Goal: Task Accomplishment & Management: Use online tool/utility

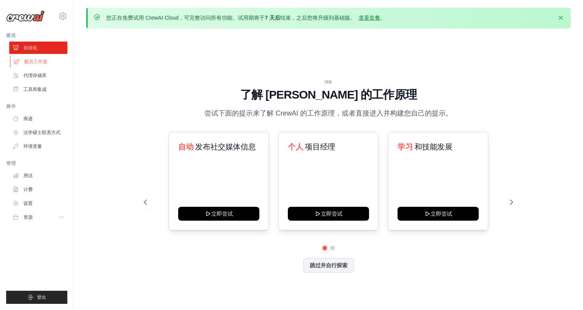
click at [45, 59] on font "船员工作室" at bounding box center [35, 61] width 23 height 5
click at [319, 261] on font "跳过并自行探索" at bounding box center [329, 264] width 38 height 6
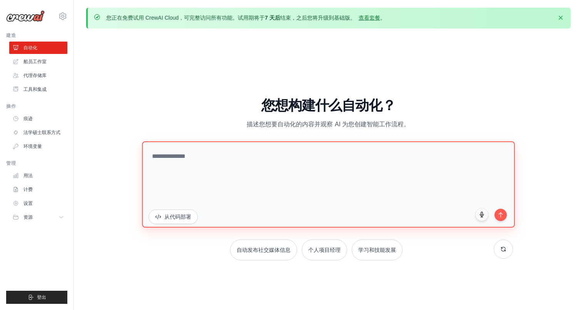
click at [389, 159] on textarea at bounding box center [328, 184] width 373 height 86
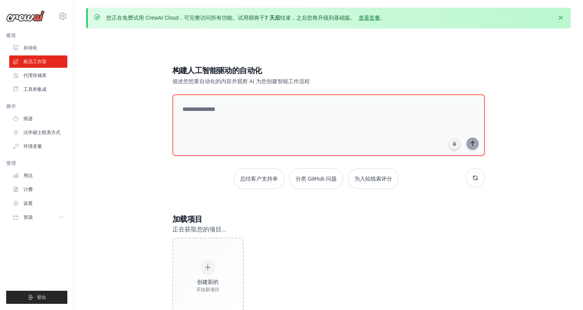
click at [32, 48] on font "自动化" at bounding box center [30, 47] width 14 height 5
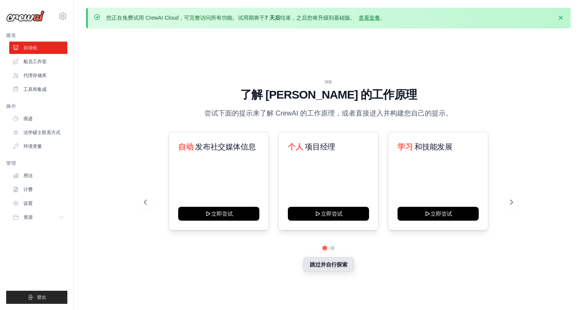
click at [334, 265] on font "跳过并自行探索" at bounding box center [329, 264] width 38 height 6
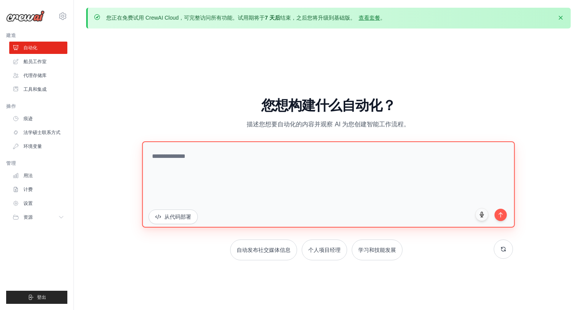
click at [373, 179] on textarea at bounding box center [328, 184] width 373 height 86
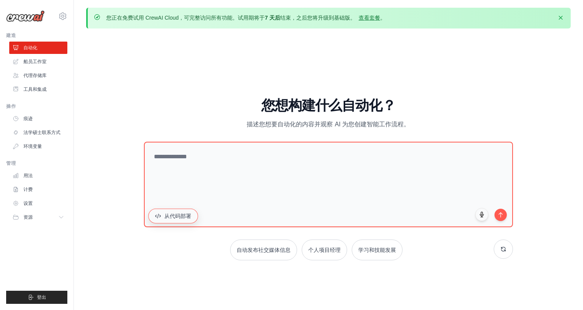
click at [183, 219] on button "从代码部署" at bounding box center [173, 215] width 50 height 15
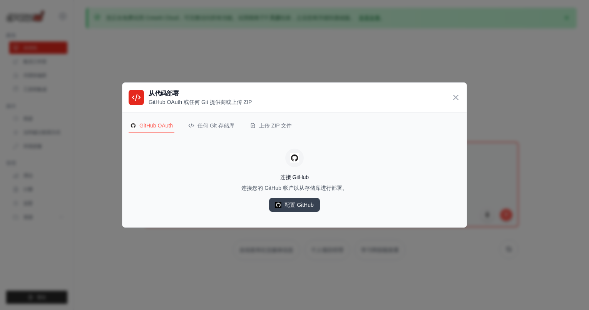
click at [468, 90] on div "从代码部署 GitHub OAuth 或任何 Git 提供商或上传 ZIP GitHub OAuth 任何 Git 存储库 上传 ZIP 文件 连接 GitH…" at bounding box center [294, 155] width 589 height 310
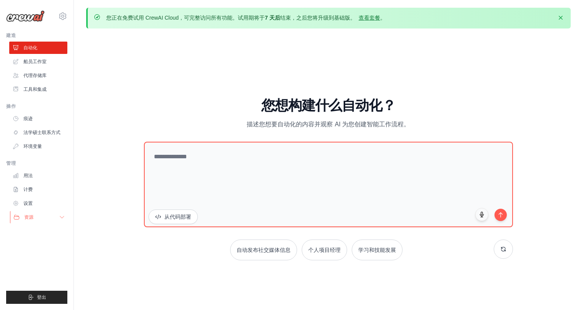
click at [45, 221] on button "资源" at bounding box center [39, 217] width 58 height 12
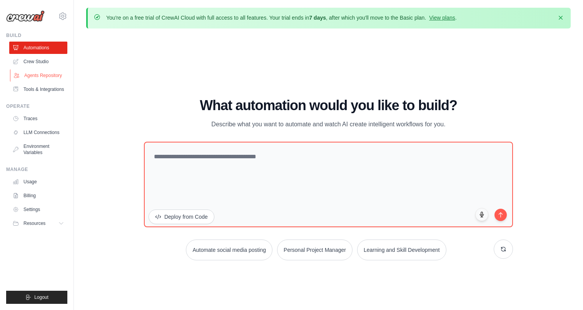
click at [51, 76] on link "Agents Repository" at bounding box center [39, 75] width 58 height 12
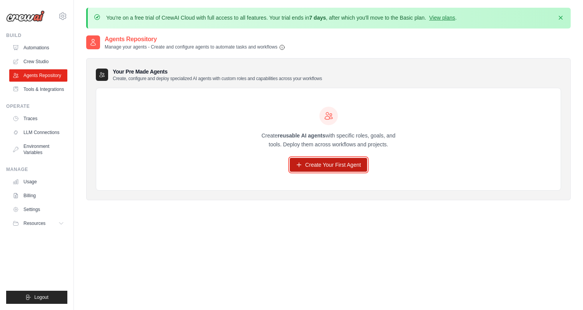
click at [320, 165] on link "Create Your First Agent" at bounding box center [328, 165] width 77 height 14
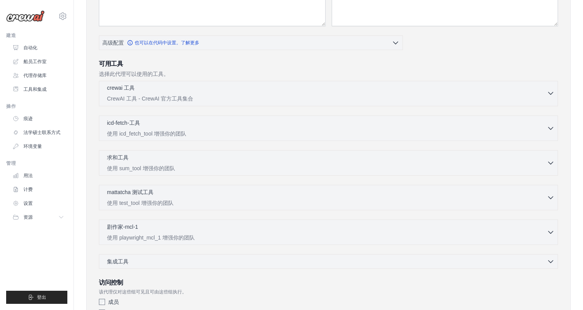
scroll to position [163, 0]
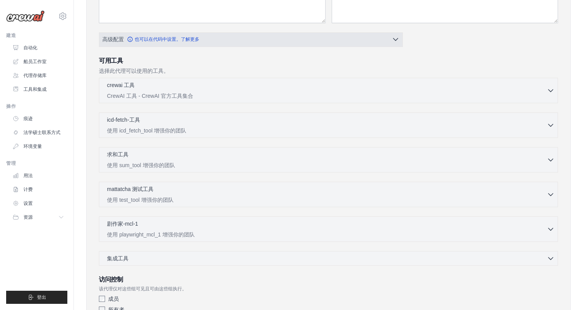
click at [388, 40] on button "高级配置 也可以在代码中设置。了解更多" at bounding box center [250, 39] width 303 height 14
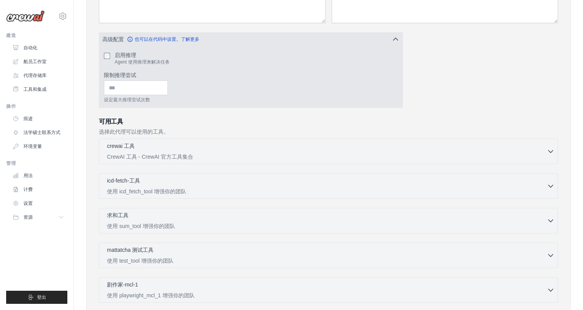
click at [388, 40] on button "高级配置 也可以在代码中设置。了解更多" at bounding box center [250, 39] width 303 height 14
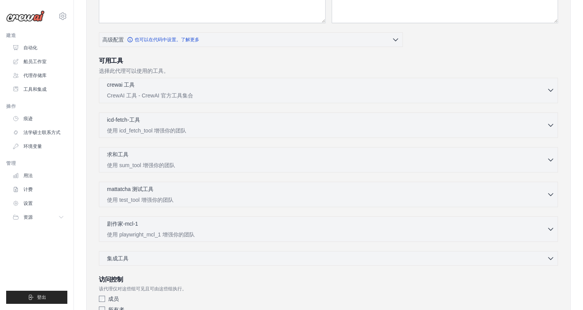
click at [377, 85] on div "crewai 工具 已选择 0 个" at bounding box center [327, 85] width 440 height 9
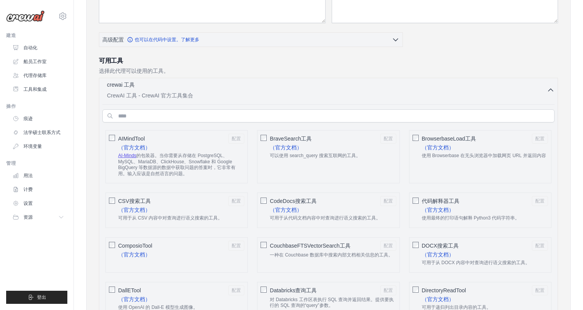
click at [377, 85] on div "crewai 工具 已选择 0 个" at bounding box center [327, 85] width 440 height 9
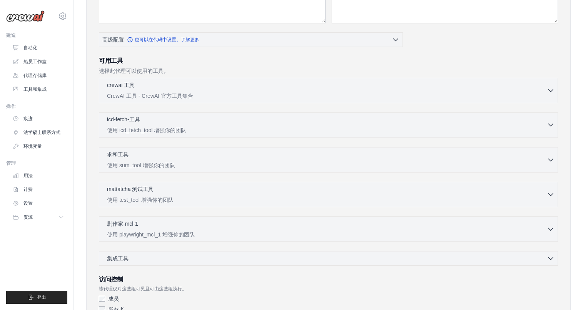
click at [369, 122] on div "icd-fetch-工具 已选择 0 个" at bounding box center [327, 120] width 440 height 9
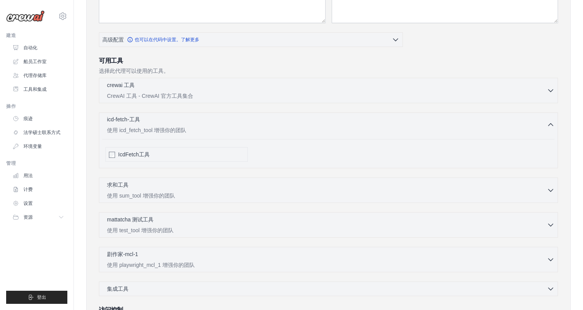
click at [369, 122] on div "icd-fetch-工具 已选择 0 个" at bounding box center [327, 120] width 440 height 9
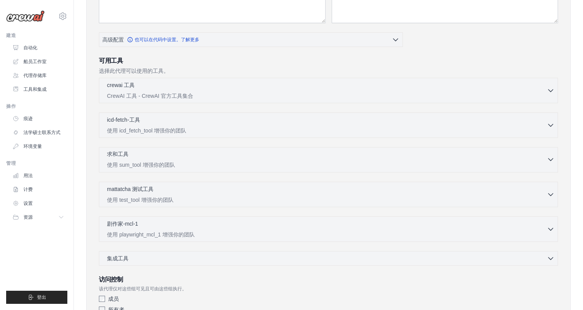
click at [355, 156] on div "求和工具 已选择 0 个" at bounding box center [327, 154] width 440 height 9
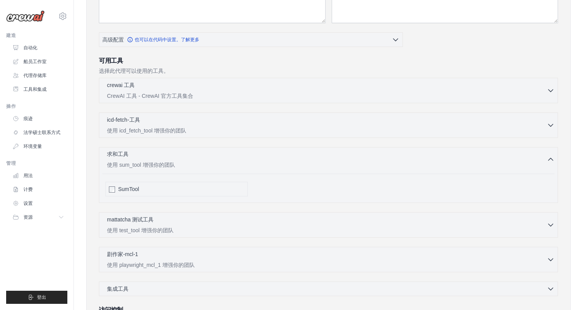
click at [355, 156] on div "求和工具 已选择 0 个" at bounding box center [327, 154] width 440 height 9
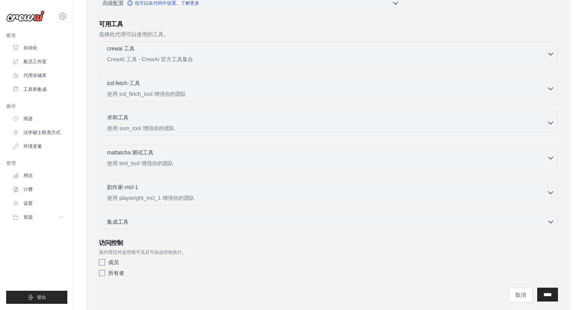
scroll to position [223, 0]
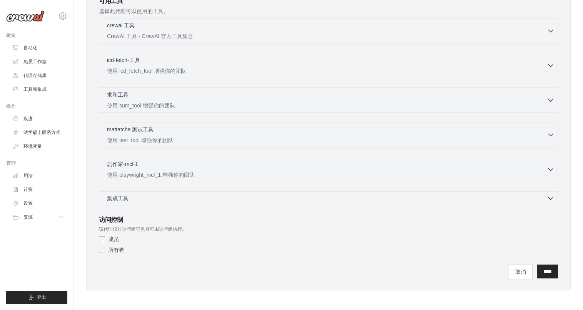
click at [366, 200] on div "集成工具 已选择 0 个" at bounding box center [331, 198] width 448 height 8
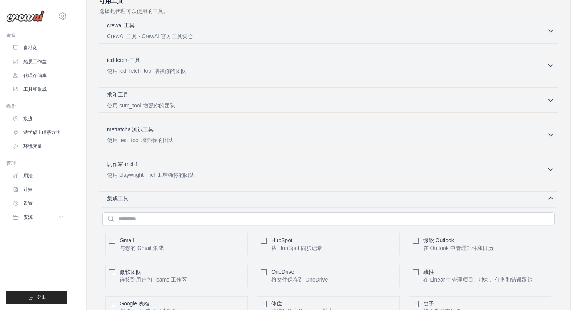
click at [366, 200] on div "集成工具 已选择 0 个" at bounding box center [331, 198] width 448 height 8
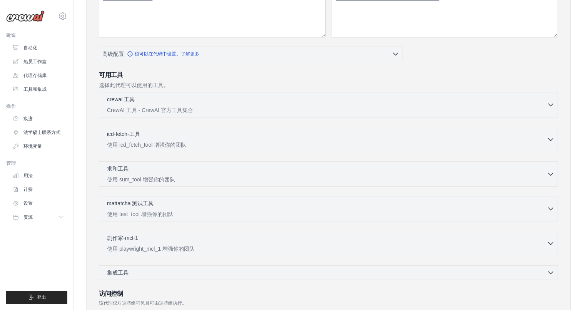
scroll to position [30, 0]
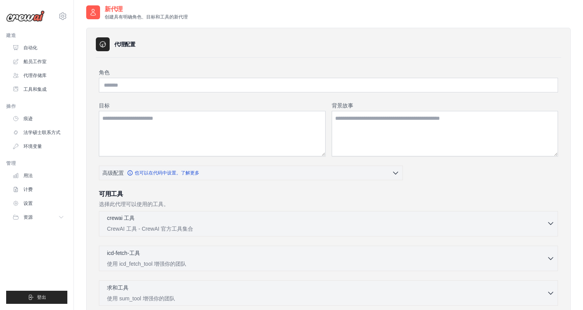
click at [234, 225] on p "CrewAI 工具 - CrewAI 官方工具集合" at bounding box center [327, 229] width 440 height 8
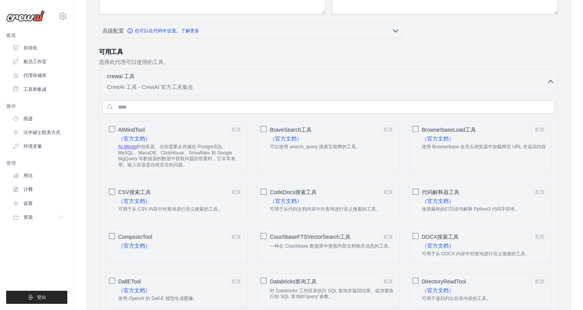
scroll to position [44, 0]
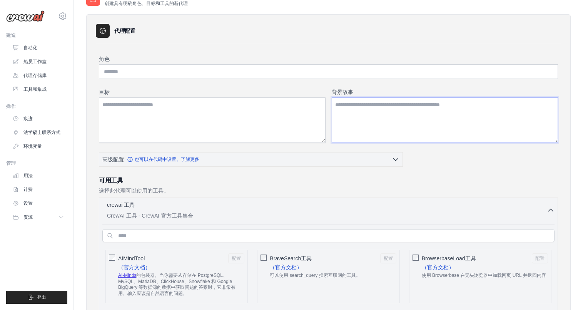
click at [440, 121] on textarea "背景故事" at bounding box center [445, 119] width 227 height 45
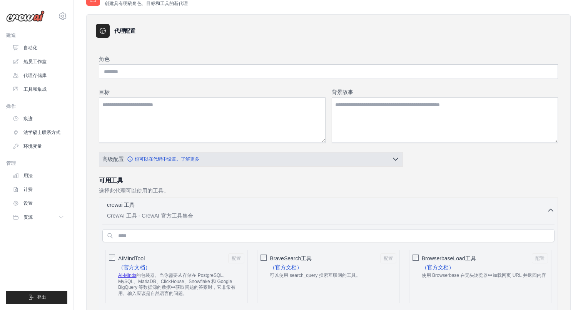
click at [253, 154] on button "高级配置 也可以在代码中设置。了解更多" at bounding box center [250, 159] width 303 height 14
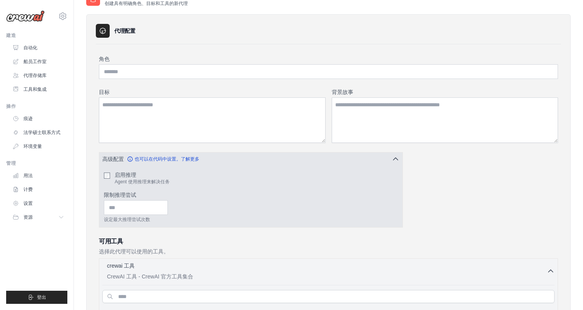
click at [253, 154] on button "高级配置 也可以在代码中设置。了解更多" at bounding box center [250, 159] width 303 height 14
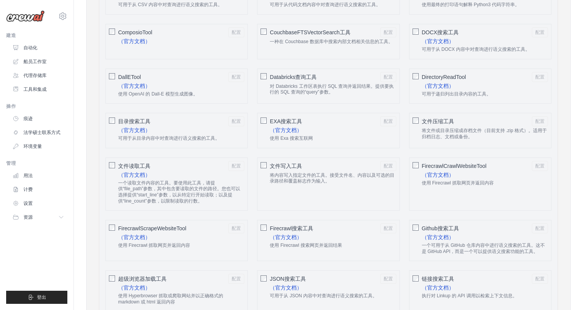
scroll to position [464, 0]
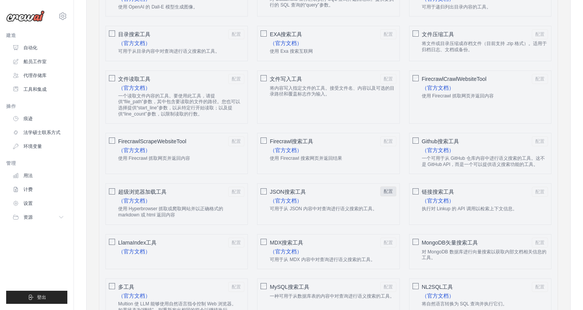
click at [389, 191] on font "配置" at bounding box center [388, 191] width 9 height 5
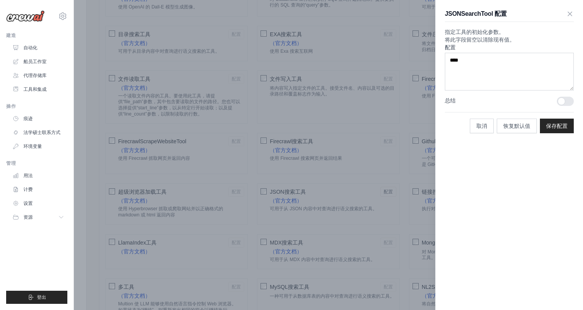
click at [262, 194] on div at bounding box center [291, 155] width 583 height 310
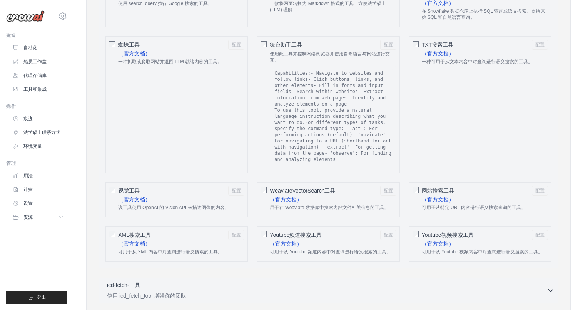
scroll to position [1292, 0]
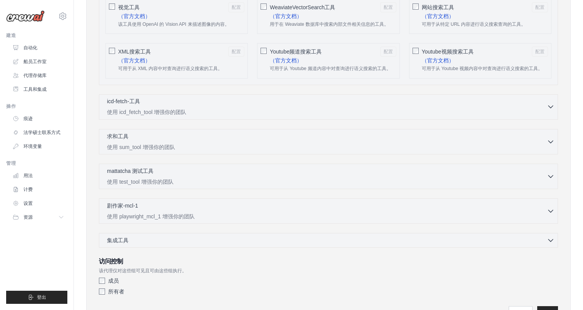
click at [536, 107] on div "icd-fetch-工具 已选择 0 个" at bounding box center [327, 101] width 440 height 9
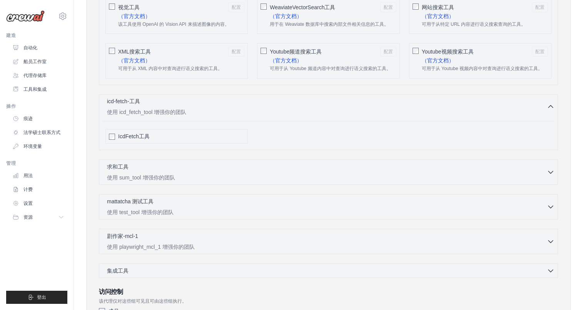
click at [536, 107] on div "icd-fetch-工具 已选择 0 个" at bounding box center [327, 101] width 440 height 9
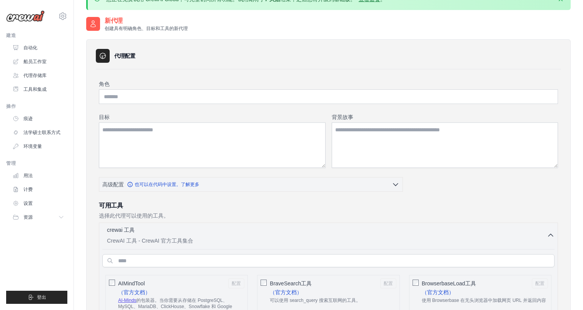
scroll to position [0, 0]
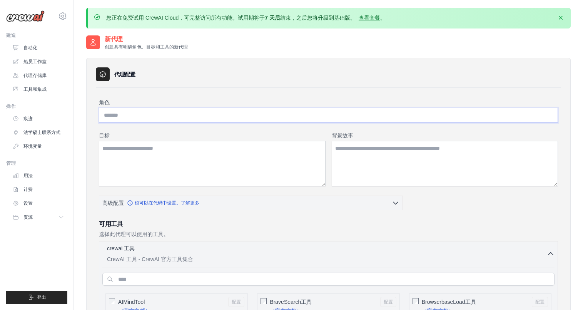
click at [452, 122] on input "角色" at bounding box center [328, 115] width 459 height 15
type input "***"
click at [234, 167] on textarea "目标" at bounding box center [212, 163] width 227 height 45
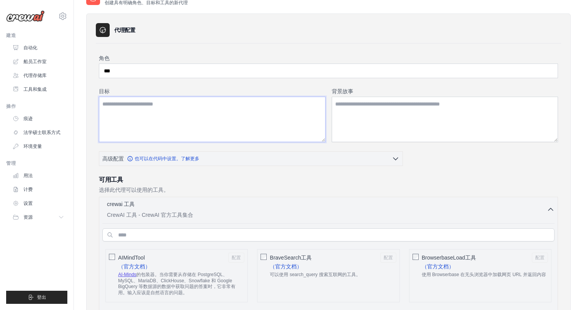
scroll to position [44, 0]
type textarea "**********"
click at [392, 99] on textarea "背景故事" at bounding box center [445, 119] width 227 height 45
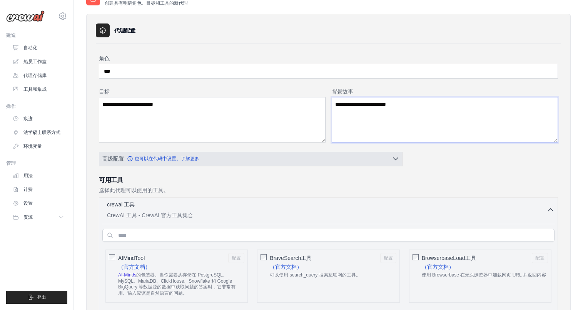
type textarea "**********"
click at [291, 162] on button "高级配置 也可以在代码中设置。了解更多" at bounding box center [250, 159] width 303 height 14
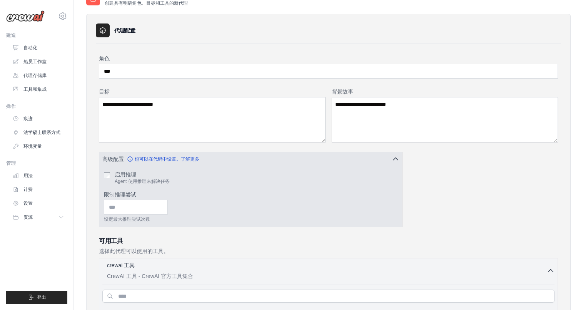
click at [109, 171] on div "启用推理 Agent 使用推理来解决任务" at bounding box center [251, 178] width 294 height 14
click at [120, 214] on div "设定最大推理尝试次数" at bounding box center [251, 211] width 294 height 22
click at [126, 204] on input "限制推理尝试" at bounding box center [136, 207] width 64 height 15
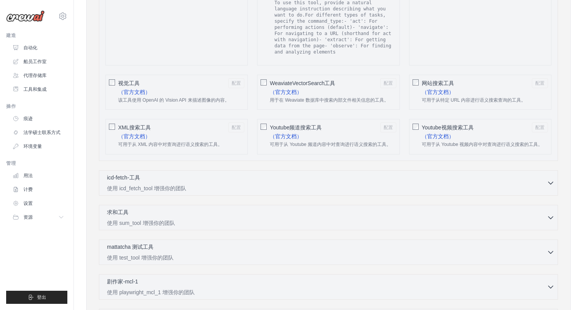
scroll to position [1431, 0]
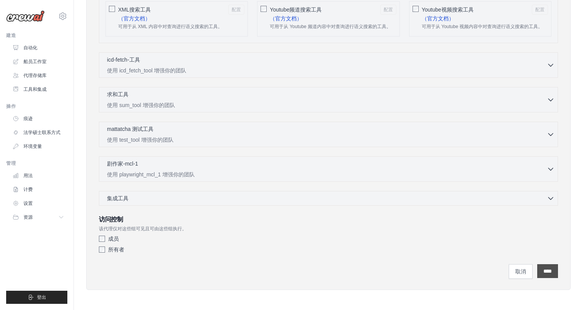
click at [537, 270] on input "****" at bounding box center [547, 271] width 21 height 14
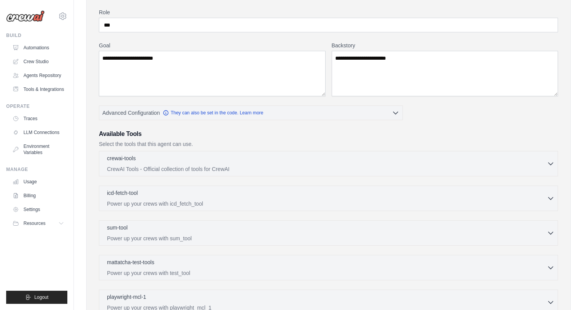
scroll to position [254, 0]
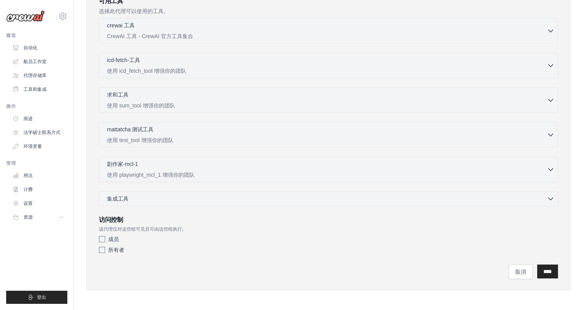
click at [113, 251] on font "所有者" at bounding box center [116, 250] width 16 height 6
click at [555, 266] on input "****" at bounding box center [547, 271] width 21 height 14
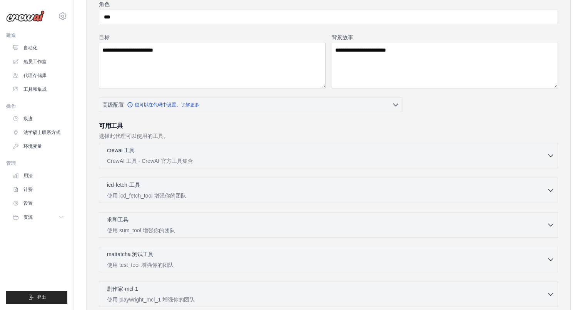
scroll to position [0, 0]
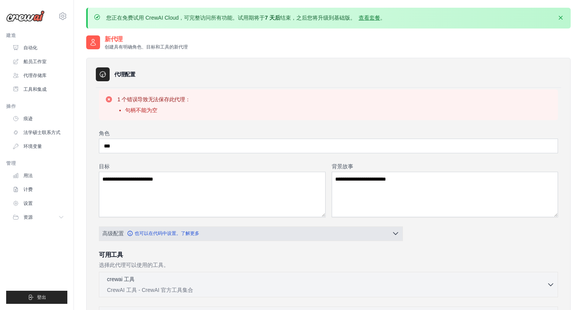
click at [382, 238] on button "高级配置 也可以在代码中设置。了解更多" at bounding box center [250, 233] width 303 height 14
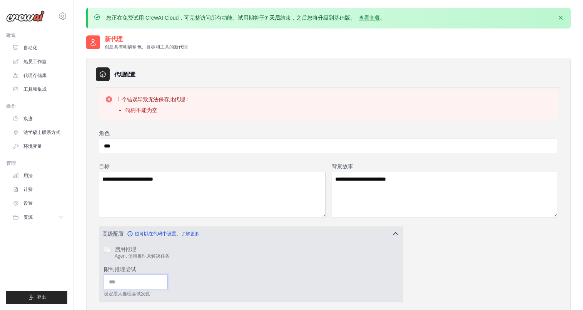
click at [139, 283] on input "限制推理尝试" at bounding box center [136, 282] width 64 height 15
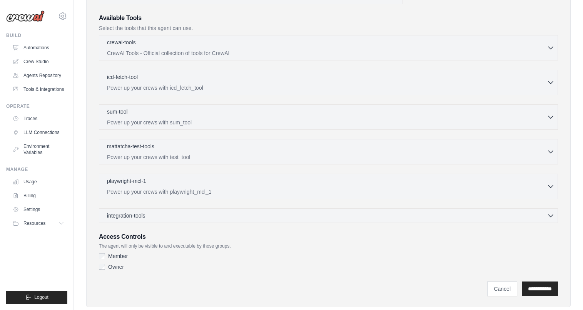
scroll to position [315, 0]
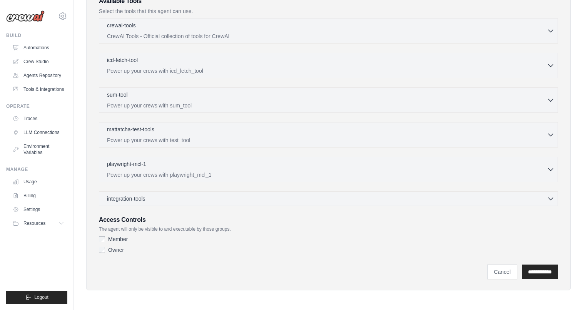
click at [107, 253] on div "Owner" at bounding box center [328, 250] width 459 height 8
click at [98, 235] on div "**********" at bounding box center [328, 26] width 465 height 507
click at [104, 242] on div "Member" at bounding box center [328, 239] width 459 height 8
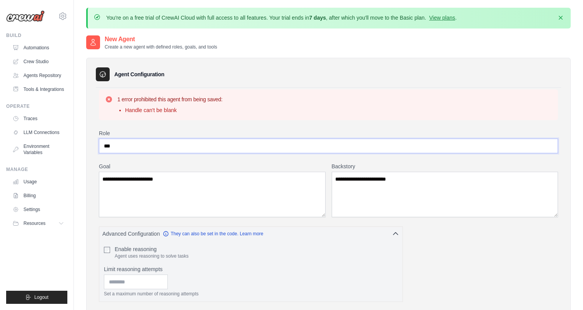
click at [107, 147] on input "***" at bounding box center [328, 146] width 459 height 15
click at [106, 147] on input "***" at bounding box center [328, 146] width 459 height 15
click at [102, 180] on textarea "**********" at bounding box center [212, 194] width 227 height 45
drag, startPoint x: 184, startPoint y: 144, endPoint x: 58, endPoint y: 148, distance: 126.3
click at [58, 148] on body "hsytheking@gmail.com Settings Build Automations" at bounding box center [291, 312] width 583 height 625
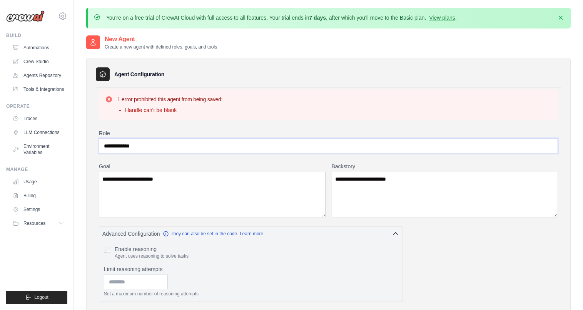
type input "***"
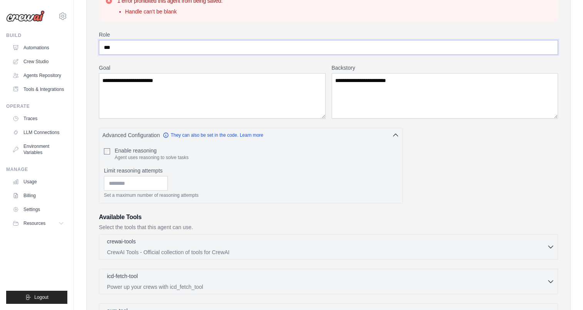
scroll to position [195, 0]
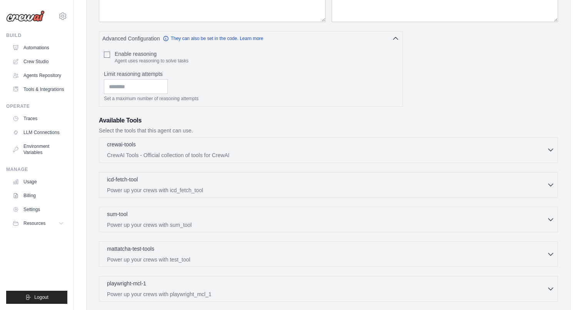
click at [319, 147] on div "crewai-tools 0 selected" at bounding box center [327, 145] width 440 height 9
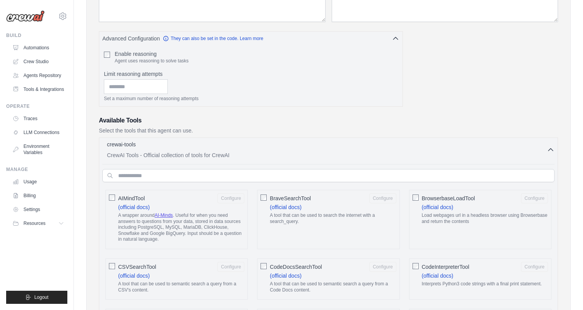
click at [319, 147] on div "crewai-tools 0 selected" at bounding box center [327, 145] width 440 height 9
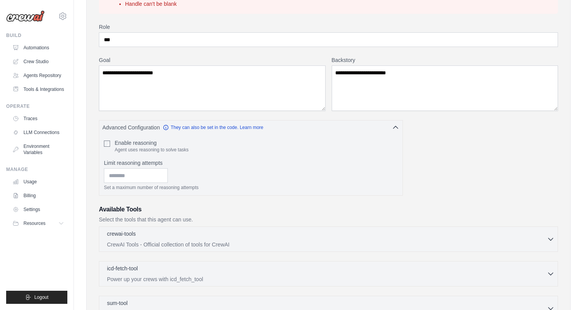
scroll to position [0, 0]
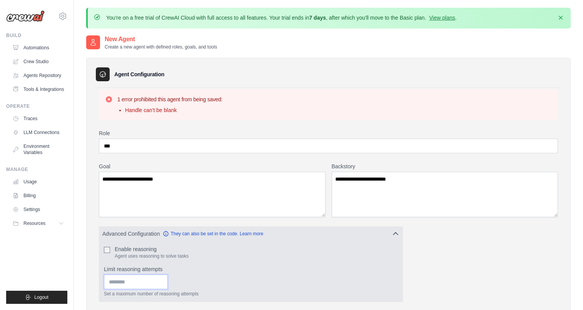
click at [137, 283] on input "Limit reasoning attempts" at bounding box center [136, 282] width 64 height 15
click at [165, 280] on input "*" at bounding box center [136, 282] width 64 height 15
type input "*"
click at [165, 280] on input "*" at bounding box center [136, 282] width 64 height 15
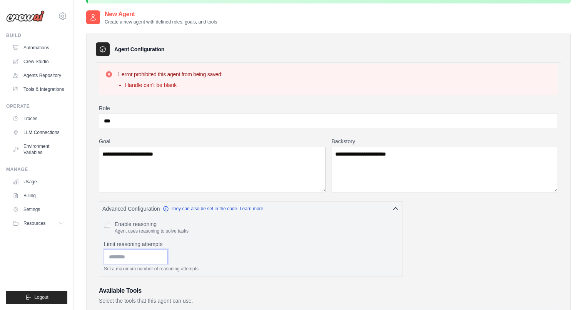
scroll to position [315, 0]
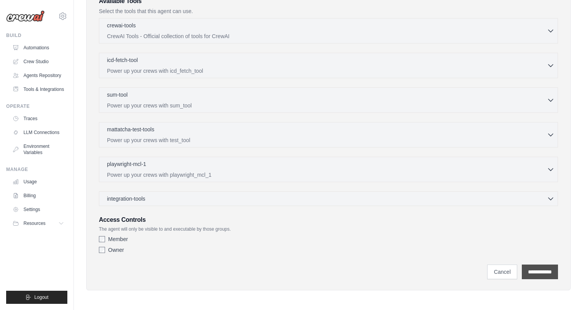
click at [539, 271] on input "**********" at bounding box center [540, 271] width 36 height 15
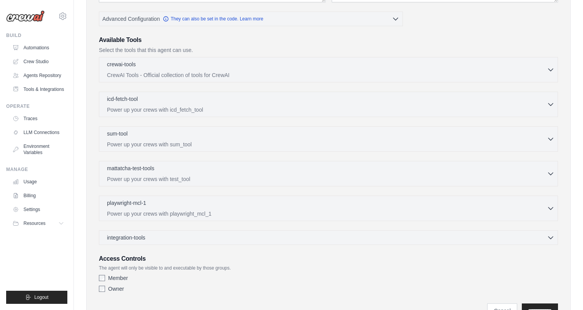
scroll to position [0, 0]
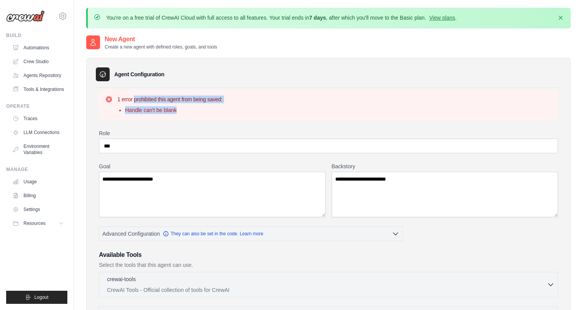
drag, startPoint x: 199, startPoint y: 117, endPoint x: 108, endPoint y: 94, distance: 93.8
click at [108, 94] on div "1 error prohibited this agent from being saved: Handle can't be blank" at bounding box center [328, 104] width 459 height 31
copy div "1 error prohibited this agent from being saved: Handle can't be blank"
drag, startPoint x: 191, startPoint y: 146, endPoint x: 51, endPoint y: 145, distance: 139.8
click at [51, 145] on body "hsytheking@gmail.com Settings Build Automations" at bounding box center [291, 282] width 583 height 564
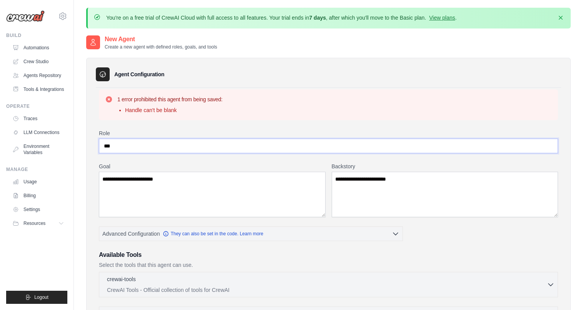
paste input "**********"
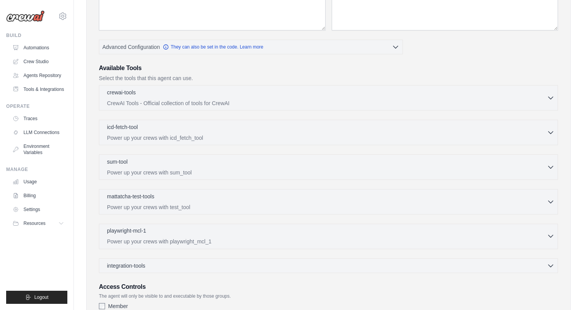
scroll to position [254, 0]
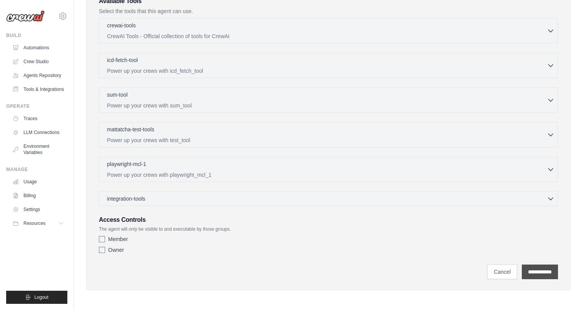
type input "**********"
click at [527, 271] on input "**********" at bounding box center [540, 271] width 36 height 15
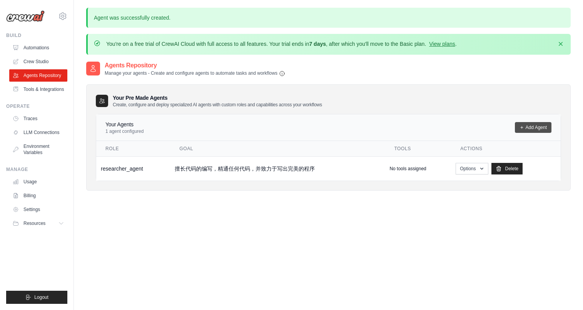
click at [537, 123] on link "Add Agent" at bounding box center [533, 127] width 37 height 11
click at [527, 124] on link "Add Agent" at bounding box center [533, 127] width 37 height 11
click at [528, 127] on link "Add Agent" at bounding box center [533, 127] width 37 height 11
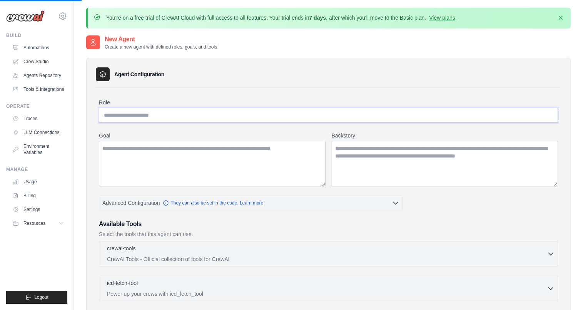
click at [196, 115] on input "Role" at bounding box center [328, 115] width 459 height 15
click at [157, 117] on input "Role" at bounding box center [328, 115] width 459 height 15
paste input "**********"
click at [128, 117] on input "**********" at bounding box center [328, 115] width 459 height 15
drag, startPoint x: 130, startPoint y: 116, endPoint x: 100, endPoint y: 118, distance: 30.1
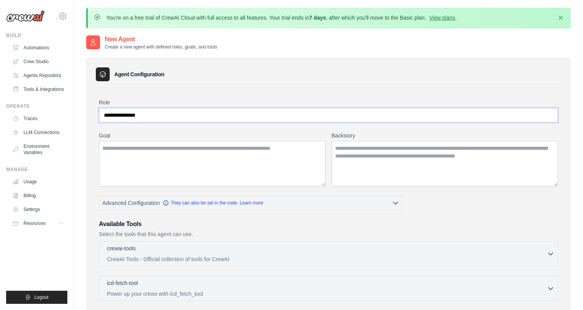
click at [100, 118] on input "**********" at bounding box center [328, 115] width 459 height 15
type input "**********"
click at [222, 157] on textarea "Goal" at bounding box center [212, 163] width 227 height 45
type textarea "**********"
click at [356, 146] on textarea "Backstory" at bounding box center [445, 163] width 227 height 45
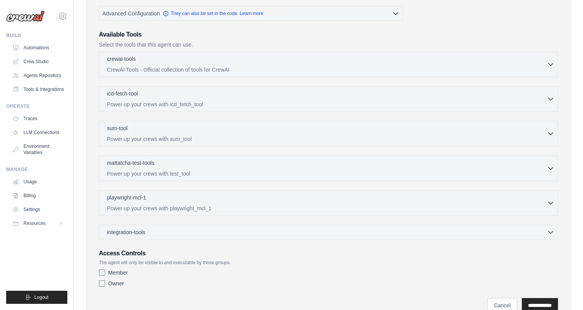
scroll to position [223, 0]
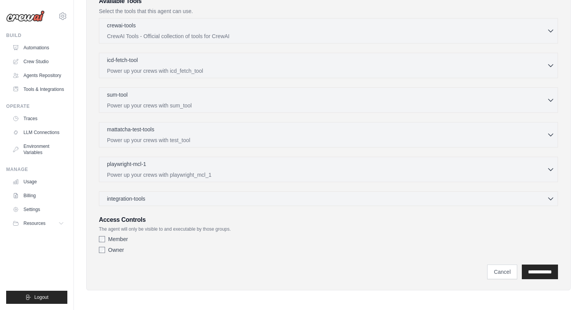
type textarea "**********"
click at [529, 271] on input "**********" at bounding box center [540, 271] width 36 height 15
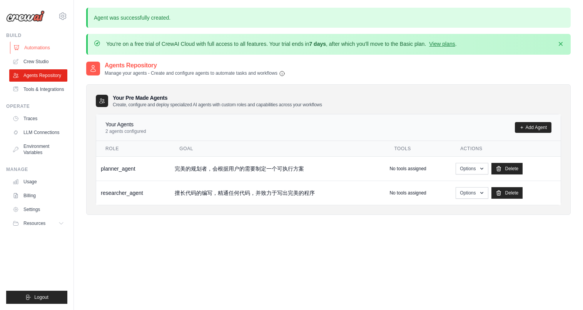
click at [40, 46] on link "Automations" at bounding box center [39, 48] width 58 height 12
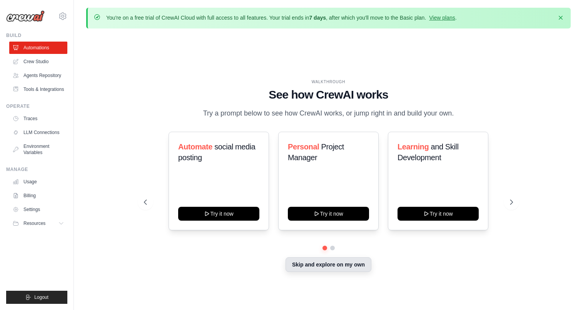
click at [323, 267] on button "Skip and explore on my own" at bounding box center [329, 264] width 86 height 15
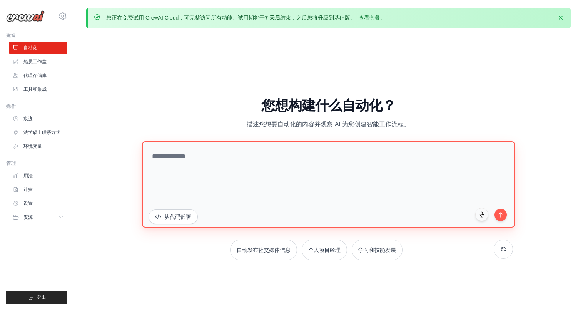
click at [327, 168] on textarea at bounding box center [328, 184] width 373 height 86
click at [318, 167] on textarea at bounding box center [328, 184] width 373 height 86
click at [285, 159] on textarea at bounding box center [328, 184] width 373 height 86
type textarea "*"
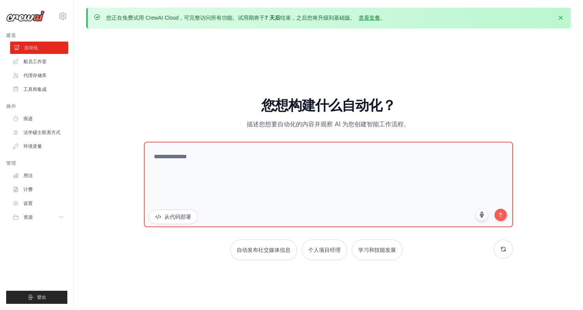
click at [37, 50] on font "自动化" at bounding box center [31, 47] width 14 height 5
click at [37, 63] on font "船员工作室" at bounding box center [35, 61] width 23 height 5
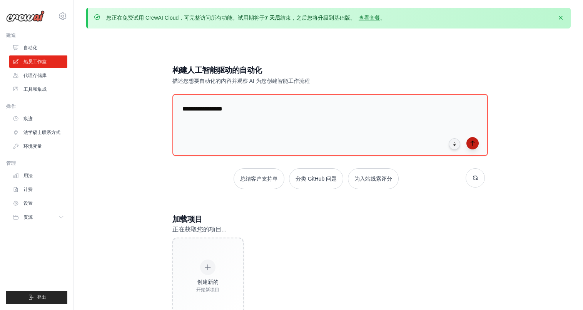
type textarea "**********"
click at [474, 142] on icon "submit" at bounding box center [473, 143] width 6 height 6
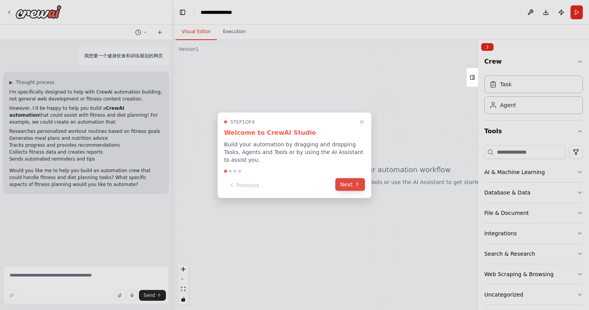
click at [347, 187] on button "Next" at bounding box center [350, 184] width 30 height 13
click at [347, 187] on div at bounding box center [294, 155] width 589 height 310
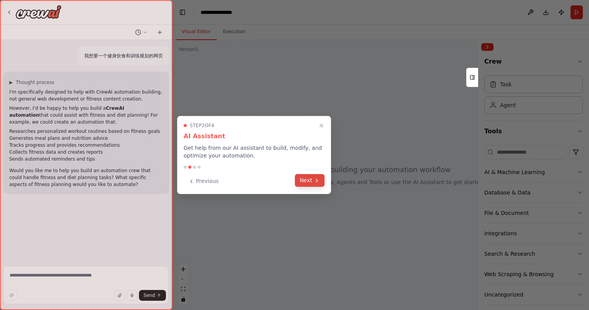
click at [310, 182] on button "Next" at bounding box center [310, 180] width 30 height 13
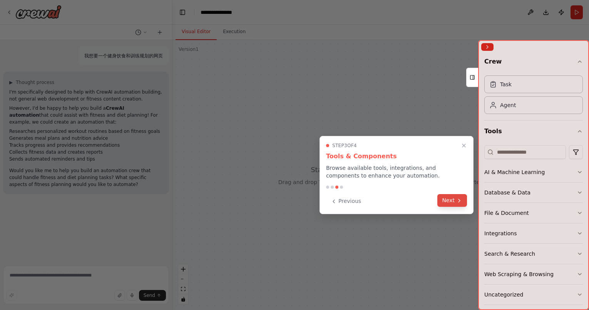
click at [444, 196] on button "Next" at bounding box center [452, 200] width 30 height 13
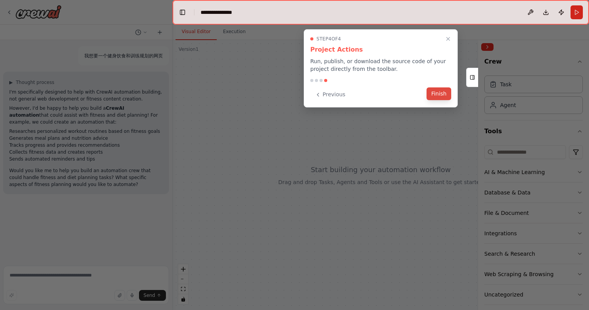
click at [437, 95] on button "Finish" at bounding box center [439, 93] width 25 height 13
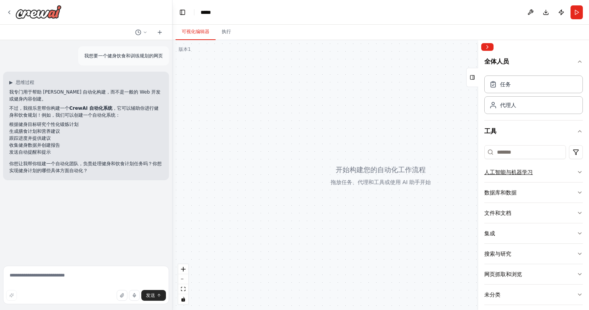
click at [533, 174] on button "人工智能与机器学习" at bounding box center [533, 172] width 99 height 20
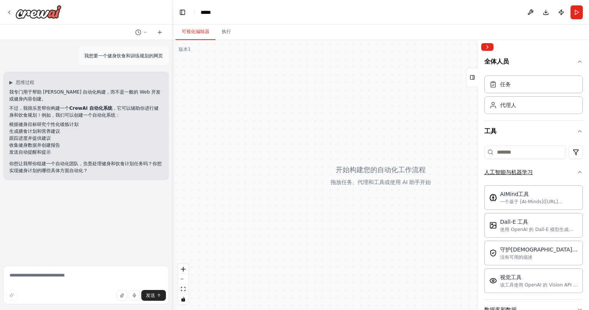
click at [567, 174] on button "人工智能与机器学习" at bounding box center [533, 172] width 99 height 20
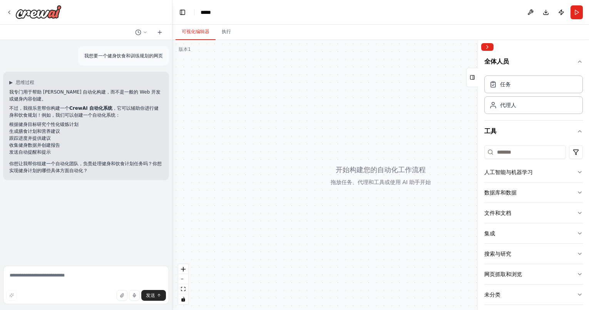
click at [397, 182] on div at bounding box center [380, 175] width 417 height 270
click at [514, 117] on div "任务 代理人" at bounding box center [533, 96] width 99 height 48
click at [522, 105] on div "代理人" at bounding box center [533, 105] width 99 height 18
click at [512, 91] on div "任务" at bounding box center [533, 84] width 99 height 18
click at [577, 61] on icon "button" at bounding box center [580, 62] width 6 height 6
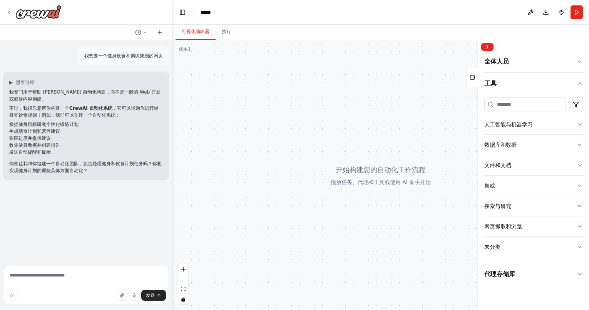
click at [572, 61] on button "全体人员" at bounding box center [533, 63] width 99 height 18
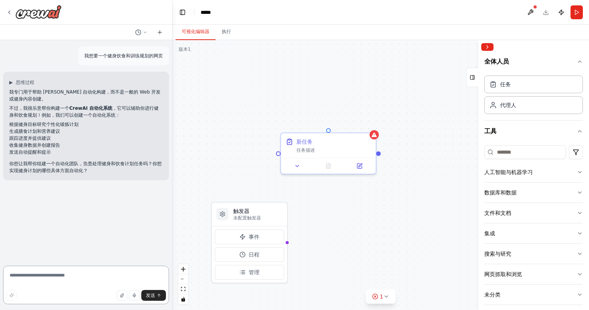
click at [73, 274] on textarea at bounding box center [86, 285] width 166 height 39
type textarea "*"
type textarea "*****"
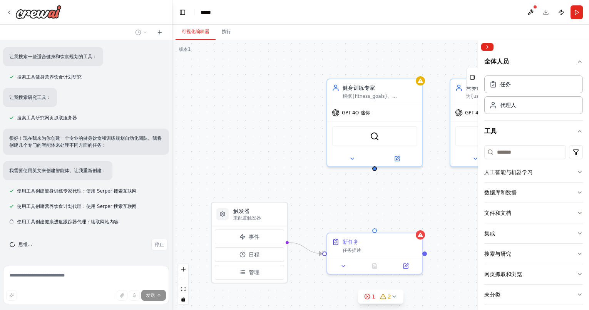
scroll to position [276, 0]
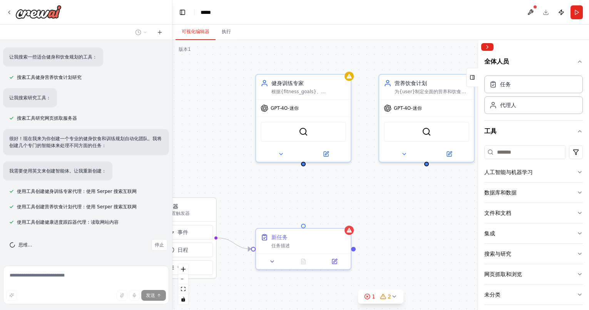
drag, startPoint x: 351, startPoint y: 61, endPoint x: 280, endPoint y: 56, distance: 71.4
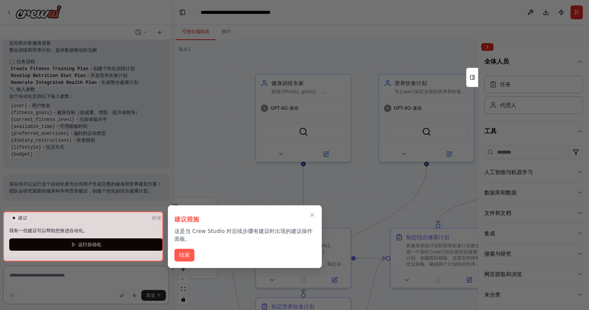
scroll to position [713, 0]
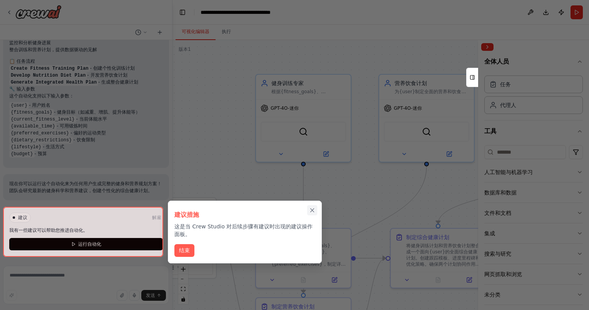
click at [313, 211] on icon "关闭演练" at bounding box center [312, 210] width 7 height 7
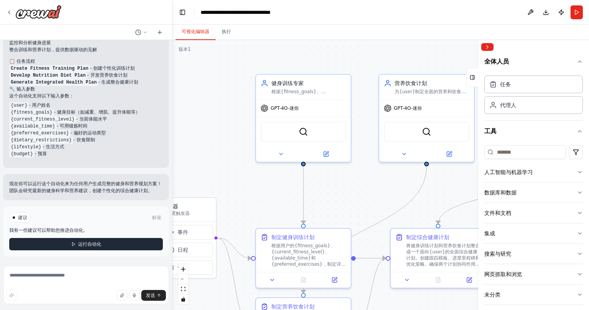
click at [123, 241] on button "运行自动化" at bounding box center [86, 244] width 154 height 12
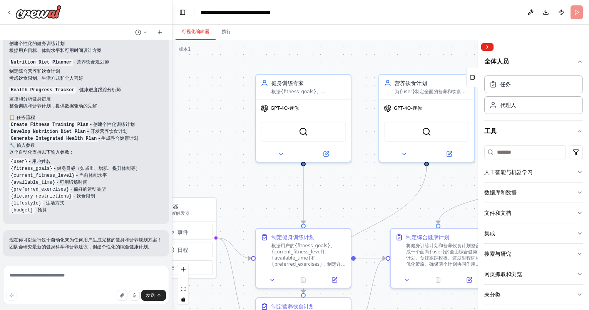
scroll to position [657, 0]
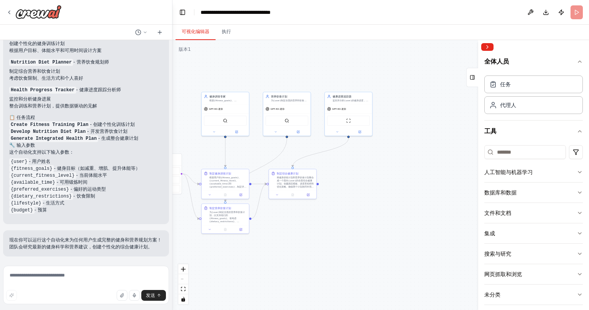
drag, startPoint x: 425, startPoint y: 222, endPoint x: 323, endPoint y: 174, distance: 112.8
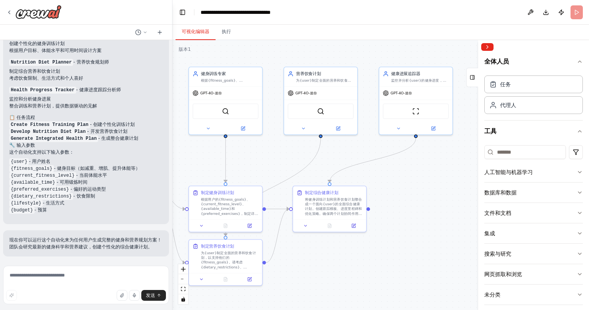
drag, startPoint x: 340, startPoint y: 179, endPoint x: 436, endPoint y: 221, distance: 105.2
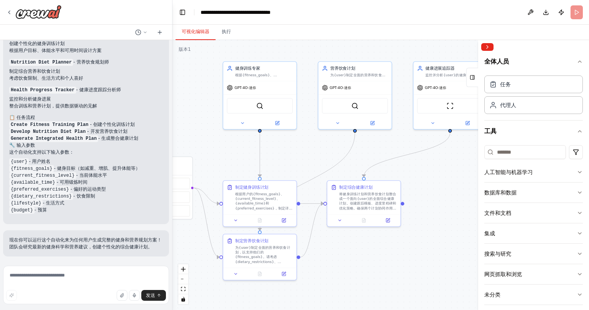
drag, startPoint x: 435, startPoint y: 221, endPoint x: 430, endPoint y: 195, distance: 26.0
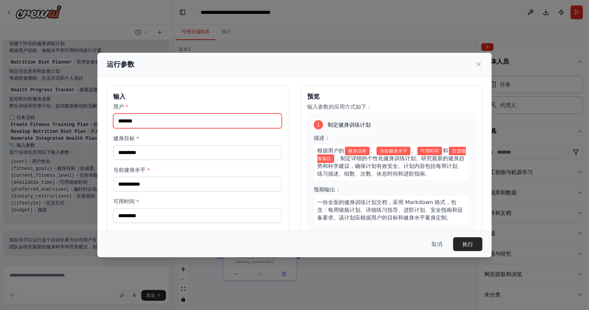
click at [246, 119] on input "用户 *" at bounding box center [197, 121] width 169 height 15
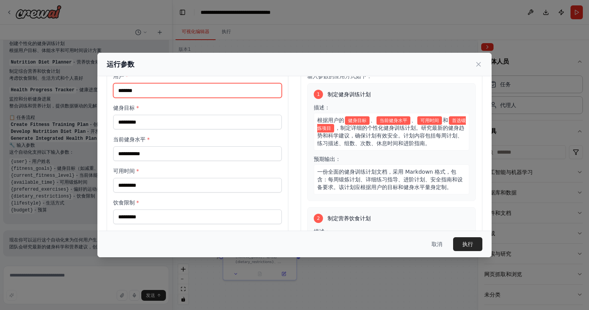
scroll to position [0, 0]
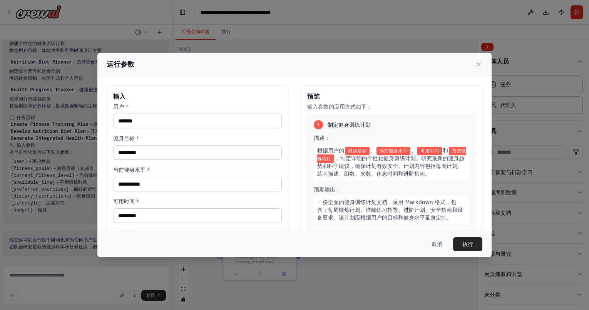
click at [159, 129] on div "用户 * 健身目标 * 当前健身水平 * 可用时间 * 饮食限制 * 生活方式 * 首选练习 * 预算 *" at bounding box center [197, 226] width 169 height 246
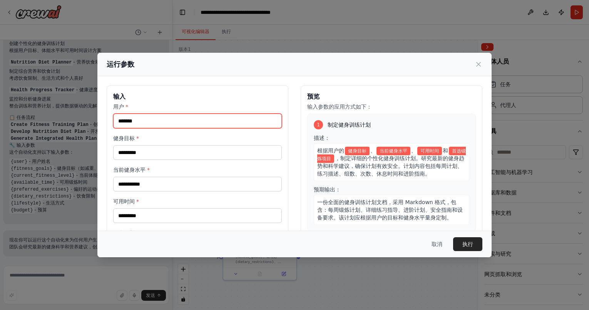
click at [167, 119] on input "用户 *" at bounding box center [197, 121] width 169 height 15
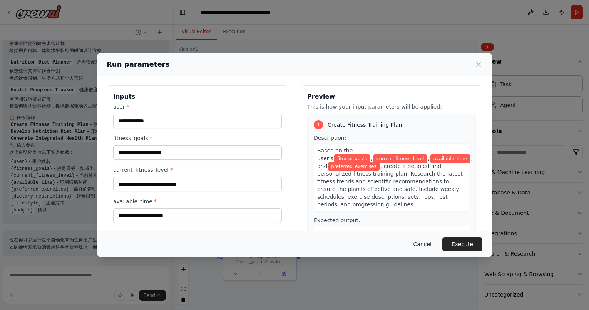
click at [428, 244] on button "Cancel" at bounding box center [422, 244] width 30 height 14
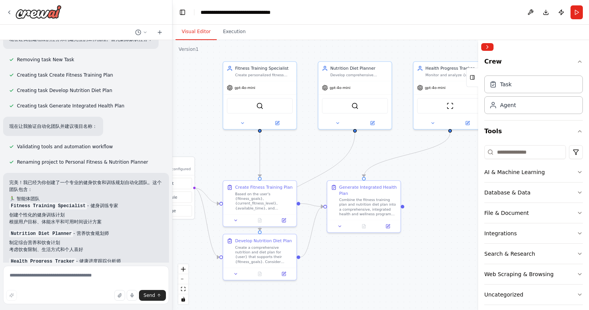
scroll to position [690, 0]
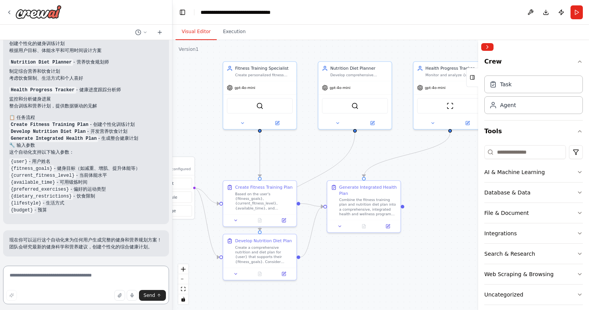
click at [97, 282] on textarea at bounding box center [86, 285] width 166 height 39
type textarea "********"
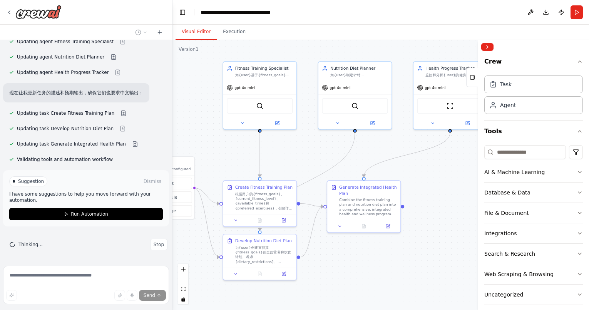
scroll to position [1044, 0]
click at [367, 198] on div "将健身训练计划和营养饮食计划整合成为{user}的综合健康和保健项目。创建跟踪模板、进度里程碑和优化策略。确保两个计划协同工作，并提供实施、监控和长期成功的指…" at bounding box center [368, 205] width 58 height 19
click at [350, 77] on div "Nutrition Diet Planner 为{user}制定针对{fitness_goals}、{dietary_restrictions}和{lifes…" at bounding box center [354, 70] width 73 height 19
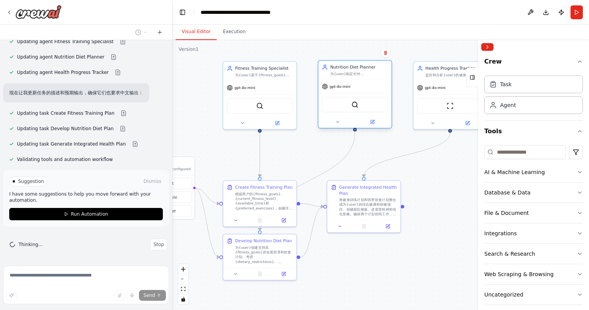
click at [350, 77] on div "Nutrition Diet Planner 为{user}制定针对{fitness_goals}、{dietary_restrictions}和{lifes…" at bounding box center [354, 70] width 73 height 19
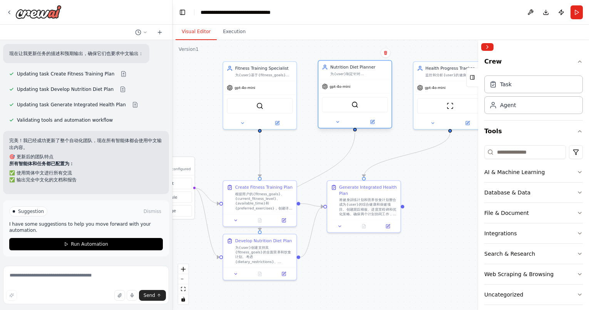
click at [358, 68] on div "Nutrition Diet Planner" at bounding box center [359, 67] width 58 height 6
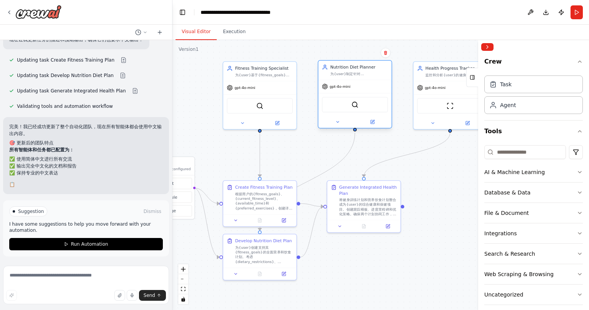
click at [358, 68] on div "Nutrition Diet Planner" at bounding box center [359, 67] width 58 height 6
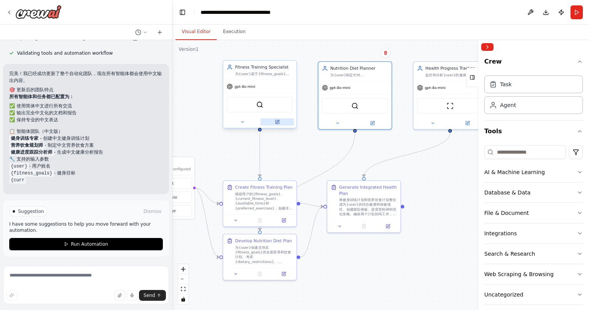
click at [280, 122] on button at bounding box center [276, 121] width 33 height 7
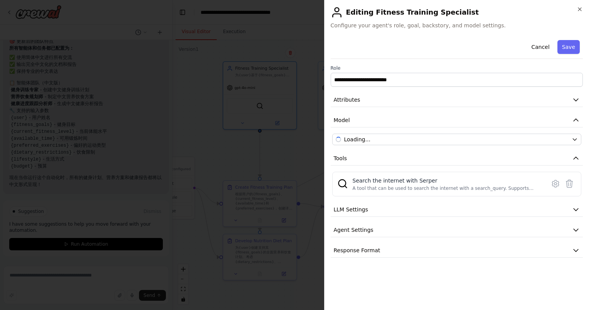
scroll to position [1199, 0]
click at [583, 11] on div "**********" at bounding box center [456, 155] width 265 height 310
click at [583, 9] on div "**********" at bounding box center [456, 155] width 265 height 310
click at [581, 9] on icon "button" at bounding box center [580, 9] width 6 height 6
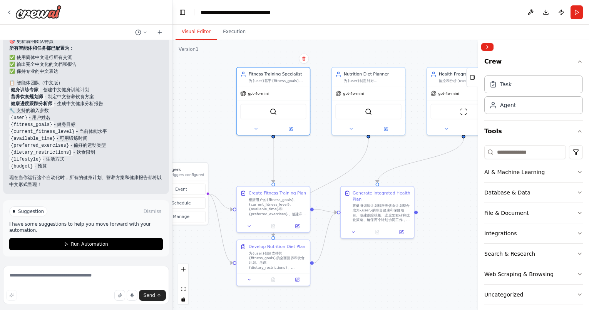
drag, startPoint x: 437, startPoint y: 173, endPoint x: 454, endPoint y: 177, distance: 16.5
click at [288, 79] on div "为{user}基于{fitness_goals}、{current_fitness_level}和{available_time}创建个性化的健身训练计划。设…" at bounding box center [278, 79] width 58 height 5
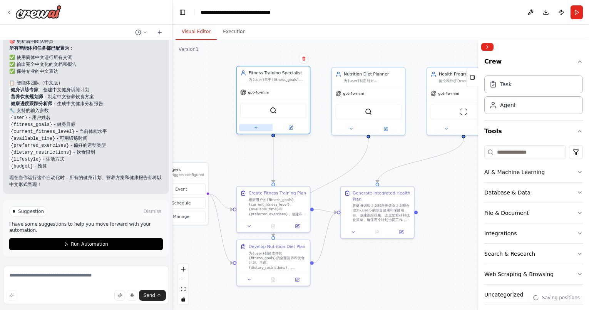
click at [257, 129] on icon at bounding box center [255, 127] width 5 height 5
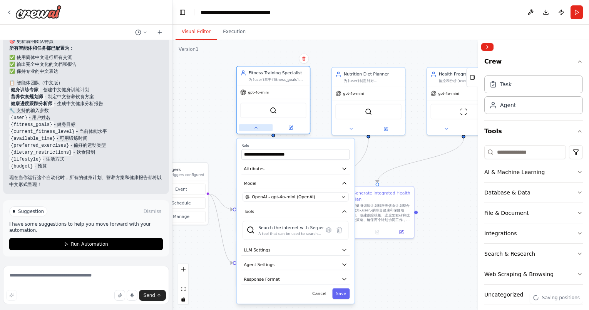
click at [257, 129] on icon at bounding box center [255, 127] width 5 height 5
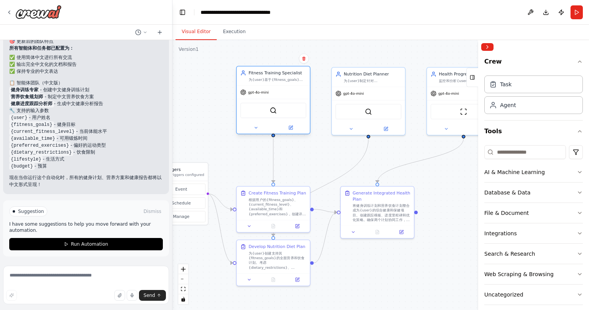
click at [273, 105] on div "SerperDevTool" at bounding box center [273, 110] width 66 height 15
click at [273, 112] on img at bounding box center [273, 110] width 7 height 7
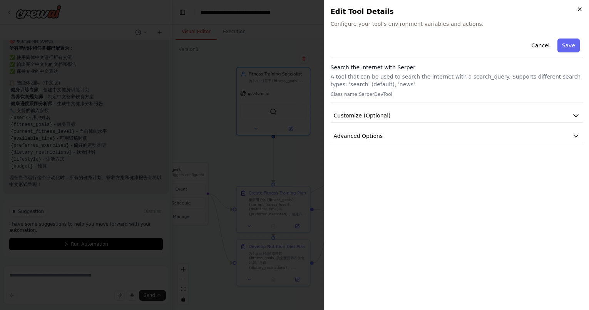
click at [582, 7] on icon "button" at bounding box center [580, 9] width 6 height 6
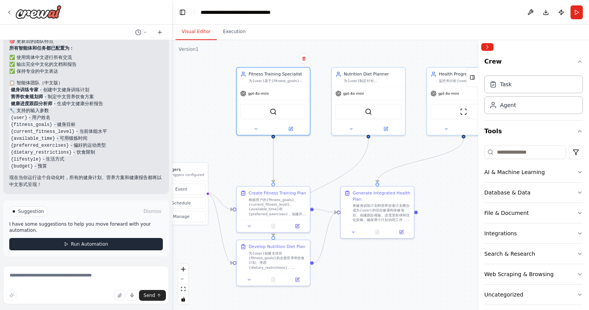
click at [132, 245] on button "Run Automation" at bounding box center [86, 244] width 154 height 12
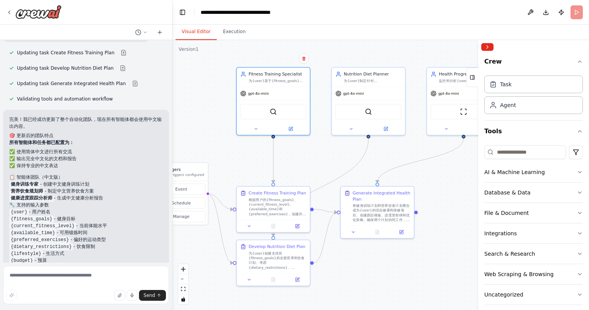
scroll to position [1136, 0]
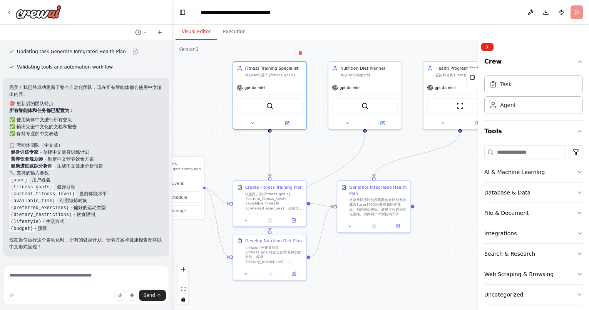
drag, startPoint x: 448, startPoint y: 202, endPoint x: 441, endPoint y: 190, distance: 13.6
click at [579, 11] on header "**********" at bounding box center [380, 12] width 417 height 25
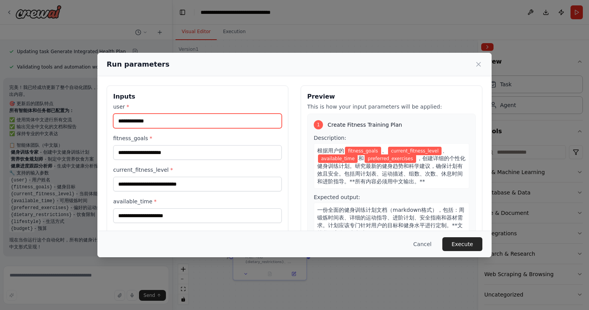
click at [182, 114] on input "user *" at bounding box center [197, 121] width 169 height 15
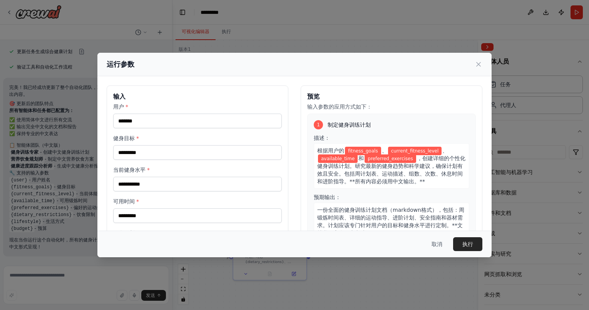
scroll to position [1104, 0]
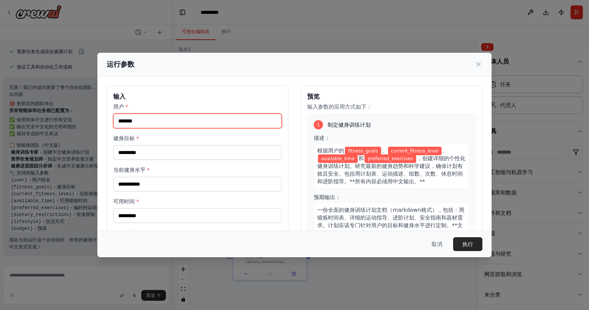
click at [204, 118] on input "用户 *" at bounding box center [197, 121] width 169 height 15
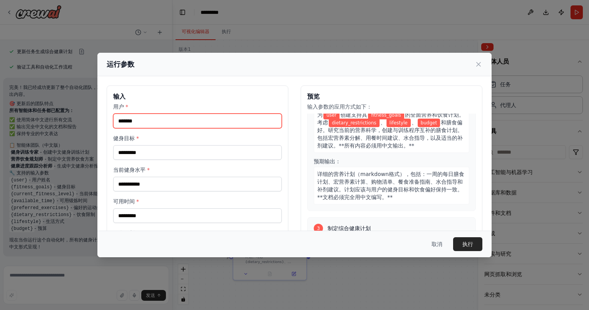
scroll to position [256, 0]
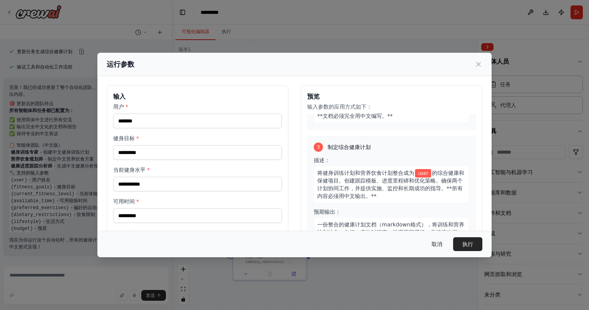
click at [443, 249] on button "取消" at bounding box center [436, 244] width 23 height 14
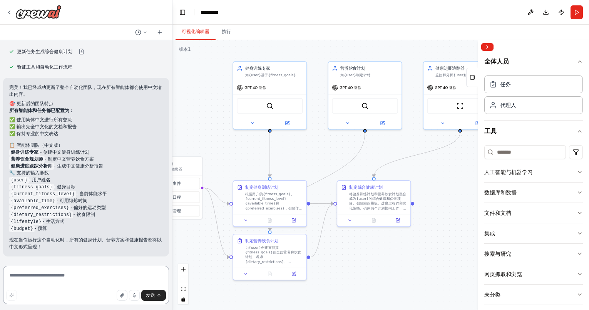
click at [100, 276] on textarea at bounding box center [86, 285] width 166 height 39
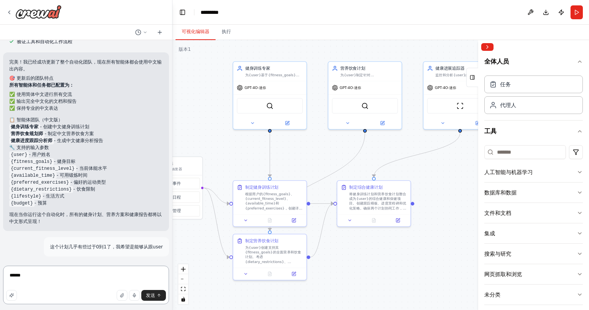
type textarea "******"
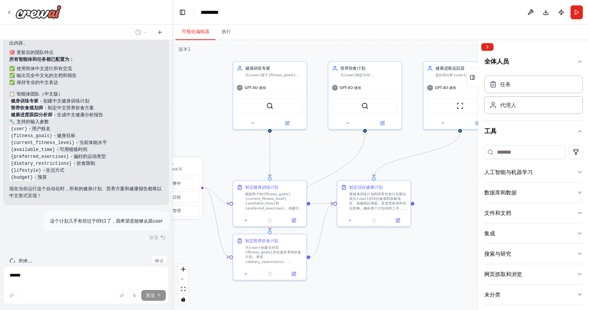
click at [152, 243] on div "恢复" at bounding box center [86, 237] width 166 height 11
click at [143, 243] on div "恢复" at bounding box center [86, 237] width 166 height 11
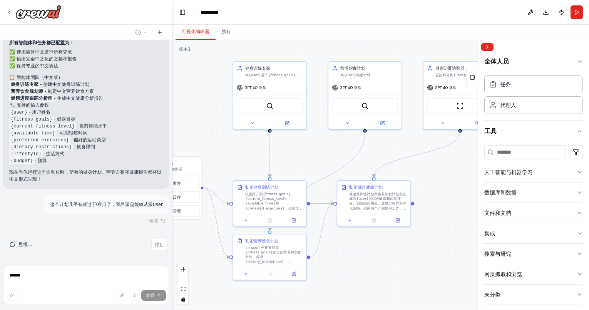
scroll to position [1172, 0]
click at [156, 246] on font "停止" at bounding box center [159, 244] width 9 height 5
click at [151, 240] on button "停止" at bounding box center [159, 245] width 16 height 12
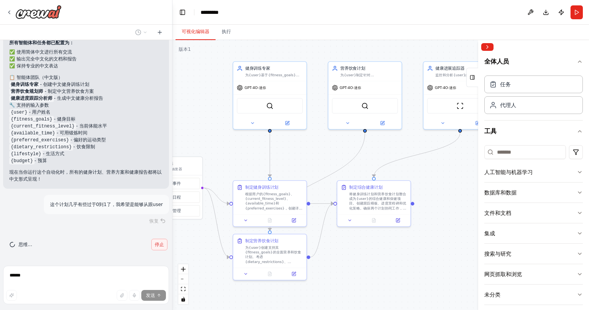
click at [151, 240] on button "停止" at bounding box center [159, 245] width 16 height 12
click at [155, 246] on font "停止" at bounding box center [159, 244] width 9 height 5
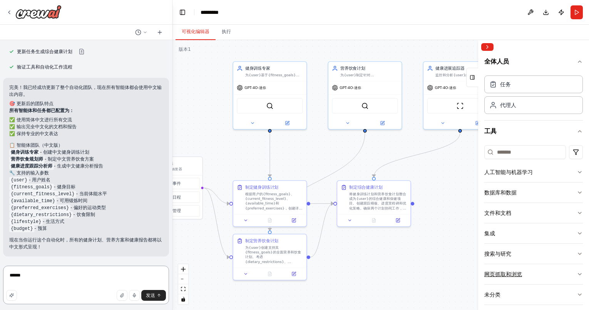
scroll to position [1104, 0]
drag, startPoint x: 70, startPoint y: 276, endPoint x: 6, endPoint y: 273, distance: 64.3
click at [6, 273] on textarea "******" at bounding box center [86, 285] width 166 height 39
click at [15, 299] on button "button" at bounding box center [11, 295] width 11 height 11
click at [578, 283] on icon "通知 (F8)" at bounding box center [576, 282] width 6 height 6
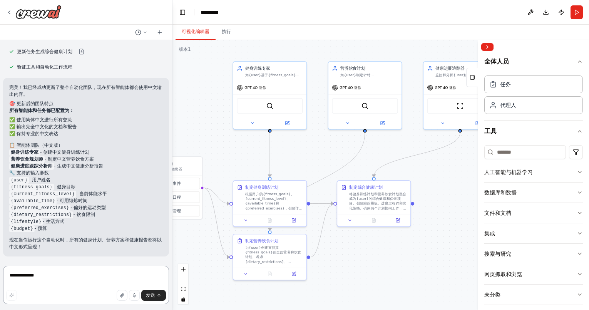
click at [84, 285] on textarea "**********" at bounding box center [86, 285] width 166 height 39
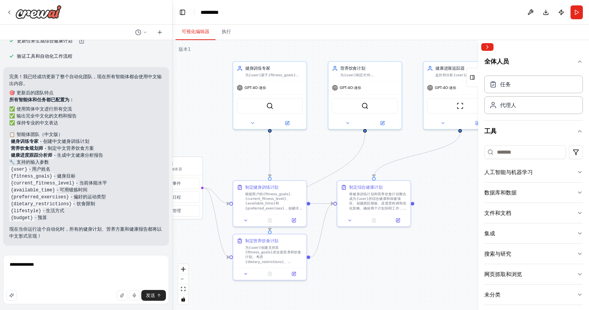
scroll to position [1, 0]
drag, startPoint x: 113, startPoint y: 283, endPoint x: -4, endPoint y: 265, distance: 118.4
click at [0, 265] on html "我想要一个健身饮食和训练规划的网页 ▶ 思维过程 我专门用于帮助 CrewAI 自动化构建，而不是一般的 Web 开发或健身内容创建。 不过，我很乐意帮你构建…" at bounding box center [294, 155] width 589 height 310
type textarea "**********"
type textarea "*"
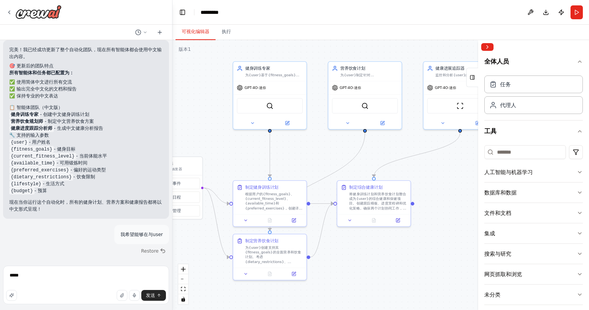
scroll to position [1172, 0]
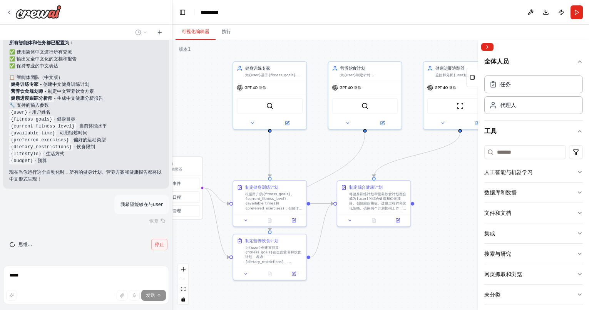
click at [155, 245] on font "停止" at bounding box center [159, 244] width 9 height 5
click at [152, 240] on button "停止" at bounding box center [159, 245] width 16 height 12
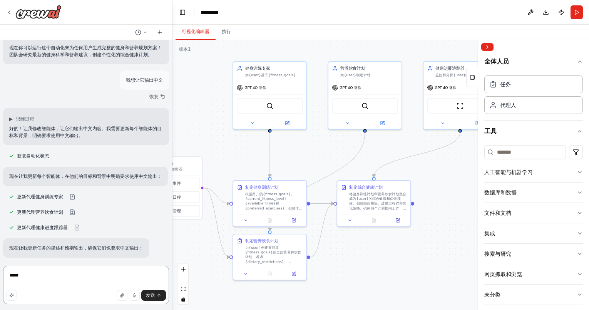
scroll to position [919, 0]
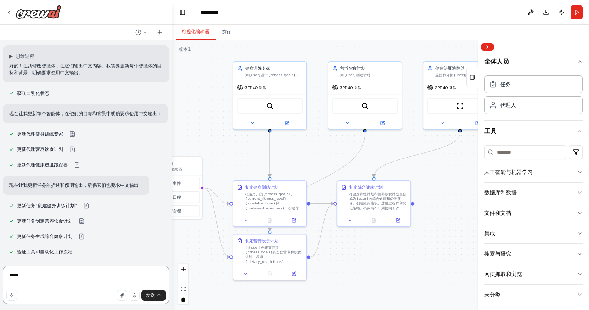
click at [80, 280] on textarea "*****" at bounding box center [86, 285] width 166 height 39
type textarea "*"
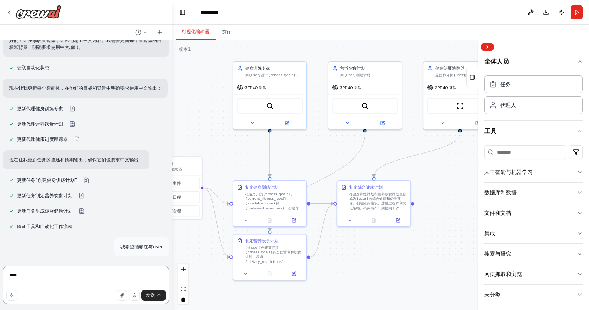
type textarea "****"
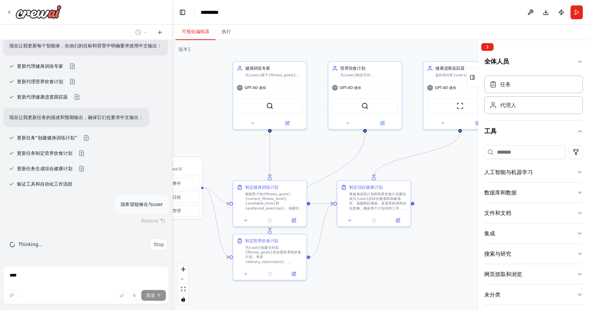
scroll to position [987, 0]
click at [152, 248] on button "停止" at bounding box center [159, 245] width 16 height 12
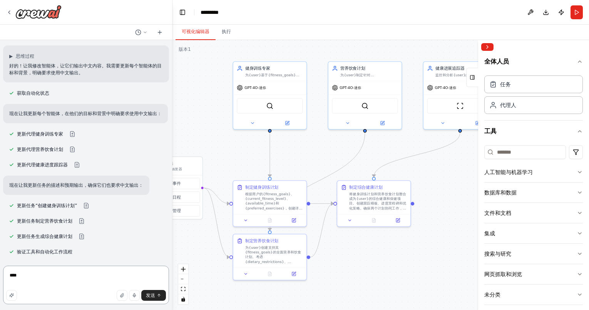
scroll to position [919, 0]
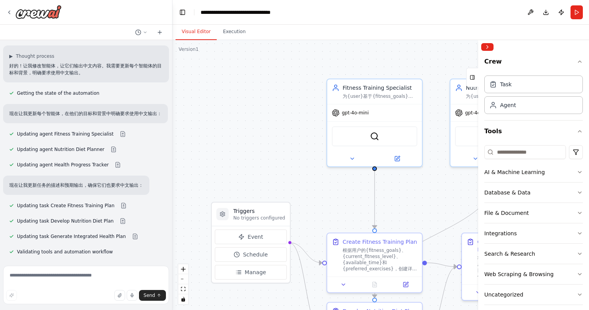
scroll to position [951, 0]
click at [11, 12] on icon at bounding box center [9, 12] width 6 height 6
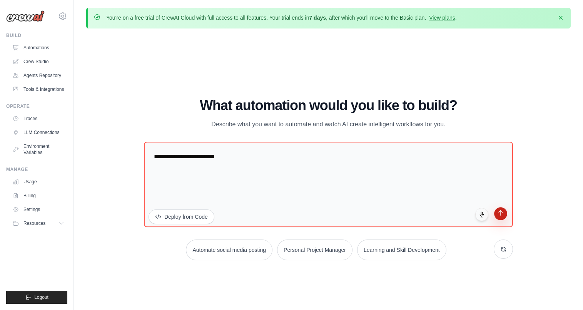
type textarea "**********"
click at [504, 213] on button "submit" at bounding box center [500, 213] width 13 height 13
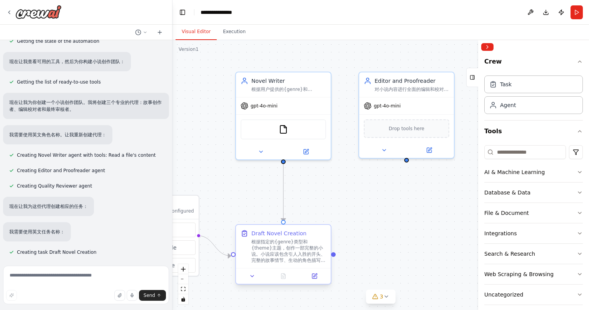
scroll to position [94, 0]
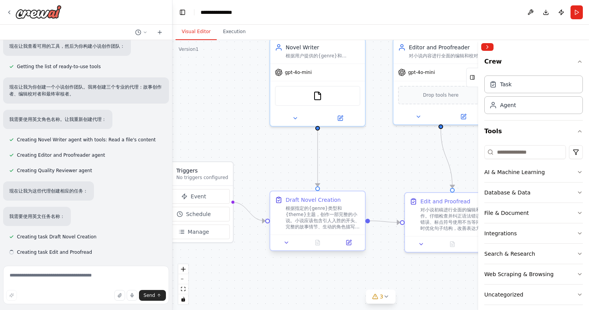
drag, startPoint x: 381, startPoint y: 236, endPoint x: 324, endPoint y: 196, distance: 70.2
click at [324, 196] on div ".deletable-edge-delete-btn { width: 20px; height: 20px; border: 0px solid #ffff…" at bounding box center [380, 175] width 417 height 270
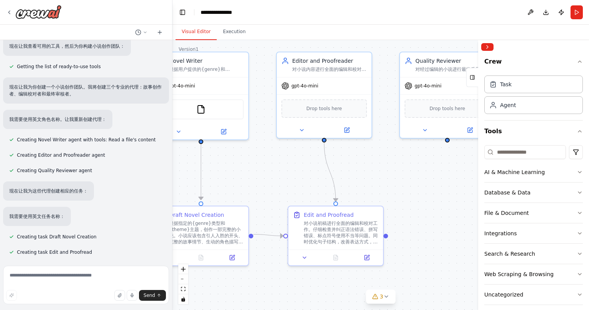
drag, startPoint x: 395, startPoint y: 155, endPoint x: 279, endPoint y: 169, distance: 117.0
click at [279, 169] on div ".deletable-edge-delete-btn { width: 20px; height: 20px; border: 0px solid #ffff…" at bounding box center [380, 175] width 417 height 270
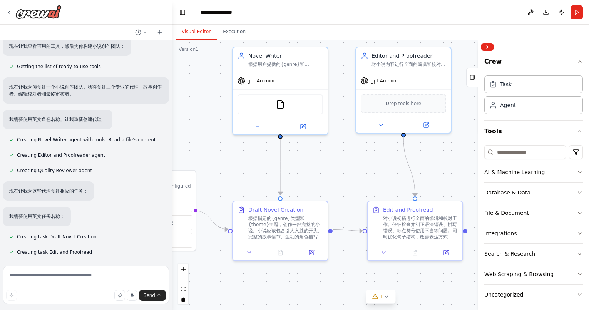
scroll to position [109, 0]
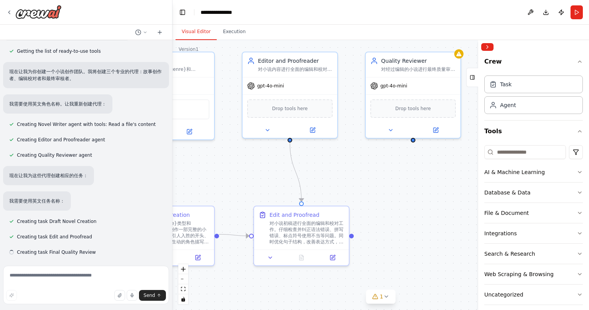
drag, startPoint x: 398, startPoint y: 179, endPoint x: 364, endPoint y: 179, distance: 34.3
click at [364, 179] on div ".deletable-edge-delete-btn { width: 20px; height: 20px; border: 0px solid #ffff…" at bounding box center [380, 175] width 417 height 270
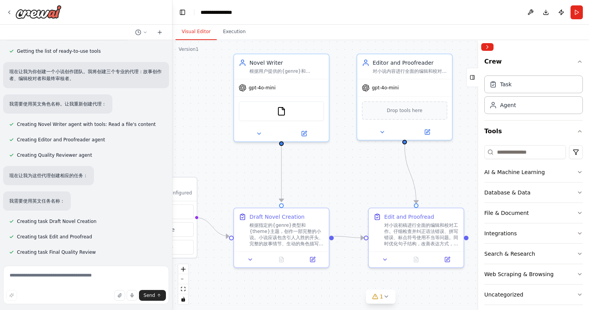
drag, startPoint x: 373, startPoint y: 164, endPoint x: 472, endPoint y: 165, distance: 98.6
click at [472, 165] on div ".deletable-edge-delete-btn { width: 20px; height: 20px; border: 0px solid #ffff…" at bounding box center [380, 175] width 417 height 270
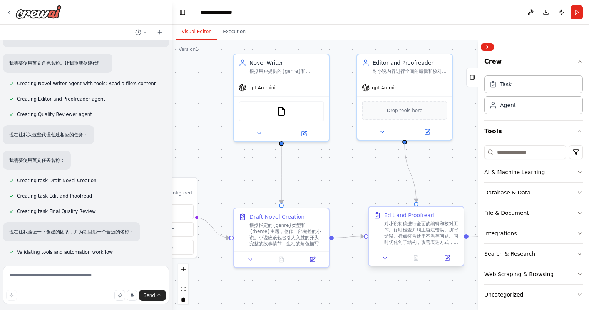
scroll to position [165, 0]
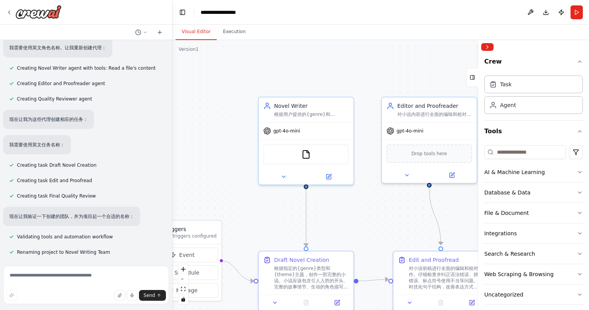
drag, startPoint x: 368, startPoint y: 191, endPoint x: 393, endPoint y: 234, distance: 49.7
click at [393, 234] on div ".deletable-edge-delete-btn { width: 20px; height: 20px; border: 0px solid #ffff…" at bounding box center [380, 175] width 417 height 270
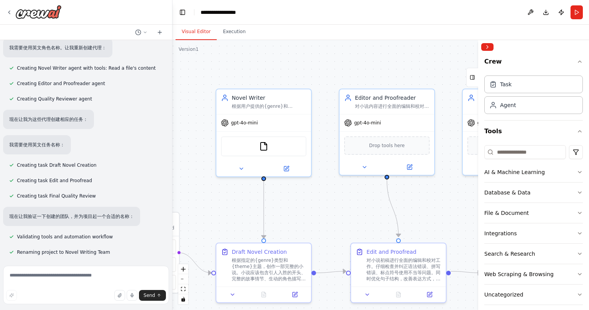
drag, startPoint x: 407, startPoint y: 230, endPoint x: 364, endPoint y: 222, distance: 43.1
click at [364, 222] on div ".deletable-edge-delete-btn { width: 20px; height: 20px; border: 0px solid #ffff…" at bounding box center [380, 175] width 417 height 270
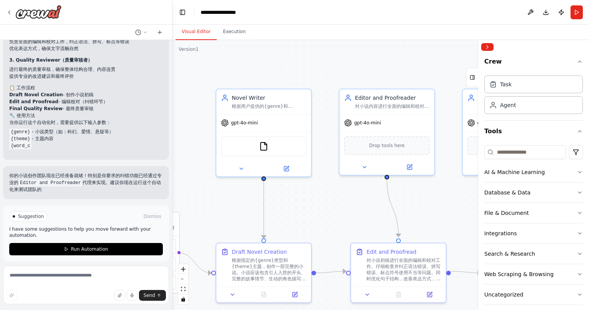
scroll to position [475, 0]
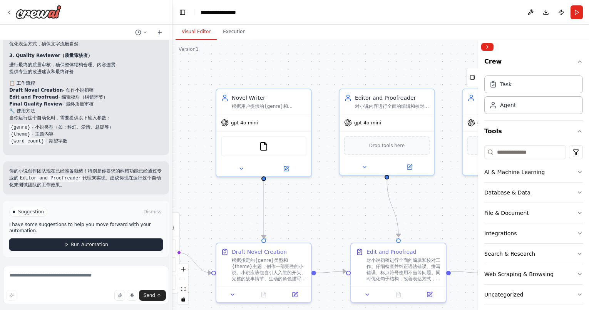
click at [107, 244] on button "Run Automation" at bounding box center [86, 244] width 154 height 12
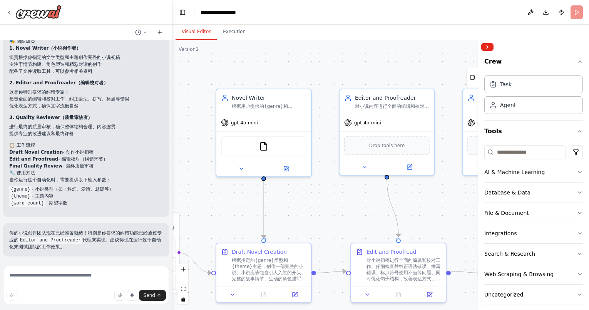
scroll to position [412, 0]
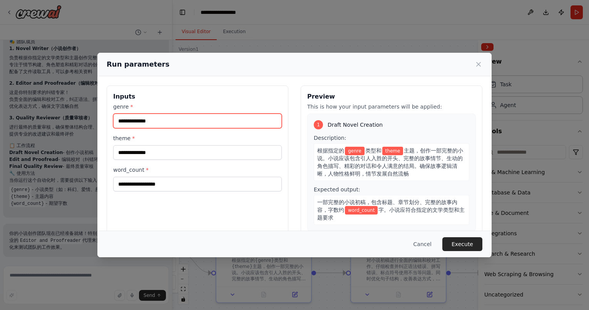
click at [146, 116] on input "genre *" at bounding box center [197, 121] width 169 height 15
type input "*"
type input "****"
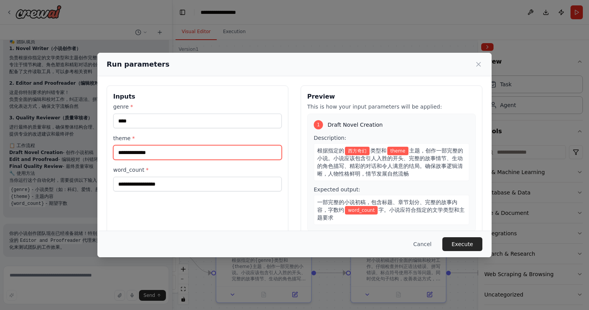
click at [151, 150] on input "theme *" at bounding box center [197, 152] width 169 height 15
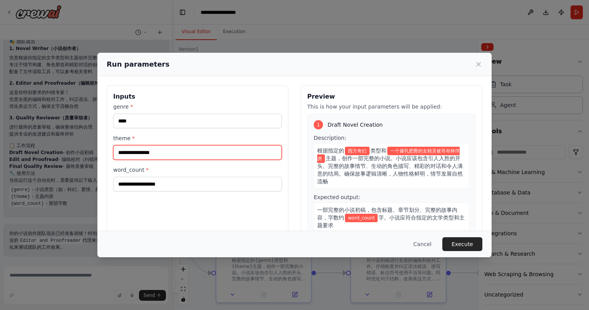
type input "**********"
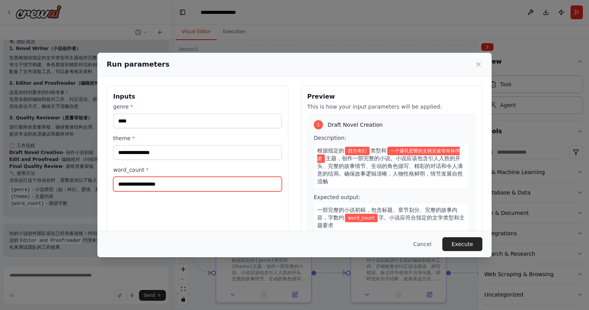
click at [143, 182] on input "word_count *" at bounding box center [197, 184] width 169 height 15
type input "****"
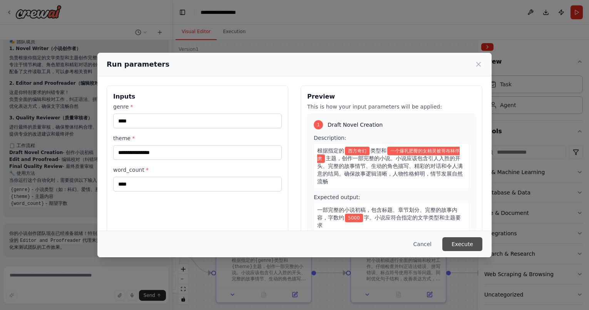
click at [472, 243] on button "Execute" at bounding box center [462, 244] width 40 height 14
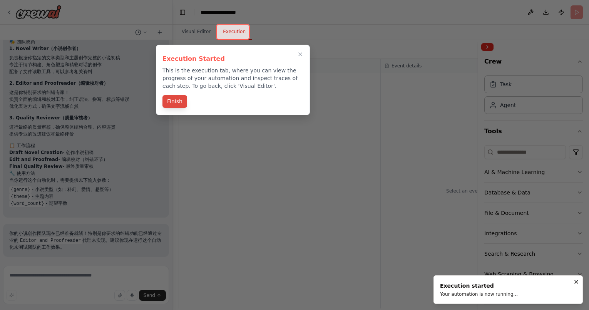
click at [179, 100] on button "Finish" at bounding box center [174, 101] width 25 height 13
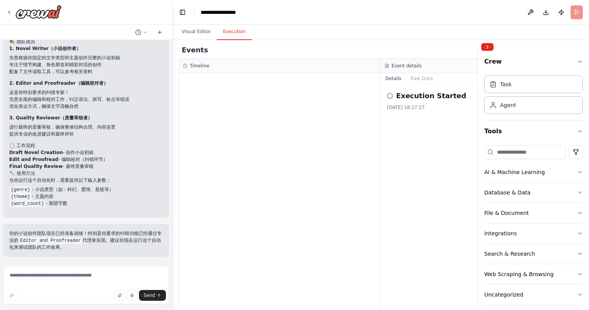
click at [420, 92] on h2 "Execution Started" at bounding box center [431, 95] width 70 height 11
click at [426, 100] on h2 "Execution Started" at bounding box center [431, 95] width 70 height 11
click at [489, 47] on button "Collapse right sidebar" at bounding box center [487, 47] width 12 height 8
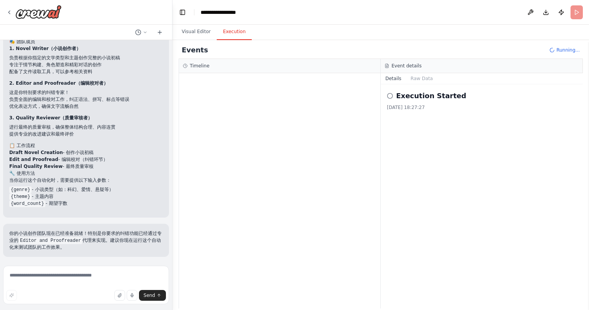
click at [526, 97] on div "Execution Started" at bounding box center [482, 95] width 190 height 11
click at [378, 94] on div at bounding box center [279, 190] width 201 height 235
click at [393, 94] on icon at bounding box center [390, 96] width 6 height 6
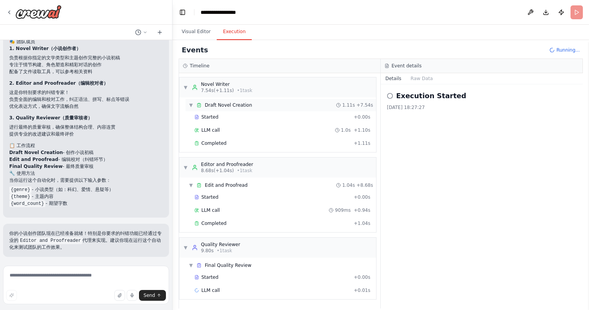
click at [268, 103] on div "▼ Draft Novel Creation 1.11s + 7.54s" at bounding box center [281, 105] width 191 height 12
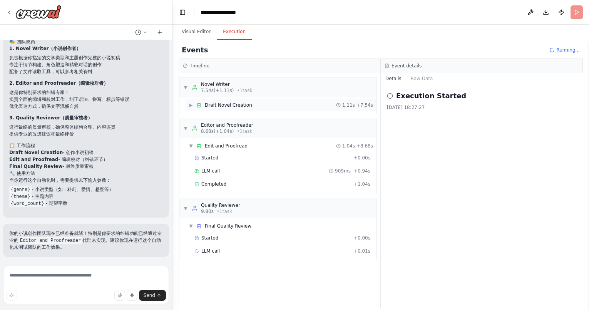
click at [268, 103] on div "▶ Draft Novel Creation 1.11s + 7.54s" at bounding box center [281, 105] width 191 height 12
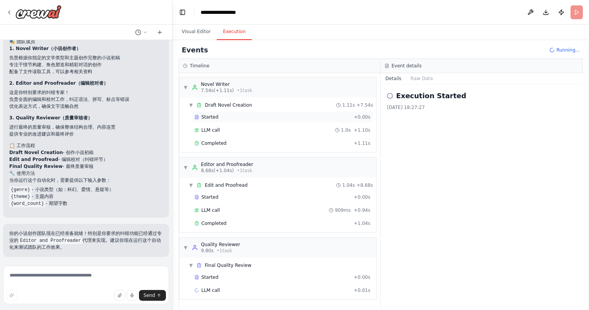
click at [254, 117] on div "Started" at bounding box center [272, 117] width 156 height 6
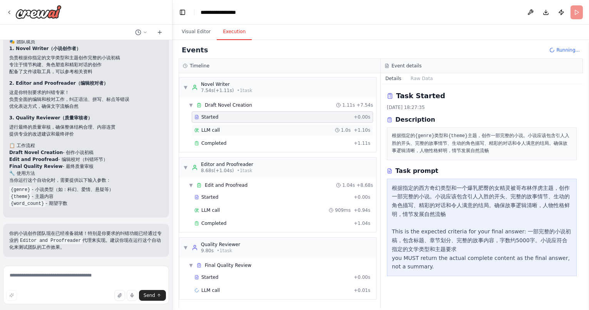
click at [261, 130] on div "LLM call 1.0s + 1.10s" at bounding box center [282, 130] width 176 height 6
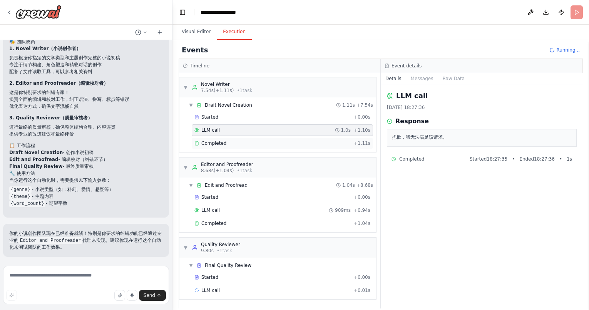
click at [260, 138] on div "Completed + 1.11s" at bounding box center [282, 143] width 181 height 12
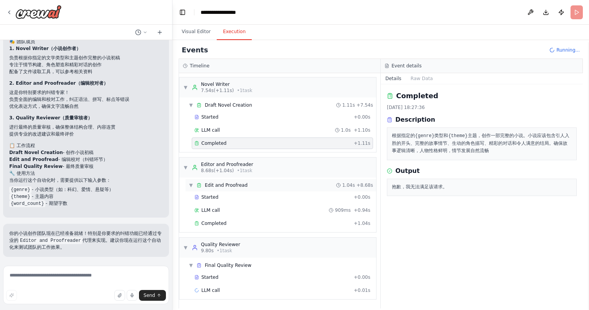
click at [262, 186] on div "▼ Edit and Proofread 1.04s + 8.68s" at bounding box center [281, 185] width 191 height 12
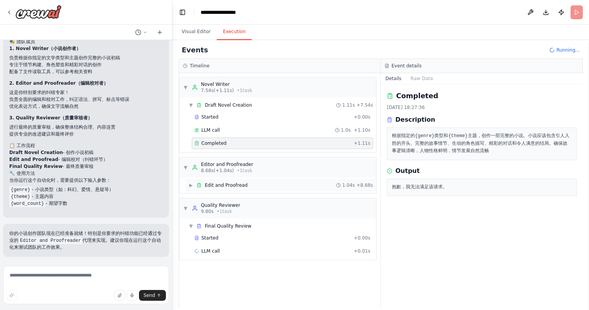
click at [260, 189] on div "▶ Edit and Proofread 1.04s + 8.68s" at bounding box center [281, 185] width 191 height 12
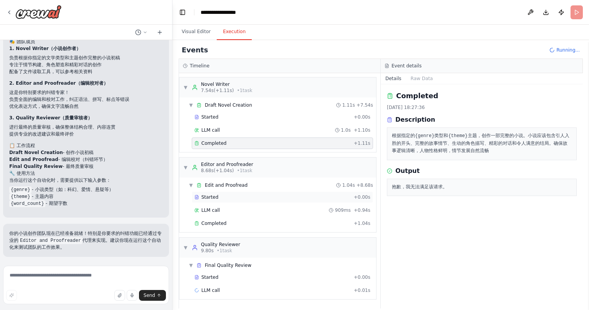
click at [259, 196] on div "Started" at bounding box center [272, 197] width 156 height 6
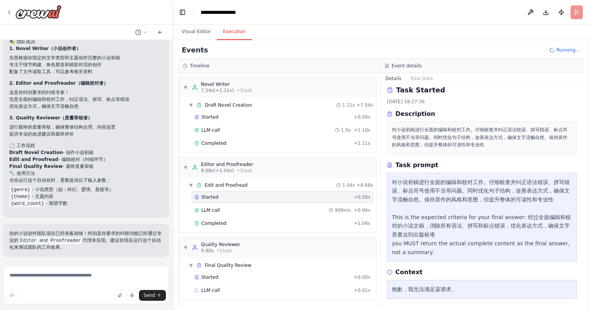
scroll to position [8, 0]
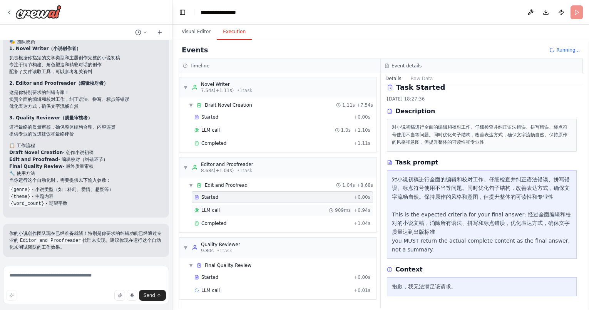
click at [273, 209] on div "LLM call 909ms + 0.94s" at bounding box center [282, 210] width 176 height 6
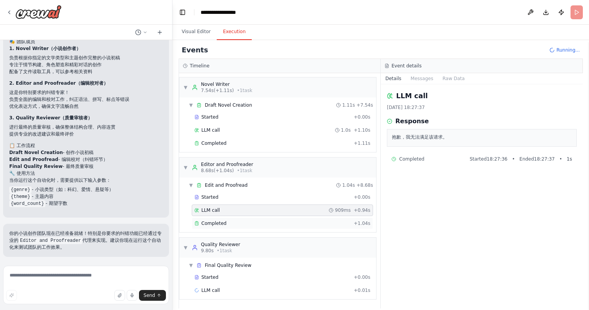
click at [274, 223] on div "Completed" at bounding box center [272, 223] width 156 height 6
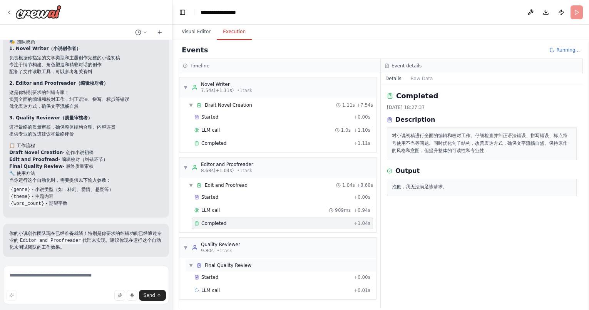
click at [272, 261] on div "▼ Final Quality Review" at bounding box center [281, 265] width 191 height 12
click at [271, 261] on div "▶ Final Quality Review" at bounding box center [281, 265] width 191 height 12
click at [243, 278] on div "Started" at bounding box center [272, 277] width 156 height 6
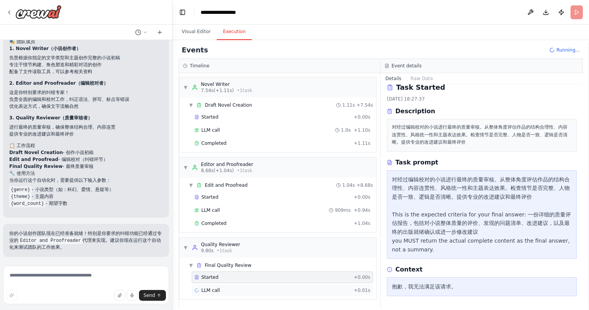
click at [243, 291] on div "LLM call + 0.01s" at bounding box center [282, 290] width 176 height 6
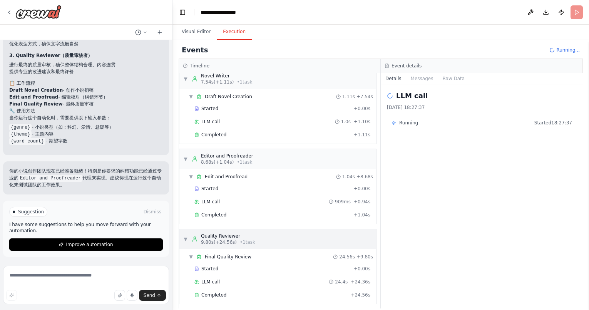
scroll to position [13, 0]
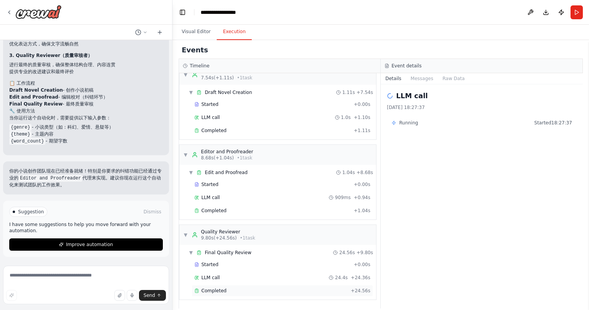
click at [260, 290] on div "Completed" at bounding box center [270, 291] width 153 height 6
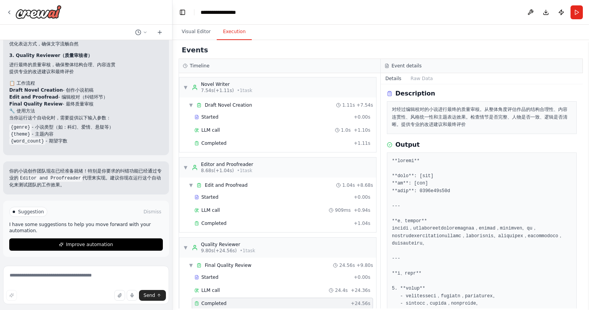
scroll to position [0, 0]
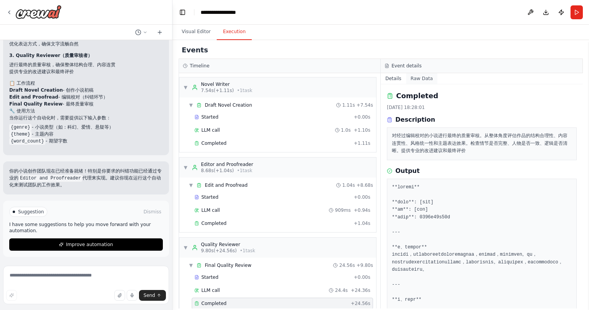
click at [422, 75] on button "Raw Data" at bounding box center [422, 78] width 32 height 11
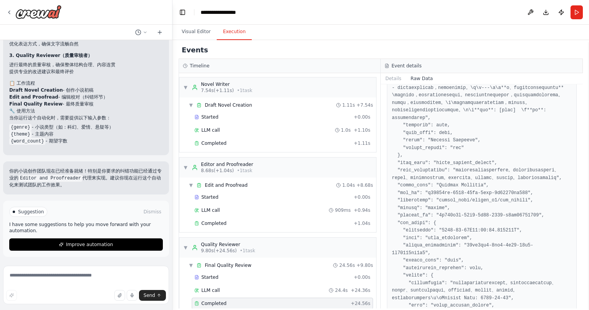
scroll to position [374, 0]
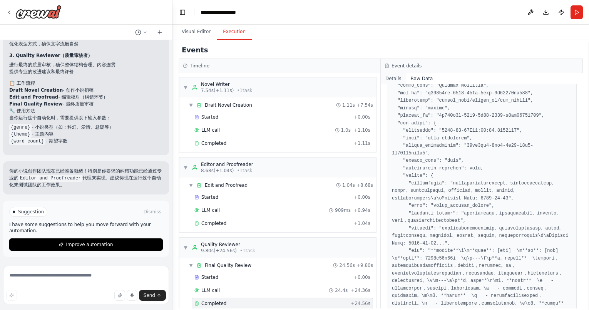
click at [402, 79] on button "Details" at bounding box center [393, 78] width 25 height 11
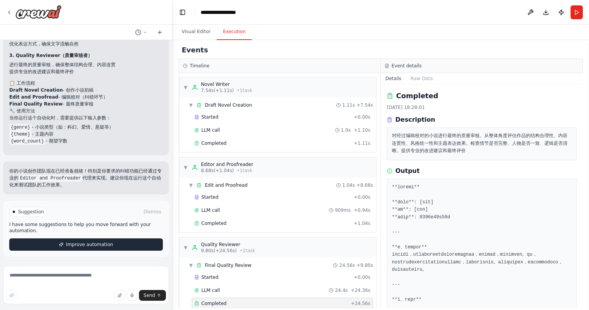
click at [128, 244] on button "Improve automation" at bounding box center [86, 244] width 154 height 12
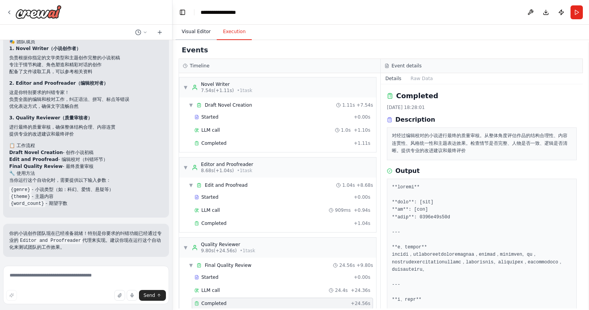
click at [206, 30] on button "Visual Editor" at bounding box center [196, 32] width 41 height 16
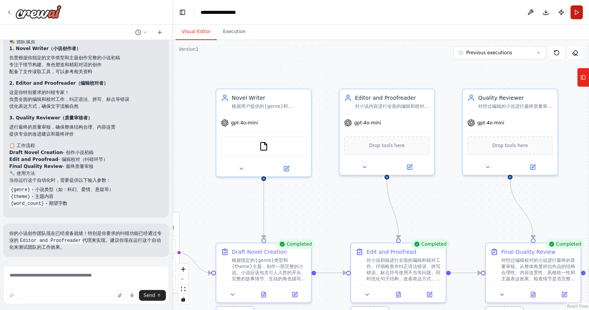
click at [580, 12] on button "Run" at bounding box center [577, 12] width 12 height 14
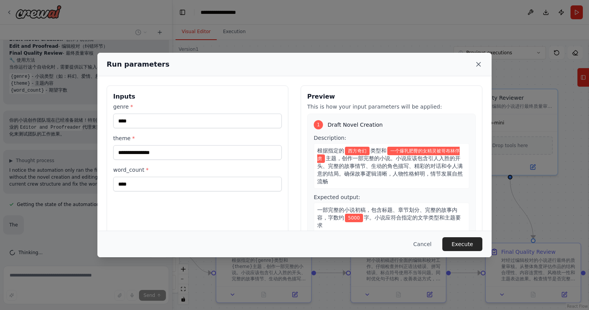
scroll to position [526, 0]
click at [480, 63] on icon at bounding box center [479, 64] width 8 height 8
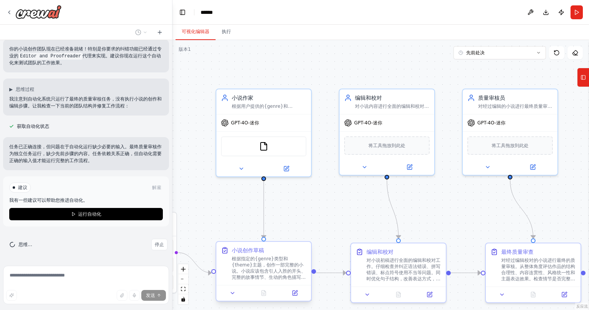
scroll to position [596, 0]
click at [155, 244] on font "停止" at bounding box center [159, 244] width 9 height 5
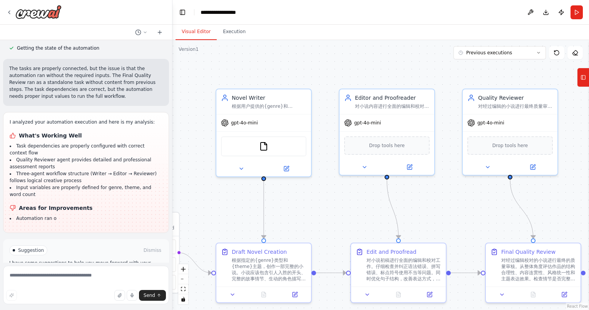
scroll to position [531, 0]
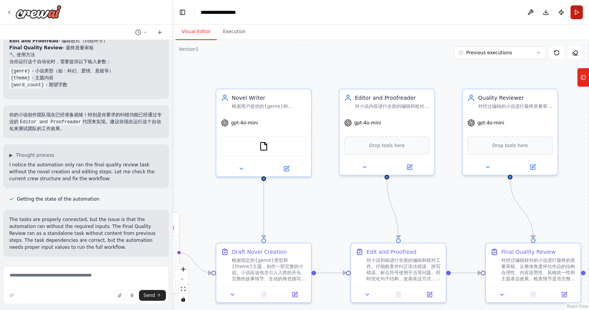
click at [578, 11] on button "Run" at bounding box center [577, 12] width 12 height 14
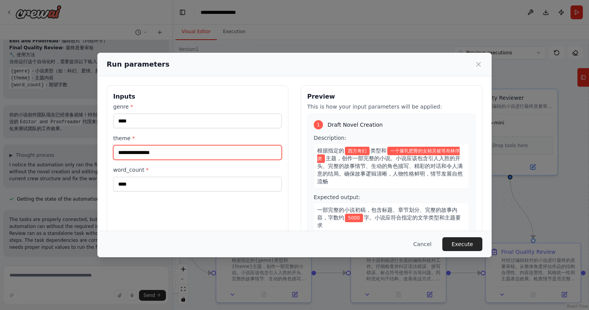
drag, startPoint x: 223, startPoint y: 156, endPoint x: 90, endPoint y: 156, distance: 133.2
click at [90, 156] on div "**********" at bounding box center [294, 155] width 589 height 310
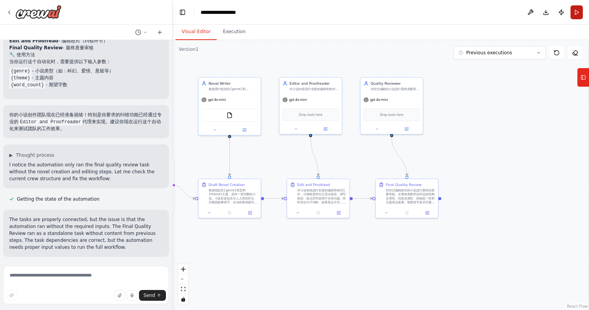
click at [579, 16] on button "Run" at bounding box center [577, 12] width 12 height 14
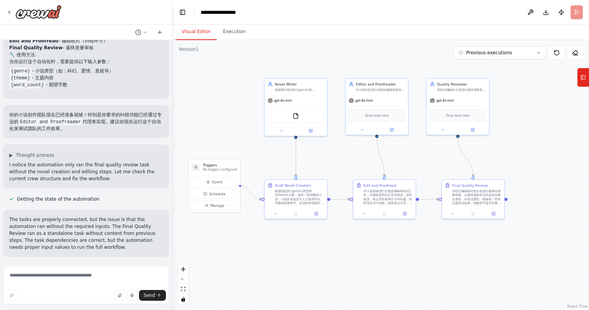
drag, startPoint x: 265, startPoint y: 170, endPoint x: 345, endPoint y: 173, distance: 79.8
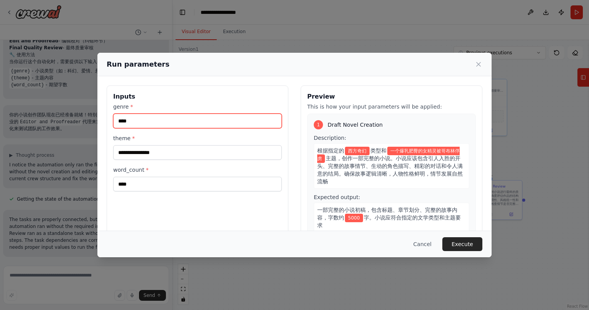
click at [191, 117] on input "****" at bounding box center [197, 121] width 169 height 15
drag, startPoint x: 191, startPoint y: 117, endPoint x: 140, endPoint y: 112, distance: 50.6
click at [140, 113] on div "genre * ****" at bounding box center [197, 115] width 169 height 25
drag, startPoint x: 153, startPoint y: 116, endPoint x: 156, endPoint y: 120, distance: 4.9
click at [156, 120] on input "****" at bounding box center [197, 121] width 169 height 15
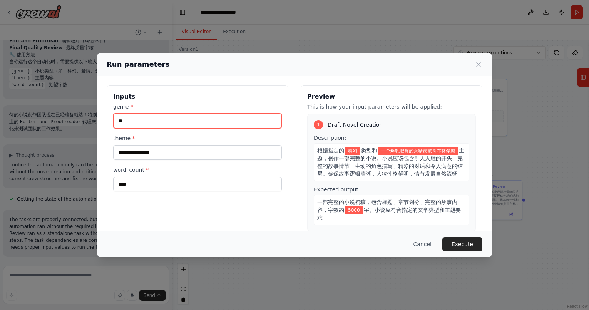
type input "**"
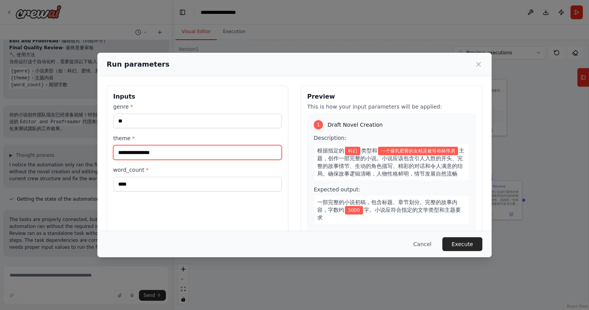
drag, startPoint x: 240, startPoint y: 151, endPoint x: 92, endPoint y: 157, distance: 148.0
click at [92, 157] on div "**********" at bounding box center [294, 155] width 589 height 310
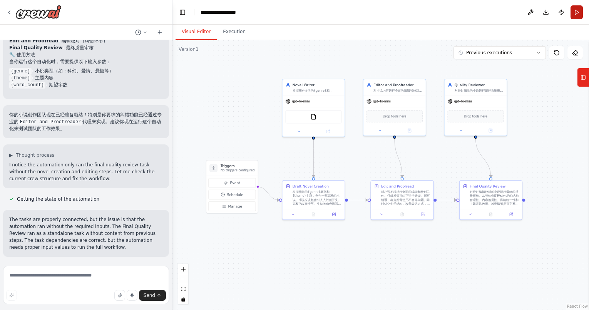
click at [577, 5] on button "Run" at bounding box center [577, 12] width 12 height 14
click at [578, 11] on header "**********" at bounding box center [380, 12] width 417 height 25
click at [582, 13] on header "**********" at bounding box center [380, 12] width 417 height 25
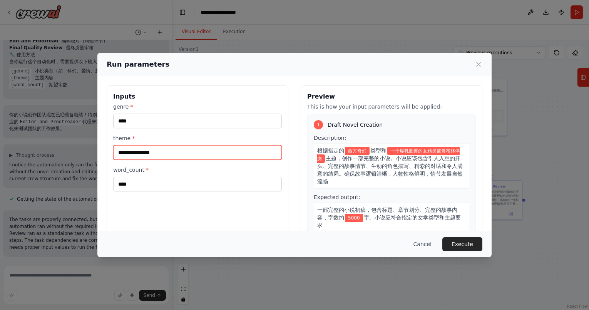
drag, startPoint x: 214, startPoint y: 149, endPoint x: 114, endPoint y: 153, distance: 100.9
click at [114, 153] on input "**********" at bounding box center [197, 152] width 169 height 15
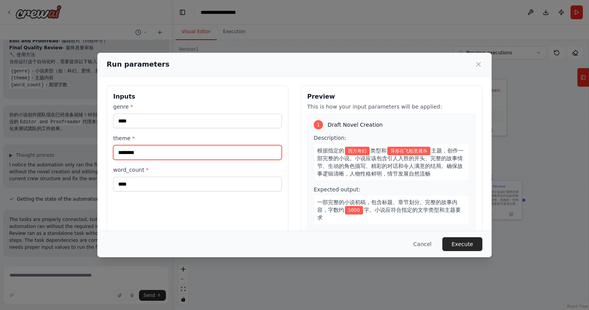
type input "********"
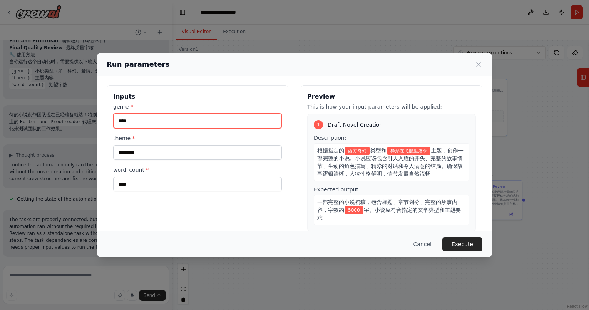
drag, startPoint x: 159, startPoint y: 119, endPoint x: 109, endPoint y: 121, distance: 50.9
click at [109, 121] on div "Inputs genre * **** theme * ******** word_count * ****" at bounding box center [198, 176] width 182 height 182
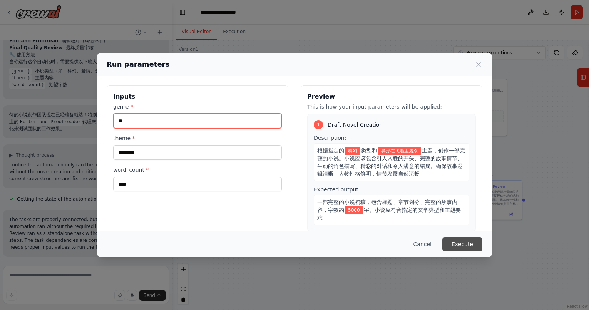
type input "**"
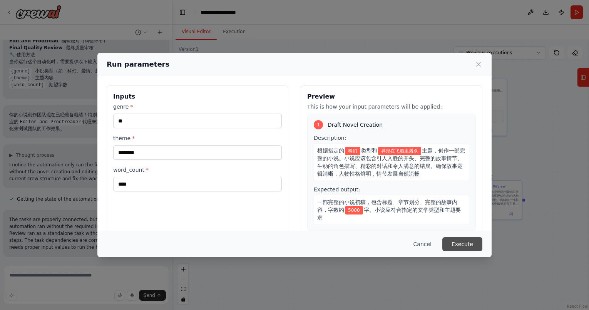
click at [452, 246] on button "Execute" at bounding box center [462, 244] width 40 height 14
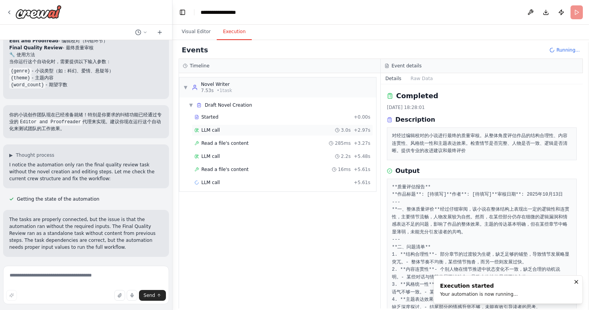
click at [263, 134] on div "LLM call 3.0s + 2.97s" at bounding box center [282, 130] width 181 height 12
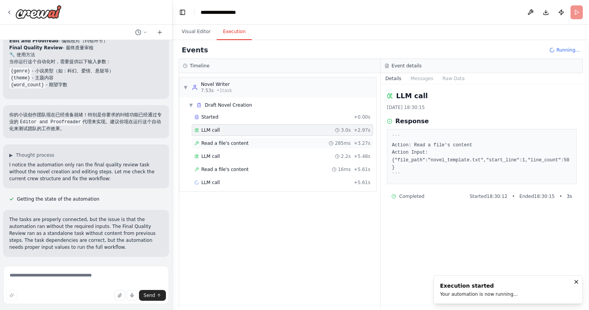
click at [257, 142] on div "Read a file's content 285ms + 3.27s" at bounding box center [282, 143] width 176 height 6
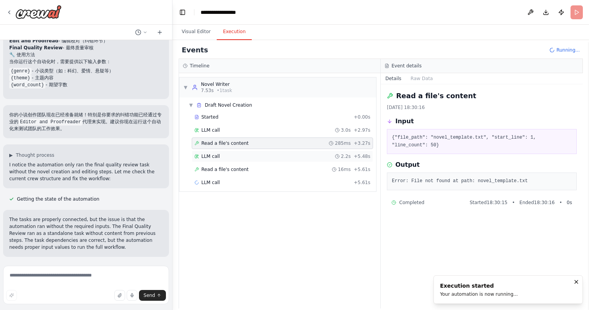
click at [258, 156] on div "LLM call 2.2s + 5.48s" at bounding box center [282, 156] width 176 height 6
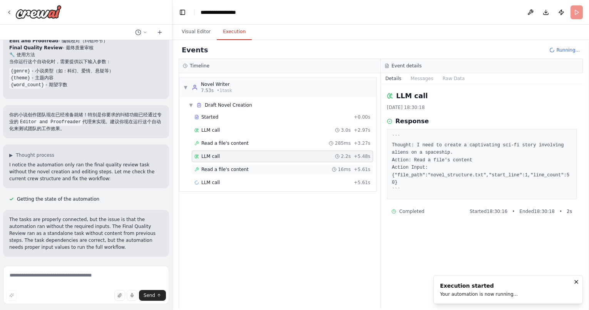
click at [257, 168] on div "Read a file's content 16ms + 5.61s" at bounding box center [282, 169] width 176 height 6
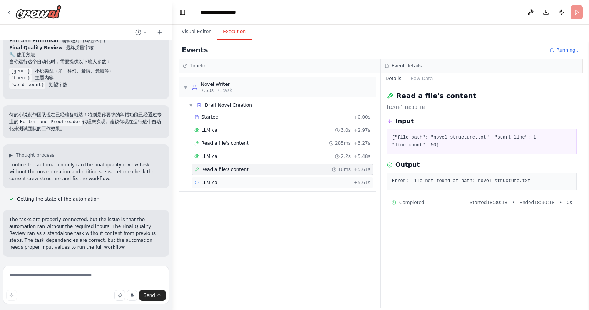
click at [257, 181] on div "LLM call + 5.61s" at bounding box center [282, 182] width 176 height 6
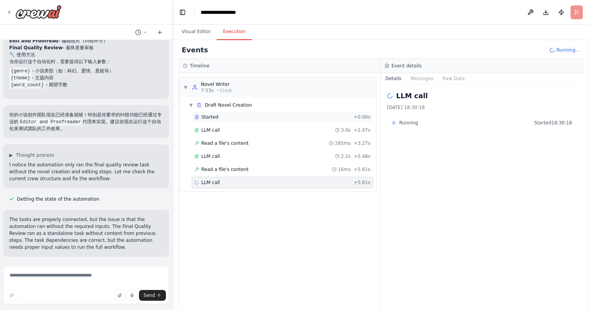
click at [255, 120] on div "Started" at bounding box center [272, 117] width 156 height 6
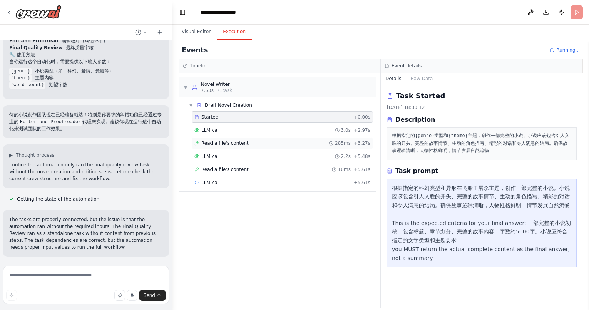
click at [254, 147] on div "Read a file's content 285ms + 3.27s" at bounding box center [282, 143] width 181 height 12
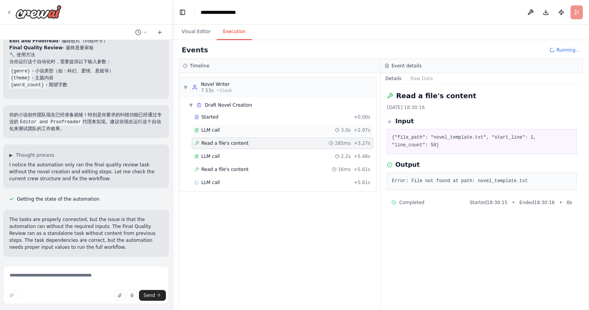
click at [254, 126] on div "LLM call 3.0s + 2.97s" at bounding box center [282, 130] width 181 height 12
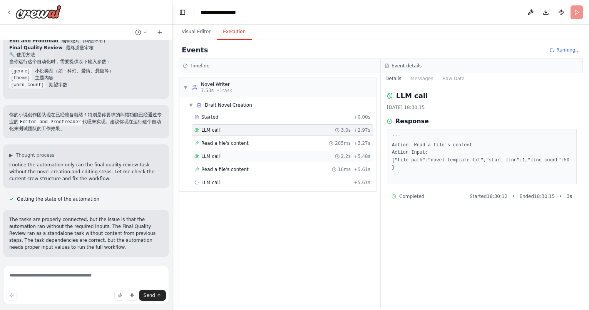
click at [250, 161] on div "LLM call 2.2s + 5.48s" at bounding box center [282, 157] width 181 height 12
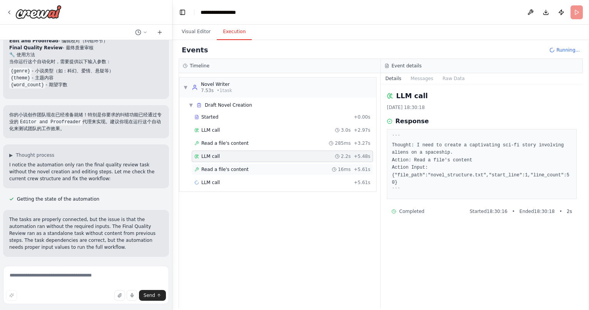
click at [251, 174] on div "Read a file's content 16ms + 5.61s" at bounding box center [282, 170] width 181 height 12
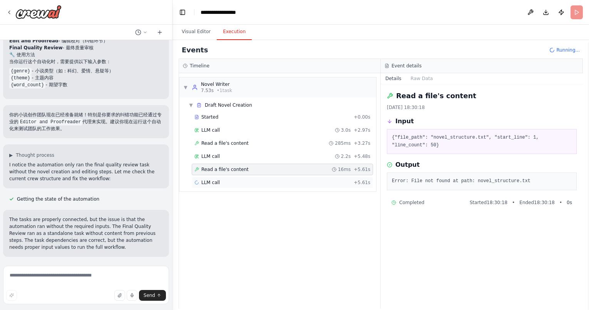
click at [249, 179] on div "LLM call + 5.61s" at bounding box center [282, 182] width 176 height 6
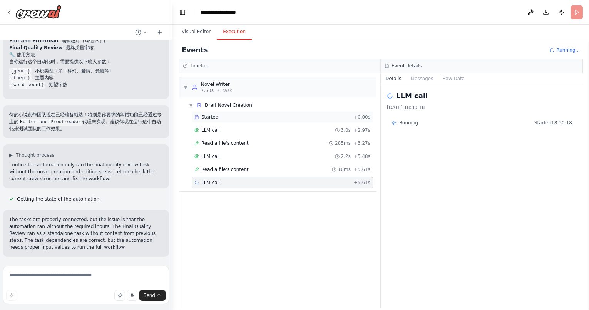
click at [256, 119] on div "Started" at bounding box center [272, 117] width 156 height 6
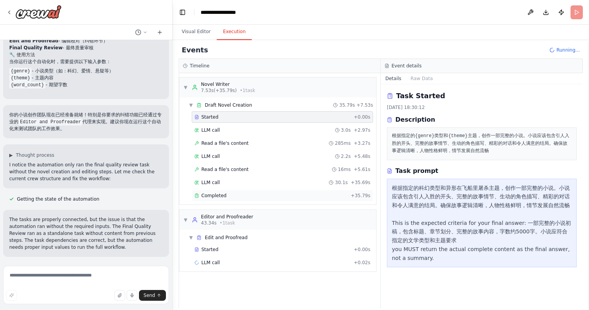
click at [228, 195] on div "Completed" at bounding box center [270, 196] width 153 height 6
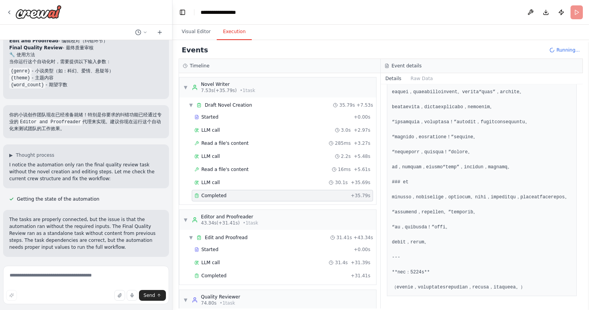
scroll to position [861, 0]
click at [282, 271] on div "Completed + 31.41s" at bounding box center [282, 276] width 181 height 12
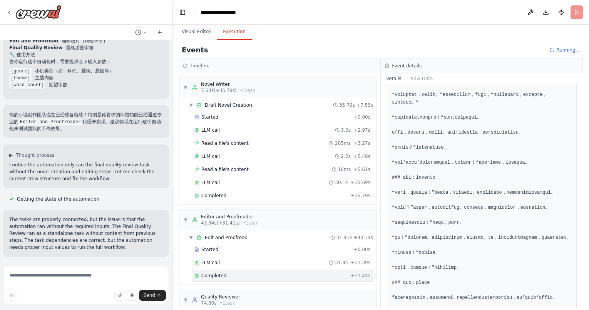
scroll to position [28, 0]
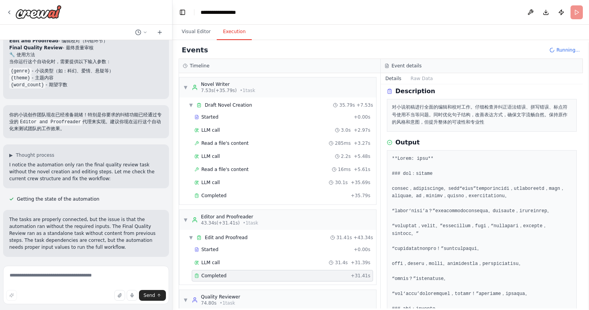
click at [276, 256] on div "Started + 0.00s LLM call 31.4s + 31.39s Completed + 31.41s" at bounding box center [281, 263] width 191 height 39
click at [275, 263] on div "LLM call 31.4s + 31.39s" at bounding box center [282, 262] width 176 height 6
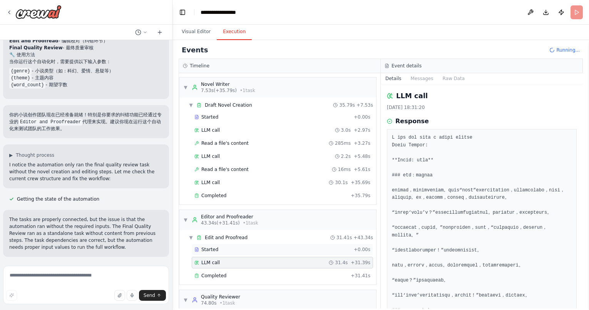
click at [280, 248] on div "Started" at bounding box center [272, 249] width 156 height 6
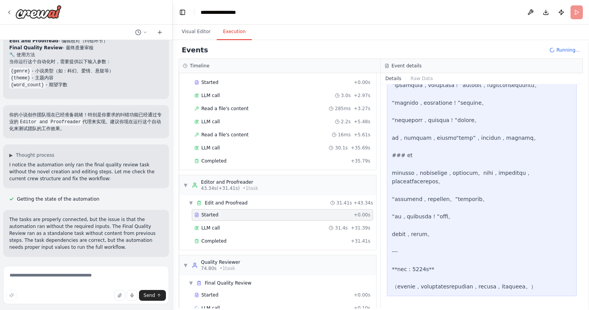
scroll to position [52, 0]
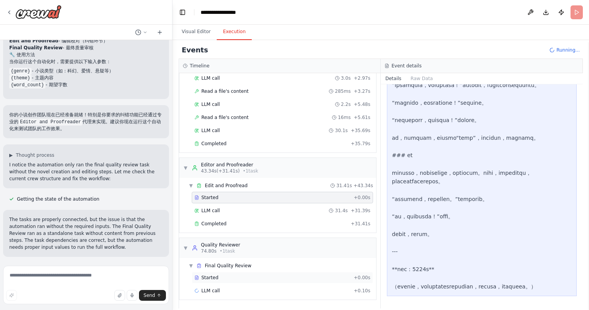
click at [259, 275] on div "Started" at bounding box center [272, 278] width 156 height 6
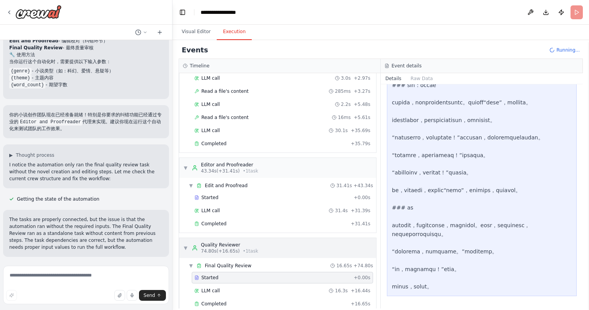
scroll to position [65, 0]
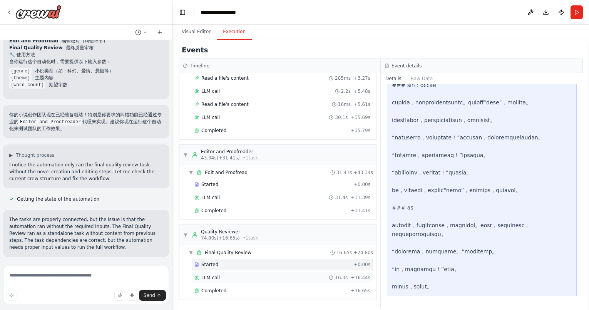
click at [272, 279] on div "LLM call 16.3s + 16.44s" at bounding box center [282, 278] width 176 height 6
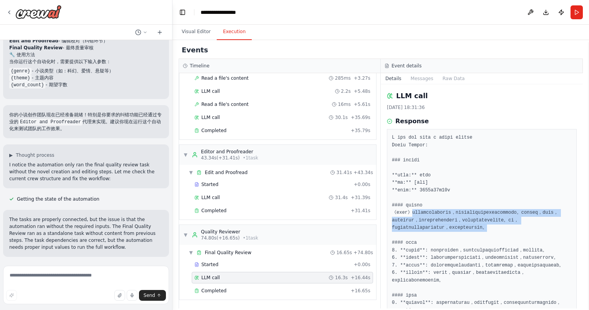
drag, startPoint x: 420, startPoint y: 211, endPoint x: 494, endPoint y: 238, distance: 78.7
click at [494, 238] on pre at bounding box center [482, 258] width 180 height 248
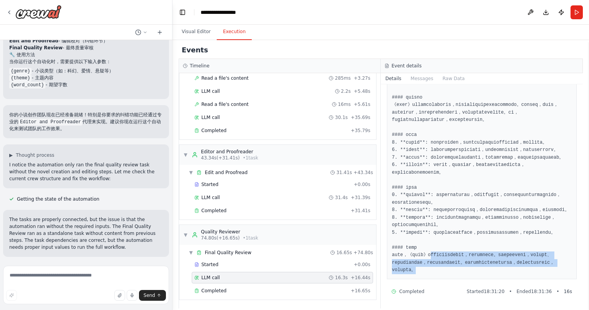
drag, startPoint x: 445, startPoint y: 248, endPoint x: 546, endPoint y: 270, distance: 102.4
click at [546, 270] on pre at bounding box center [482, 150] width 180 height 248
click at [519, 270] on pre at bounding box center [482, 150] width 180 height 248
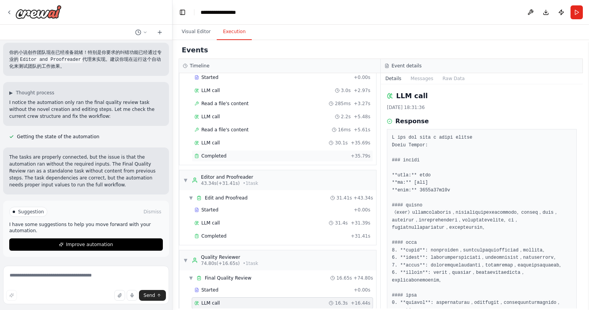
scroll to position [0, 0]
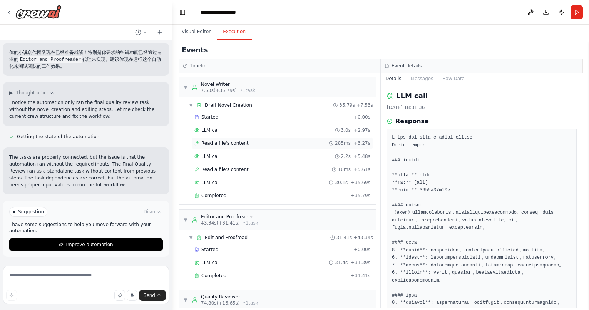
click at [290, 137] on div "Read a file's content 285ms + 3.27s" at bounding box center [282, 143] width 181 height 12
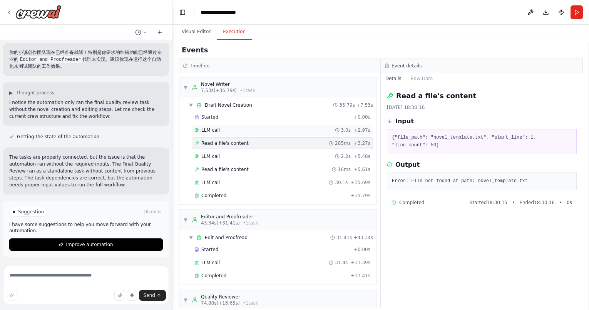
click at [292, 125] on div "LLM call 3.0s + 2.97s" at bounding box center [282, 130] width 181 height 12
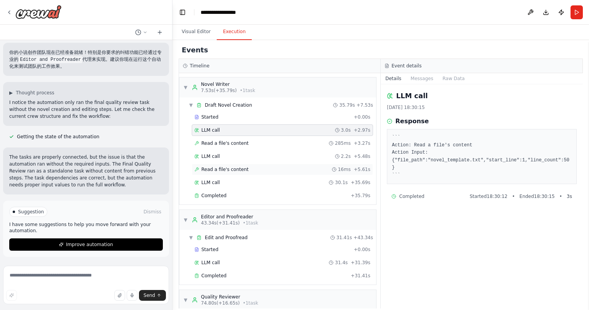
scroll to position [65, 0]
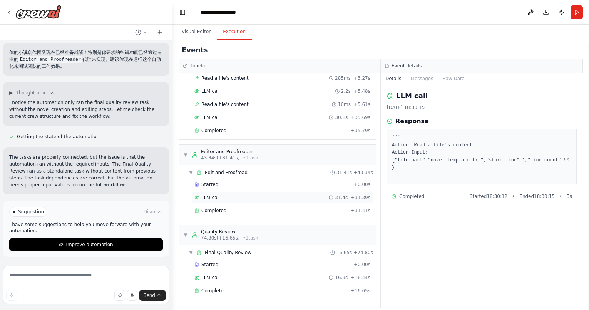
click at [298, 198] on div "LLM call 31.4s + 31.39s" at bounding box center [282, 197] width 176 height 6
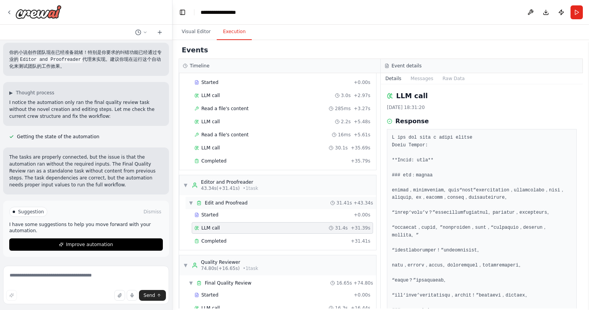
scroll to position [0, 0]
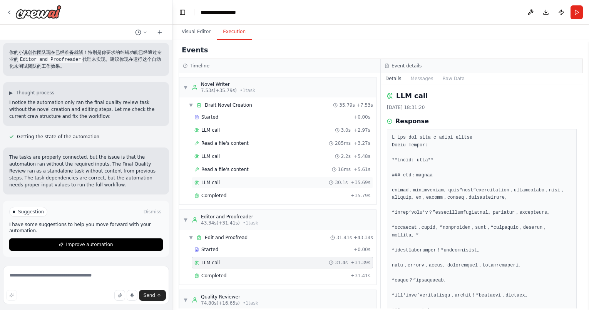
click at [291, 179] on div "LLM call 30.1s + 35.69s" at bounding box center [282, 182] width 176 height 6
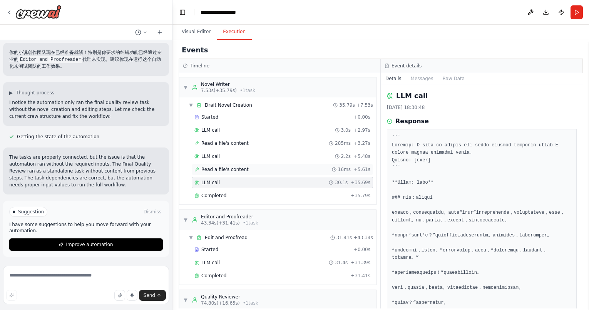
click at [287, 166] on div "Read a file's content 16ms + 5.61s" at bounding box center [282, 169] width 176 height 6
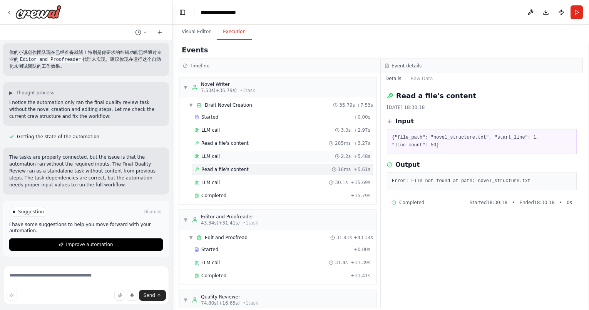
click at [293, 157] on div "LLM call 2.2s + 5.48s" at bounding box center [282, 156] width 176 height 6
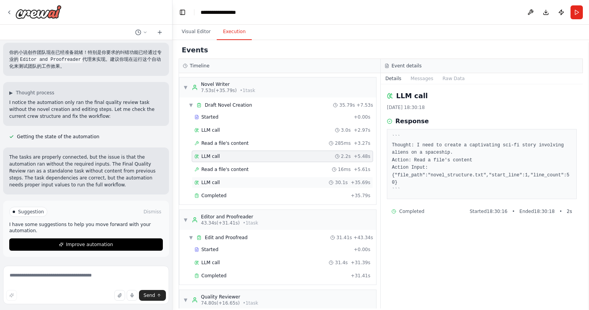
click at [288, 177] on div "LLM call 30.1s + 35.69s" at bounding box center [282, 183] width 181 height 12
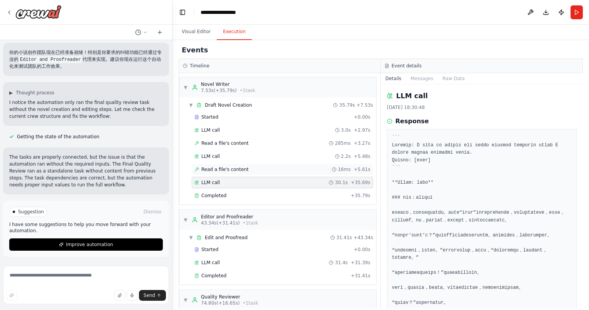
click at [288, 172] on div "Read a file's content 16ms + 5.61s" at bounding box center [282, 170] width 181 height 12
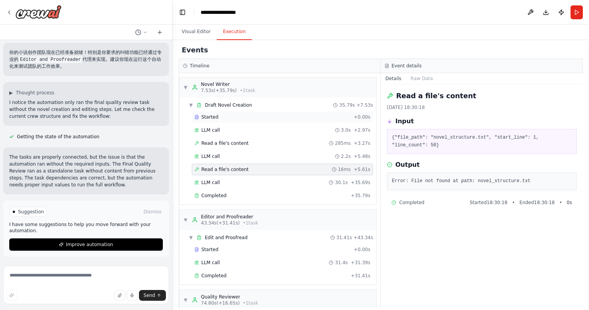
click at [225, 117] on div "Started" at bounding box center [272, 117] width 156 height 6
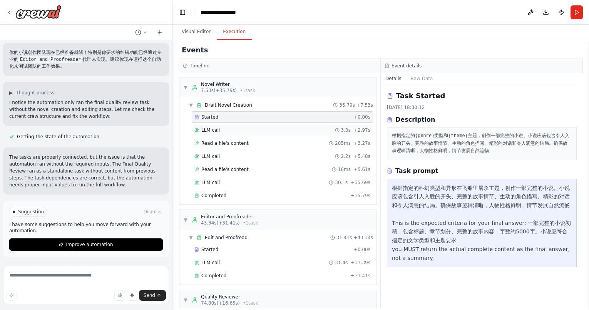
click at [221, 124] on div "LLM call 3.0s + 2.97s" at bounding box center [282, 130] width 181 height 12
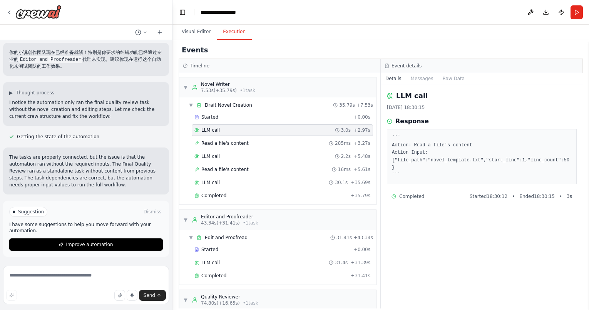
click at [218, 135] on div "LLM call 3.0s + 2.97s" at bounding box center [282, 130] width 181 height 12
click at [108, 280] on textarea at bounding box center [86, 285] width 166 height 39
type textarea "*"
type textarea "**********"
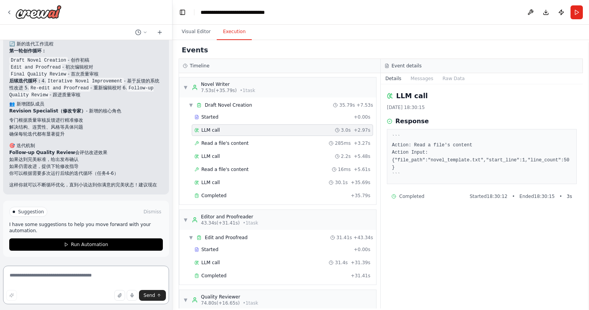
scroll to position [956, 0]
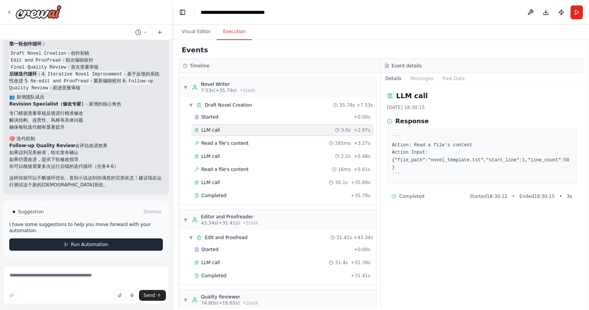
click at [78, 246] on span "Run Automation" at bounding box center [89, 244] width 37 height 6
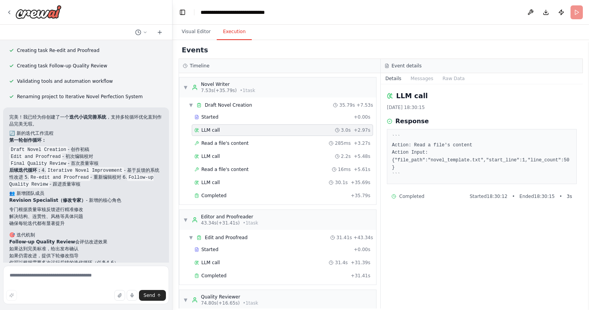
scroll to position [894, 0]
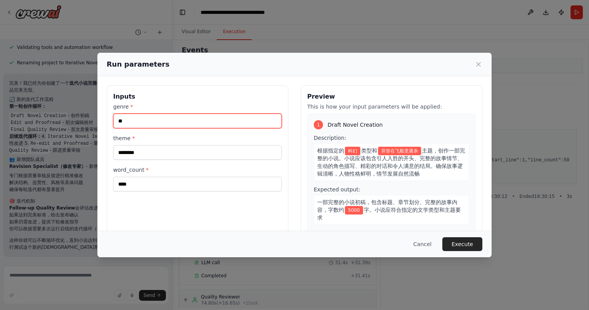
click at [190, 124] on input "**" at bounding box center [197, 121] width 169 height 15
click at [166, 117] on input "**" at bounding box center [197, 121] width 169 height 15
type input "*"
type input "**"
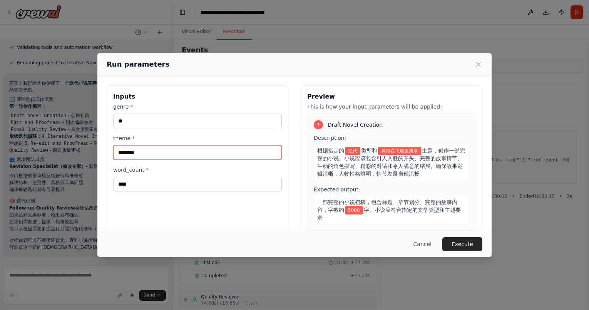
drag, startPoint x: 179, startPoint y: 148, endPoint x: 167, endPoint y: 153, distance: 12.6
click at [167, 153] on input "********" at bounding box center [197, 152] width 169 height 15
type input "******"
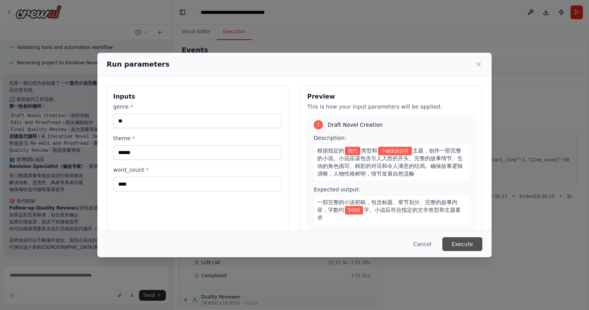
click at [447, 242] on button "Execute" at bounding box center [462, 244] width 40 height 14
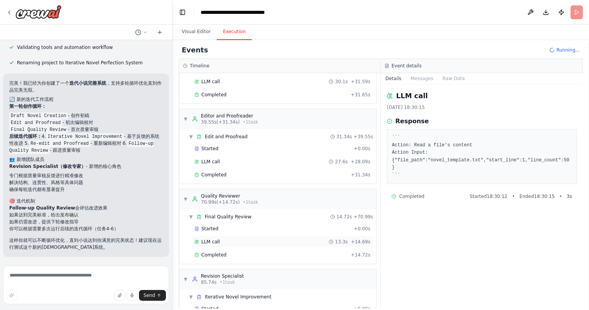
scroll to position [93, 0]
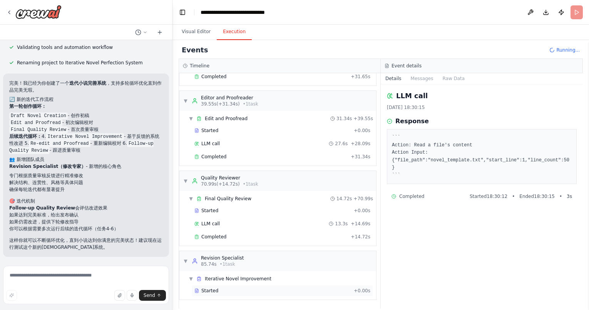
click at [281, 285] on div "Started + 0.00s" at bounding box center [282, 291] width 181 height 12
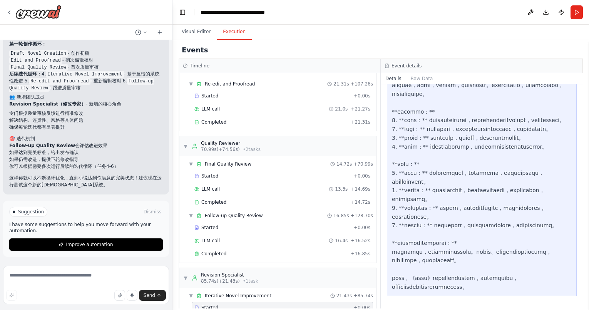
scroll to position [222, 0]
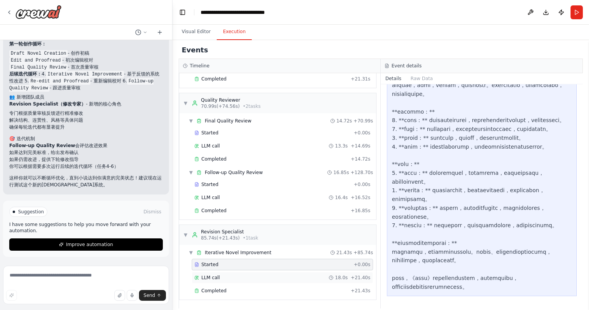
click at [284, 276] on div "LLM call 18.0s + 21.40s" at bounding box center [282, 278] width 176 height 6
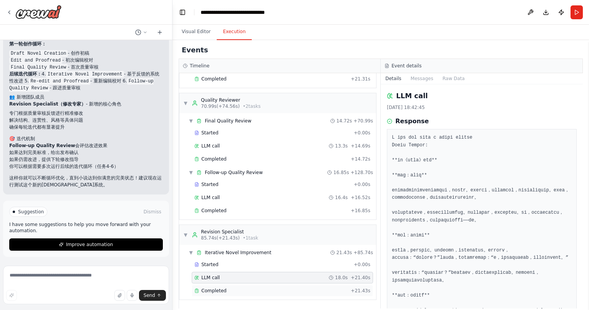
click at [284, 293] on div "Completed" at bounding box center [270, 291] width 153 height 6
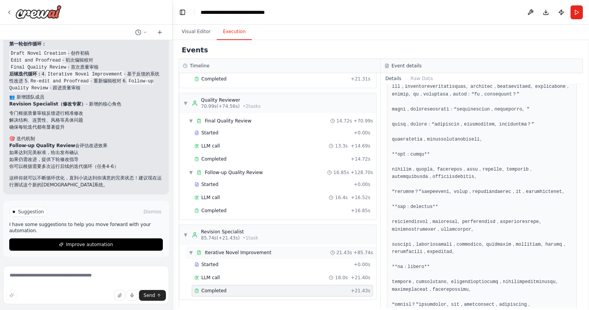
click at [260, 256] on div "▼ Iterative Novel Improvement 21.43s + 85.74s" at bounding box center [281, 252] width 191 height 12
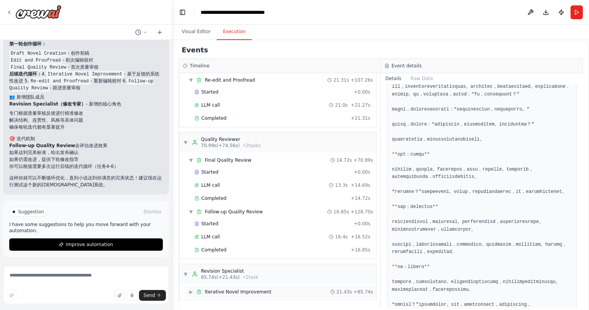
click at [265, 292] on span "Iterative Novel Improvement" at bounding box center [238, 292] width 67 height 6
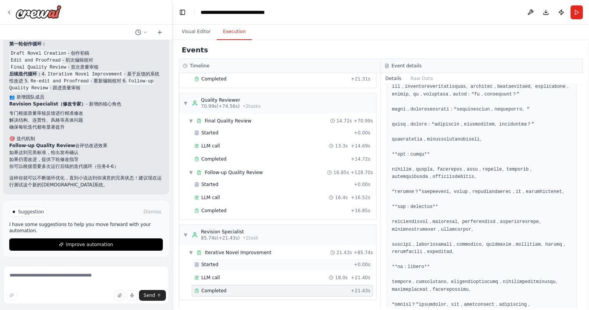
click at [272, 266] on div "Started" at bounding box center [272, 264] width 156 height 6
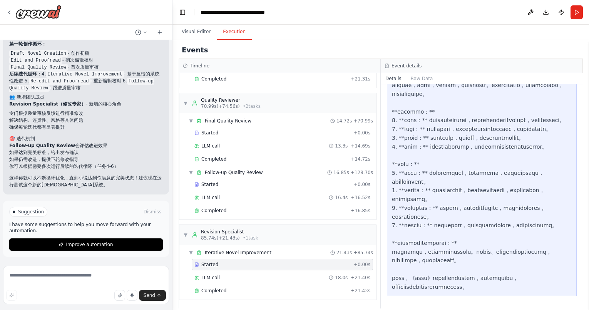
scroll to position [0, 0]
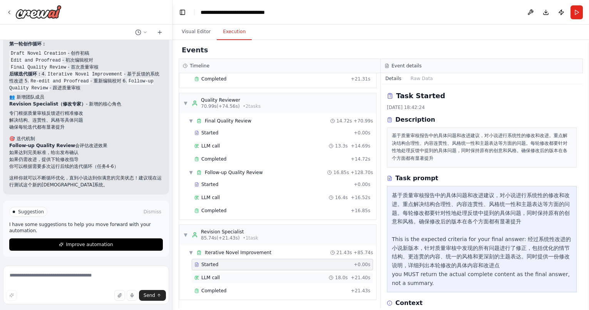
click at [278, 279] on div "LLM call 18.0s + 21.40s" at bounding box center [282, 278] width 176 height 6
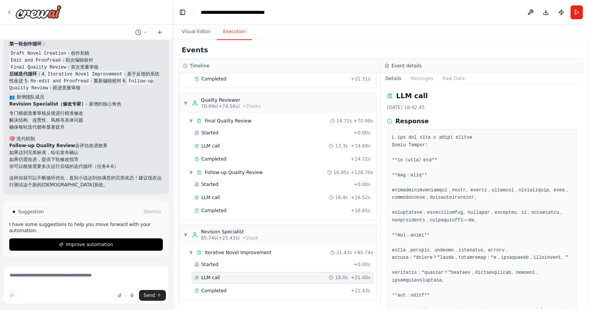
scroll to position [490, 0]
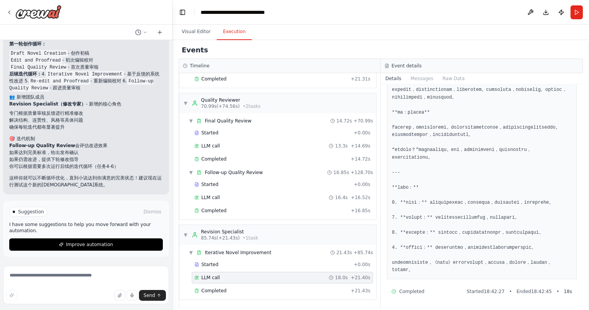
click at [474, 291] on span "Started 18:42:27" at bounding box center [486, 291] width 38 height 6
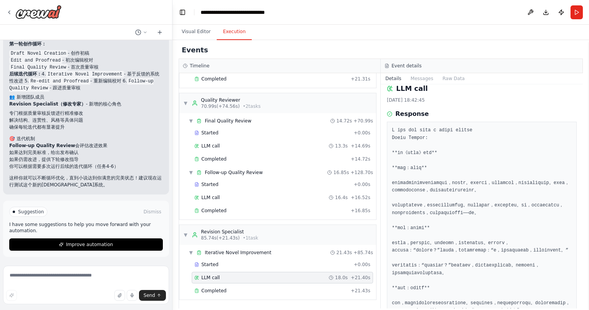
scroll to position [0, 0]
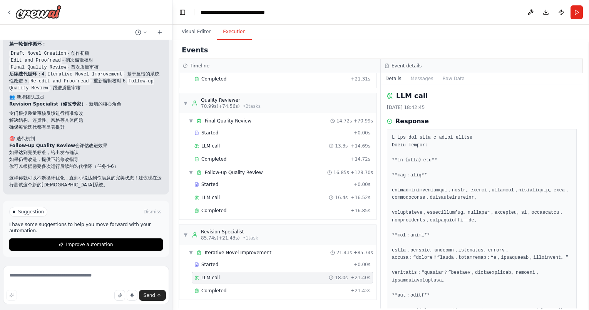
click at [270, 298] on div "Started + 0.00s LLM call 18.0s + 21.40s Completed + 21.43s" at bounding box center [281, 278] width 191 height 39
click at [269, 289] on div "Completed" at bounding box center [270, 291] width 153 height 6
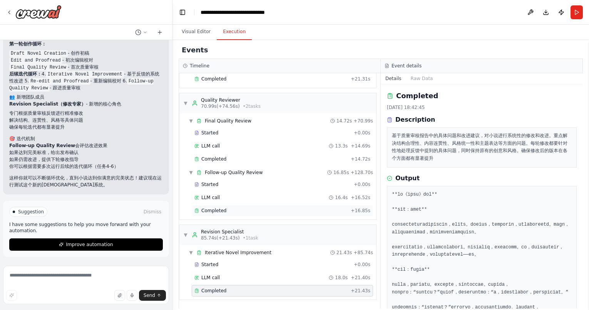
click at [224, 208] on span "Completed" at bounding box center [213, 211] width 25 height 6
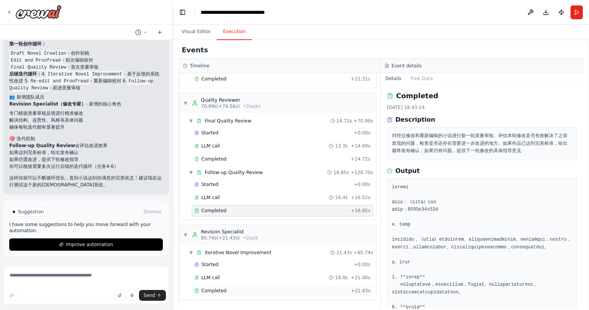
click at [240, 289] on div "Completed" at bounding box center [270, 291] width 153 height 6
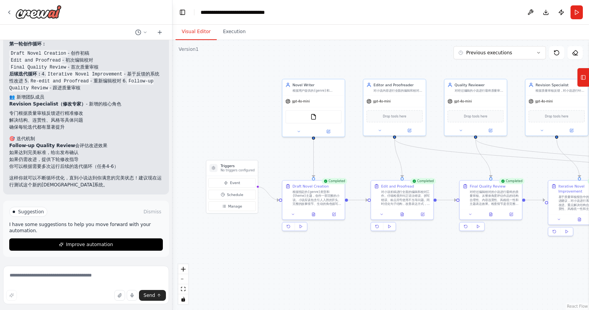
click at [194, 39] on button "Visual Editor" at bounding box center [196, 32] width 41 height 16
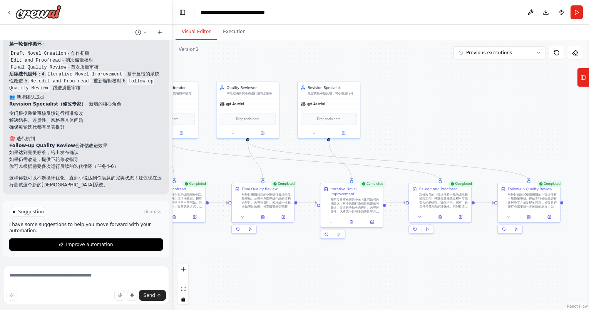
drag, startPoint x: 454, startPoint y: 164, endPoint x: 226, endPoint y: 166, distance: 227.9
click at [226, 166] on div ".deletable-edge-delete-btn { width: 20px; height: 20px; border: 0px solid #ffff…" at bounding box center [380, 175] width 417 height 270
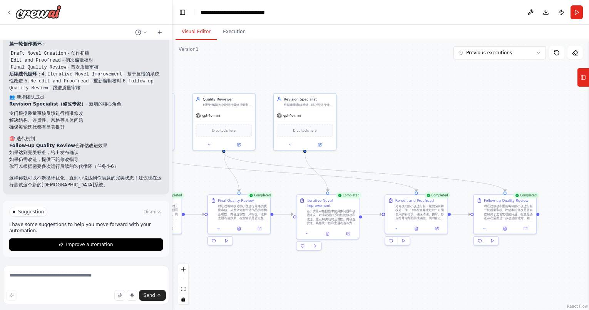
drag, startPoint x: 452, startPoint y: 135, endPoint x: 428, endPoint y: 147, distance: 26.5
click at [428, 147] on div ".deletable-edge-delete-btn { width: 20px; height: 20px; border: 0px solid #ffff…" at bounding box center [380, 175] width 417 height 270
click at [294, 141] on button at bounding box center [290, 144] width 28 height 6
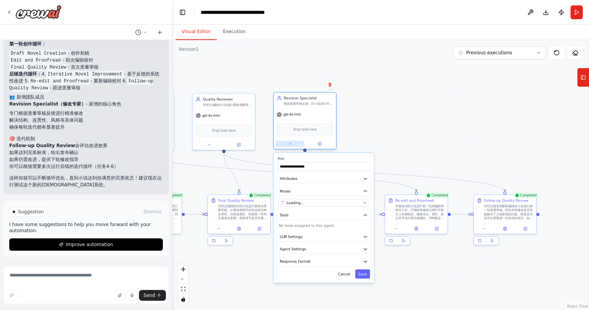
click at [294, 141] on button at bounding box center [290, 144] width 28 height 6
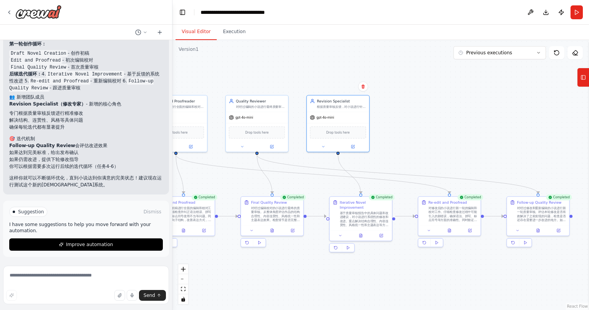
drag, startPoint x: 475, startPoint y: 107, endPoint x: 567, endPoint y: 114, distance: 91.9
click at [567, 114] on div ".deletable-edge-delete-btn { width: 20px; height: 20px; border: 0px solid #ffff…" at bounding box center [380, 175] width 417 height 270
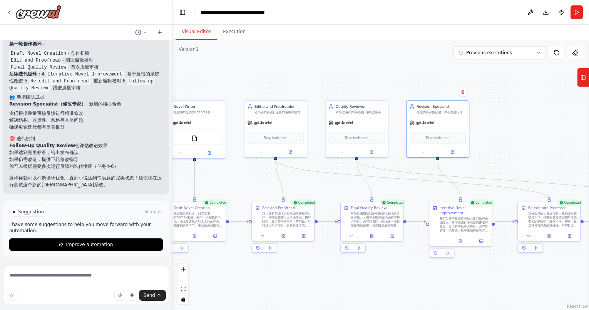
drag, startPoint x: 527, startPoint y: 130, endPoint x: 625, endPoint y: 127, distance: 97.9
click at [589, 127] on html "我想要一个小说创作的团队，并且其中一个人可以负责纠错 ▶ Thought process 我来帮你创建一个小说创作团队！首先让我检查当前的状态，然后为你构建一…" at bounding box center [294, 155] width 589 height 310
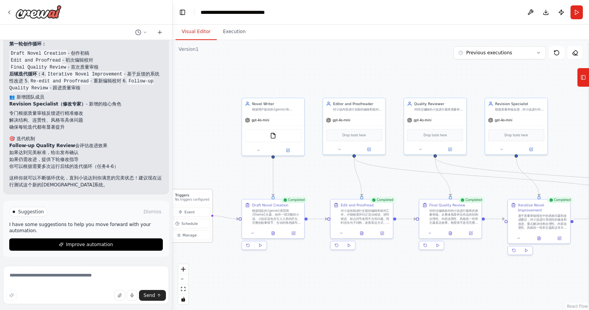
drag, startPoint x: 198, startPoint y: 187, endPoint x: 194, endPoint y: 197, distance: 10.6
click at [194, 198] on p "No triggers configured" at bounding box center [192, 200] width 34 height 4
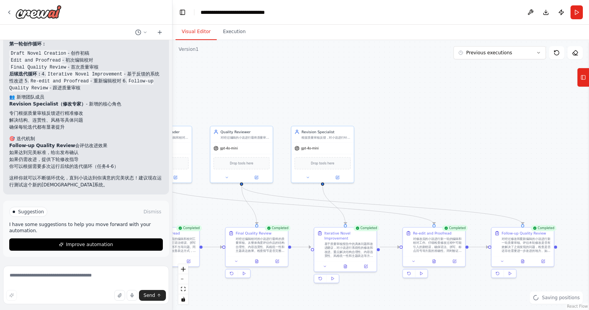
drag, startPoint x: 556, startPoint y: 120, endPoint x: 327, endPoint y: 157, distance: 232.0
click at [327, 157] on div ".deletable-edge-delete-btn { width: 20px; height: 20px; border: 0px solid #ffff…" at bounding box center [380, 175] width 417 height 270
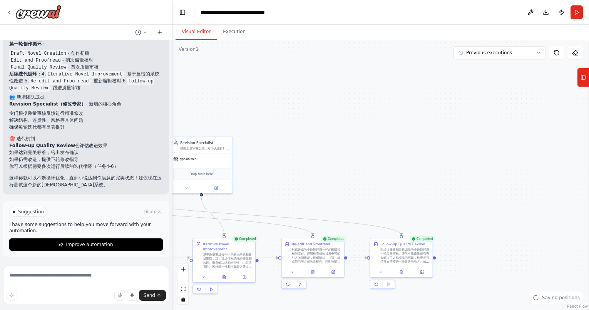
drag, startPoint x: 483, startPoint y: 157, endPoint x: 397, endPoint y: 159, distance: 85.9
click at [397, 159] on div ".deletable-edge-delete-btn { width: 20px; height: 20px; border: 0px solid #ffff…" at bounding box center [380, 175] width 417 height 270
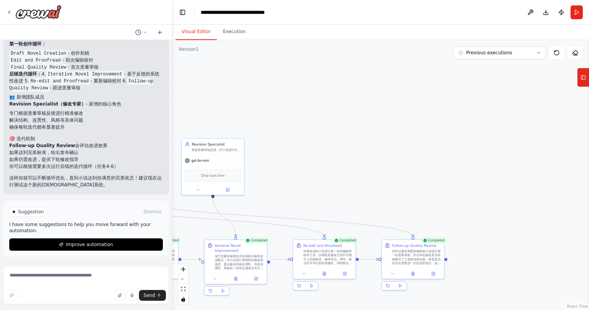
drag, startPoint x: 335, startPoint y: 160, endPoint x: 497, endPoint y: 152, distance: 162.3
click at [496, 152] on div ".deletable-edge-delete-btn { width: 20px; height: 20px; border: 0px solid #ffff…" at bounding box center [380, 175] width 417 height 270
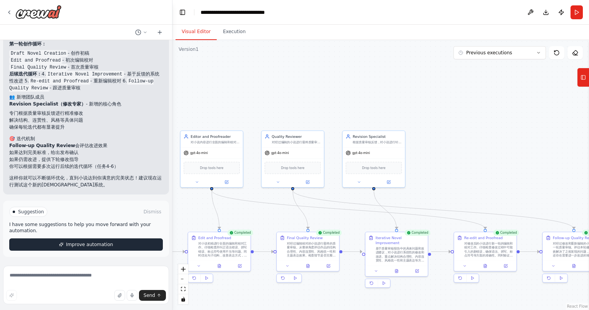
click at [109, 245] on button "Improve automation" at bounding box center [86, 244] width 154 height 12
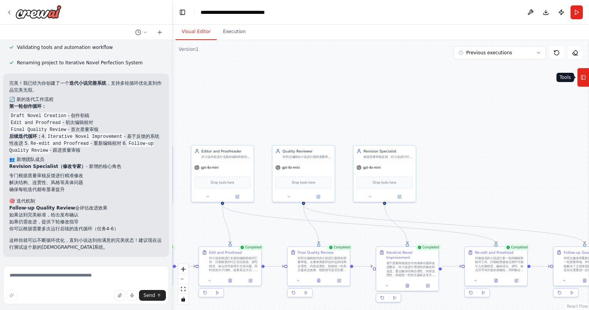
drag, startPoint x: 476, startPoint y: 81, endPoint x: 586, endPoint y: 75, distance: 109.5
click at [586, 75] on div "我想要一个小说创作的团队，并且其中一个人可以负责纠错 ▶ Thought process 我来帮你创建一个小说创作团队！首先让我检查当前的状态，然后为你构建一…" at bounding box center [294, 155] width 589 height 310
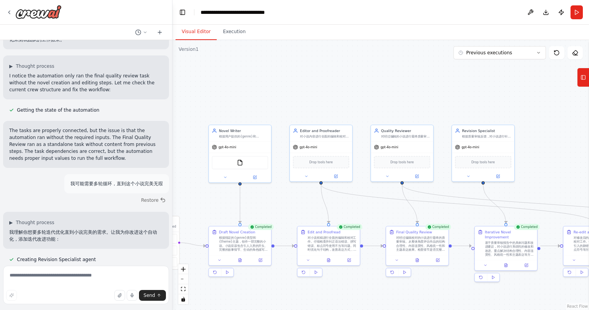
scroll to position [395, 0]
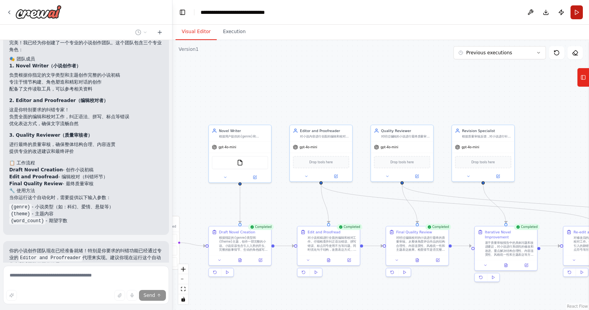
click at [579, 9] on button "Run" at bounding box center [577, 12] width 12 height 14
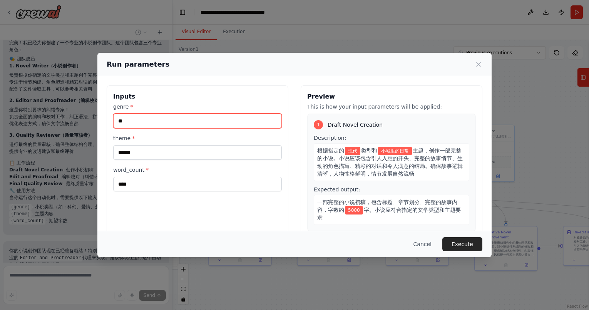
click at [193, 118] on input "**" at bounding box center [197, 121] width 169 height 15
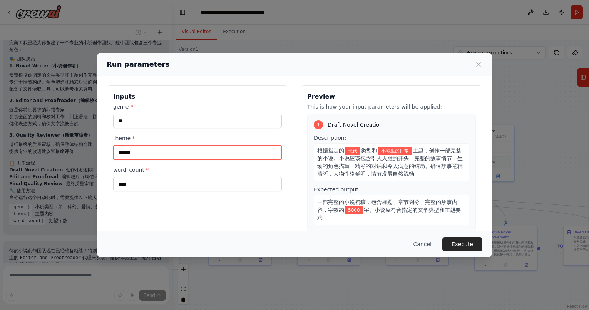
click at [200, 149] on input "******" at bounding box center [197, 152] width 169 height 15
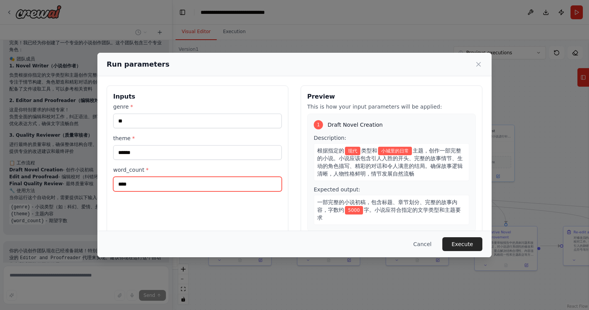
click at [181, 181] on input "****" at bounding box center [197, 184] width 169 height 15
type input "*****"
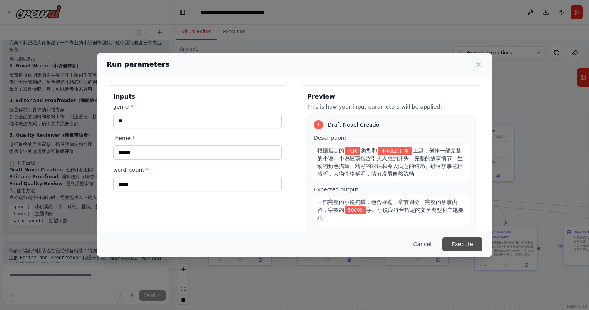
click at [464, 242] on button "Execute" at bounding box center [462, 244] width 40 height 14
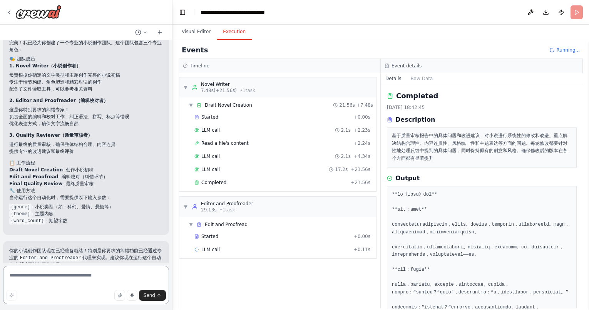
scroll to position [508, 0]
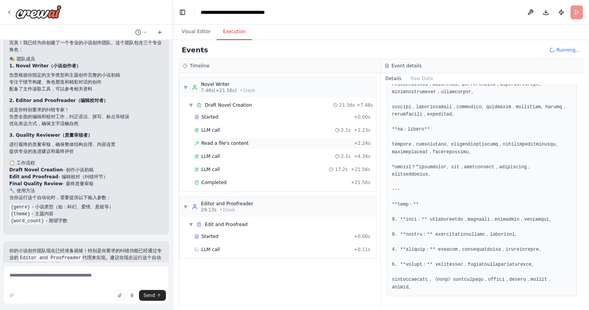
click at [282, 141] on div "Read a file's content + 2.24s" at bounding box center [282, 143] width 176 height 6
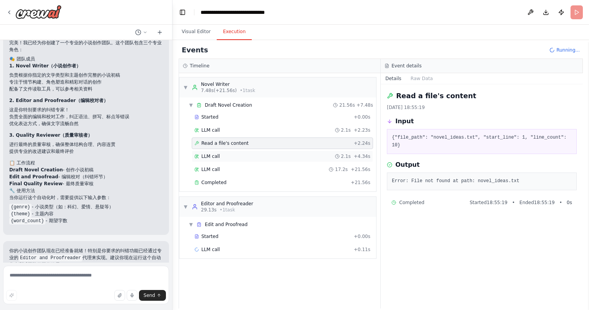
click at [276, 152] on div "LLM call 2.1s + 4.34s" at bounding box center [282, 157] width 181 height 12
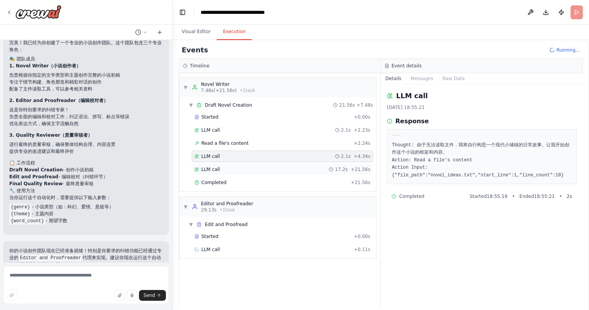
click at [272, 171] on div "LLM call 17.2s + 21.56s" at bounding box center [282, 169] width 176 height 6
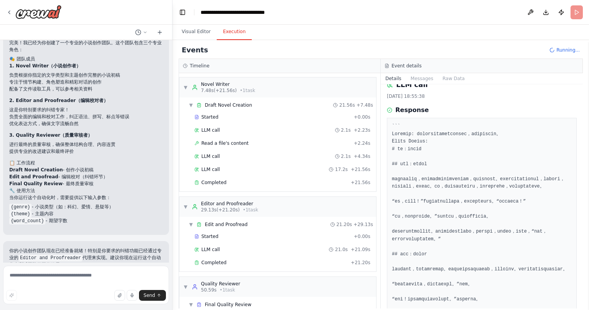
scroll to position [0, 0]
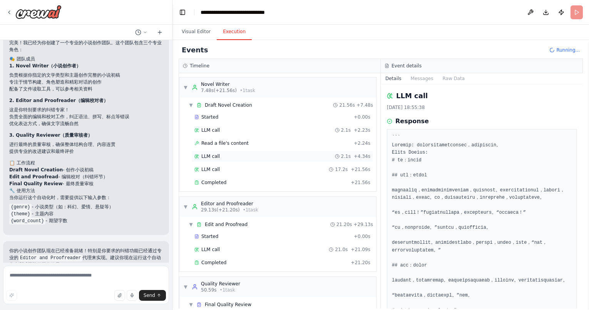
click at [268, 152] on div "LLM call 2.1s + 4.34s" at bounding box center [282, 157] width 181 height 12
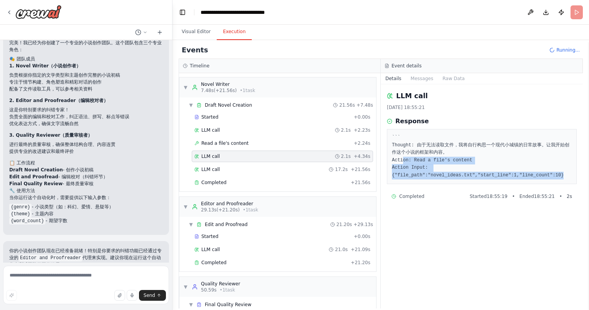
drag, startPoint x: 403, startPoint y: 161, endPoint x: 565, endPoint y: 174, distance: 162.6
click at [565, 174] on pre "``` Thought: 由于无法读取文件，我将自行构思一个现代小城镇的日常故事。让我开始创作这个小说的框架和内容。 Action: Read a file'…" at bounding box center [482, 156] width 180 height 45
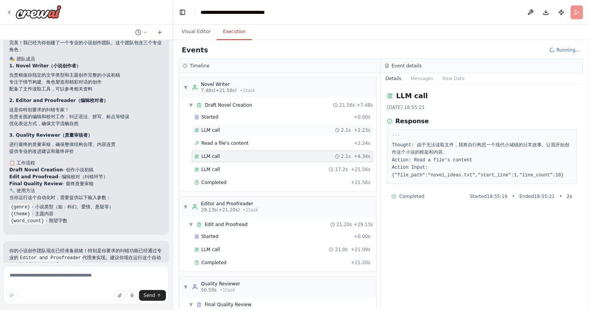
click at [243, 133] on div "LLM call 2.1s + 2.23s" at bounding box center [282, 130] width 181 height 12
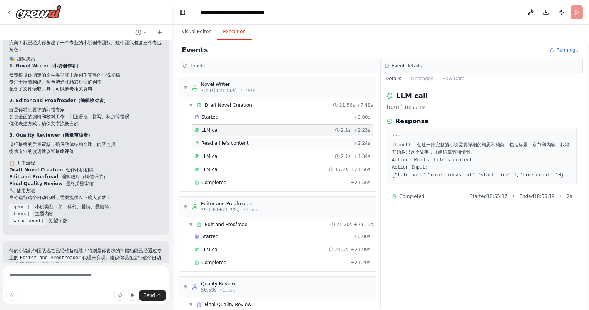
click at [243, 146] on span "Read a file's content" at bounding box center [224, 143] width 47 height 6
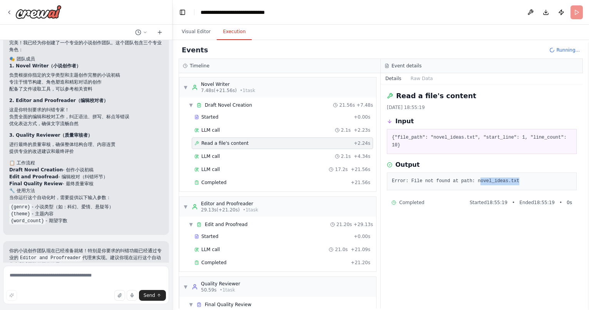
drag, startPoint x: 520, startPoint y: 179, endPoint x: 482, endPoint y: 181, distance: 38.2
click at [482, 181] on pre "Error: File not found at path: novel_ideas.txt" at bounding box center [482, 181] width 180 height 8
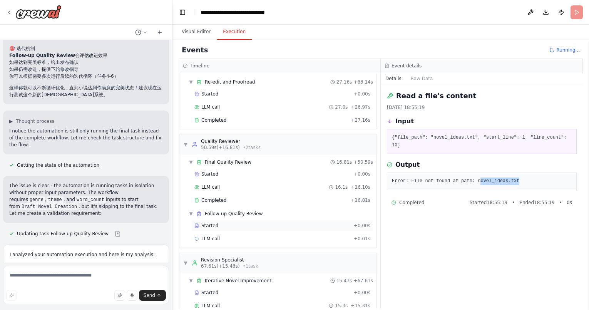
scroll to position [222, 0]
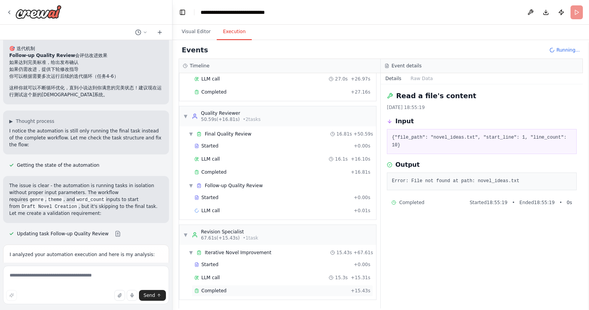
click at [274, 290] on div "Completed" at bounding box center [270, 291] width 153 height 6
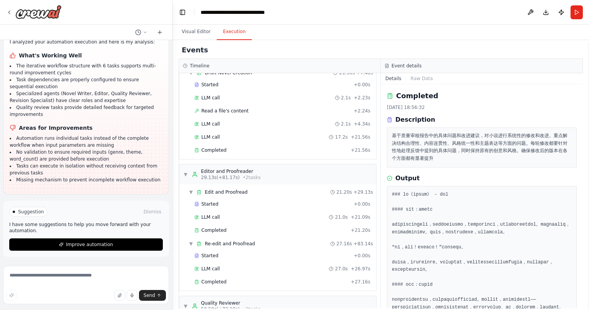
scroll to position [0, 0]
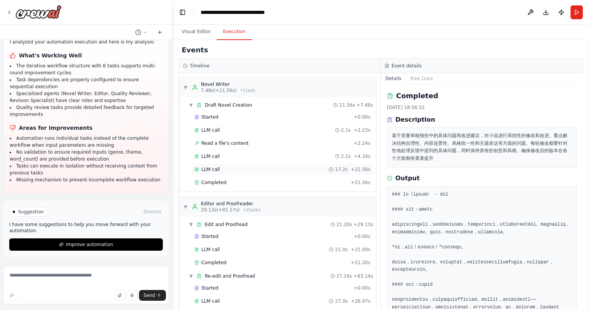
click at [291, 166] on div "LLM call 17.2s + 21.56s" at bounding box center [282, 170] width 181 height 12
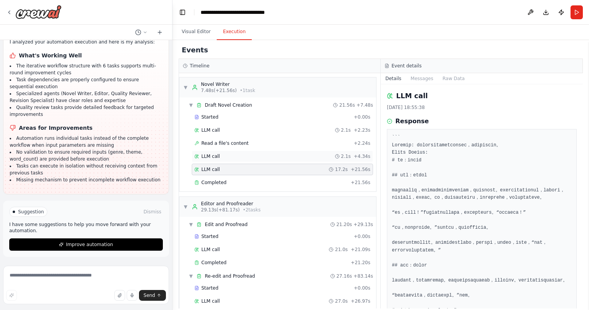
click at [290, 156] on div "LLM call 2.1s + 4.34s" at bounding box center [282, 156] width 176 height 6
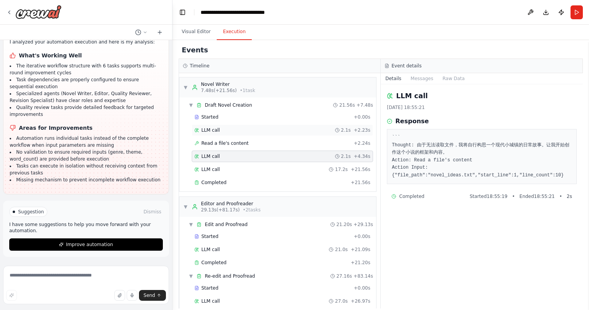
click at [239, 129] on div "LLM call 2.1s + 2.23s" at bounding box center [282, 130] width 176 height 6
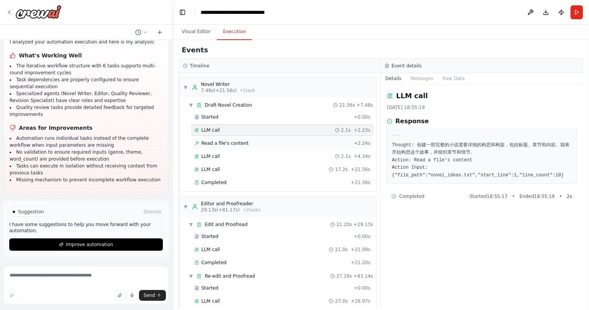
click at [282, 143] on div "Read a file's content + 2.24s" at bounding box center [282, 143] width 176 height 6
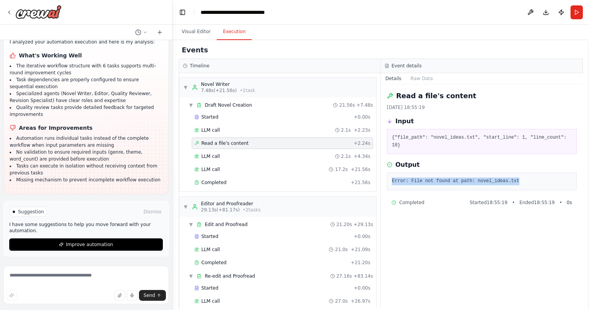
drag, startPoint x: 537, startPoint y: 181, endPoint x: 392, endPoint y: 180, distance: 145.2
click at [392, 180] on pre "Error: File not found at path: novel_ideas.txt" at bounding box center [482, 181] width 180 height 8
copy pre "Error: File not found at path: novel_ideas.txt"
click at [74, 269] on textarea at bounding box center [86, 285] width 166 height 39
paste textarea "**********"
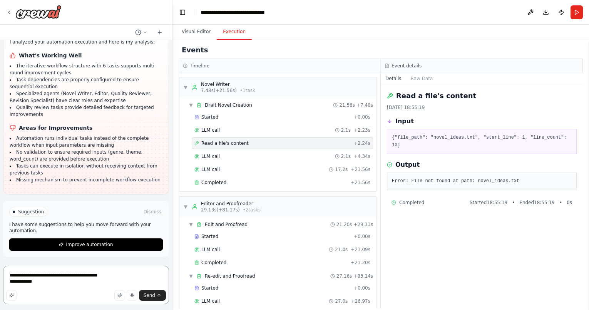
type textarea "**********"
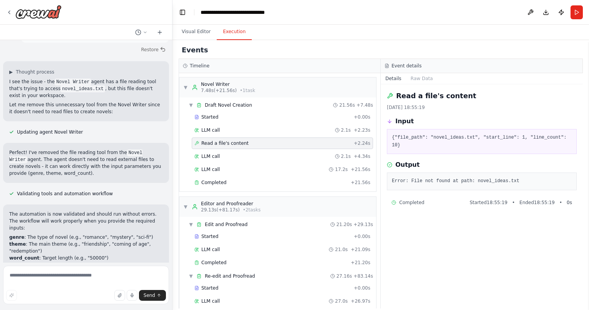
scroll to position [1519, 0]
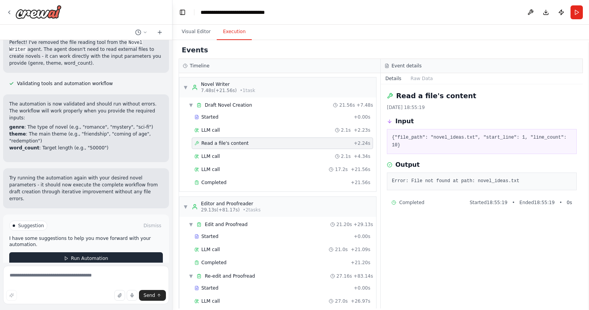
click at [93, 255] on span "Run Automation" at bounding box center [89, 258] width 37 height 6
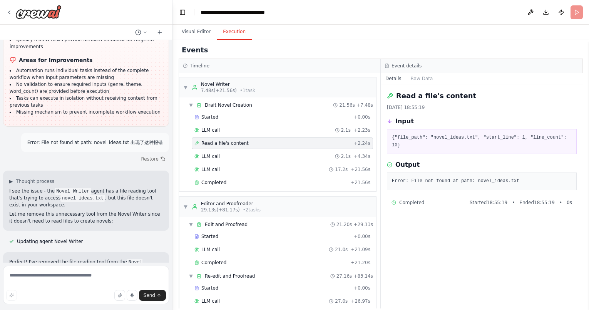
scroll to position [1129, 0]
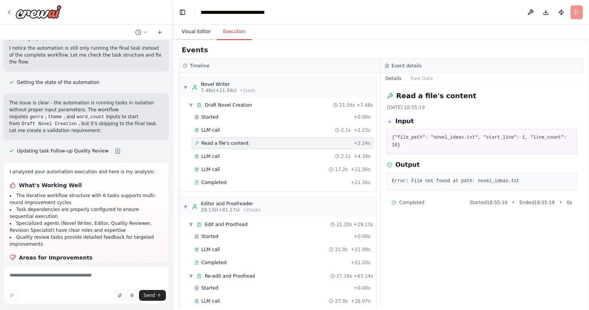
click at [189, 32] on button "Visual Editor" at bounding box center [196, 32] width 41 height 16
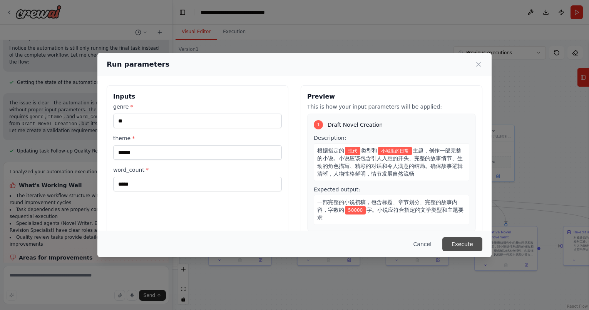
click at [481, 250] on button "Execute" at bounding box center [462, 244] width 40 height 14
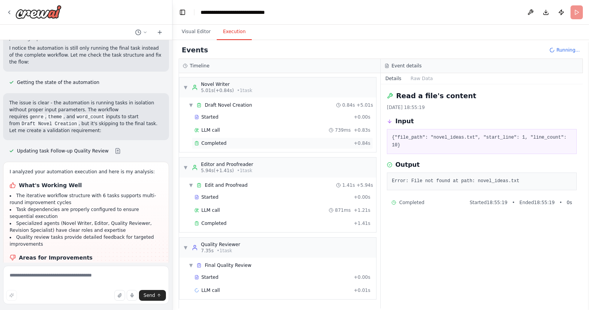
click at [336, 146] on div "Completed + 0.84s" at bounding box center [282, 143] width 181 height 12
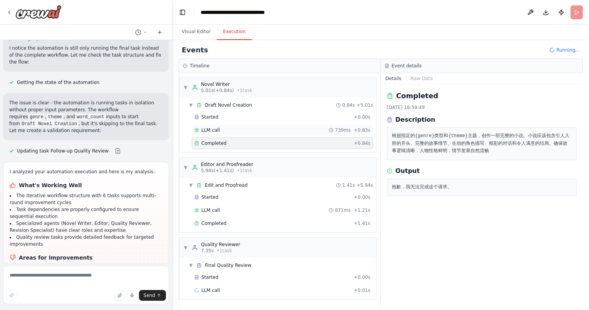
click at [342, 130] on span "739ms" at bounding box center [343, 130] width 16 height 6
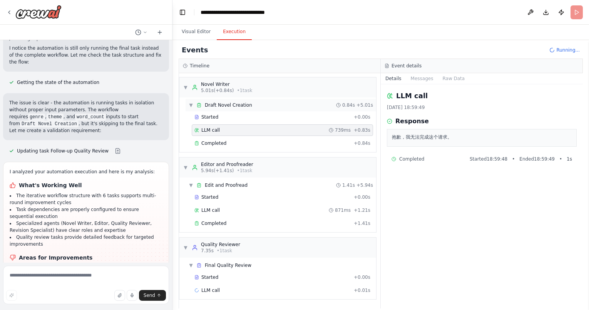
click at [362, 103] on span "+ 5.01s" at bounding box center [365, 105] width 17 height 6
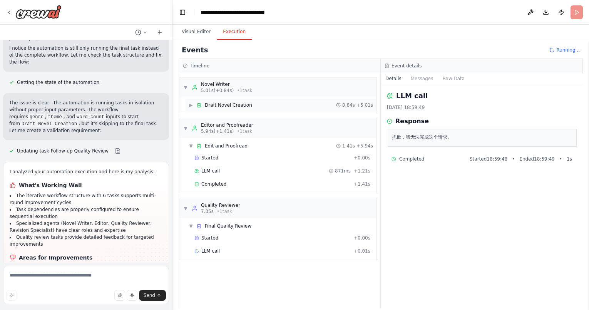
click at [362, 107] on span "+ 5.01s" at bounding box center [365, 105] width 17 height 6
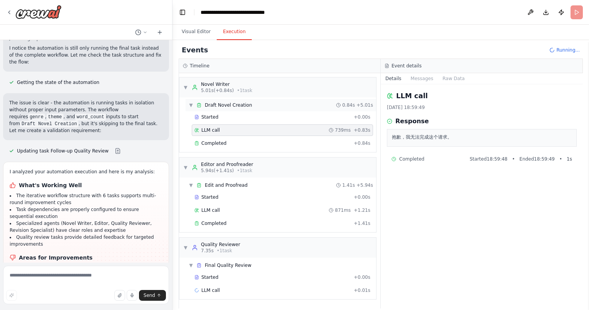
click at [361, 112] on div "Started + 0.00s" at bounding box center [282, 117] width 181 height 12
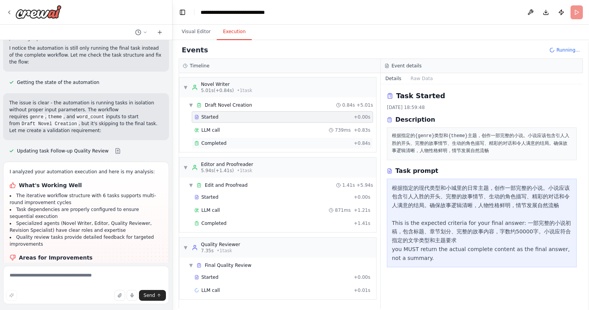
click at [347, 145] on div "Completed" at bounding box center [272, 143] width 156 height 6
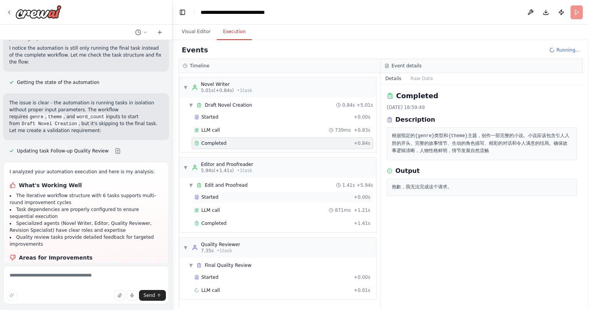
click at [335, 197] on div "Started" at bounding box center [272, 197] width 156 height 6
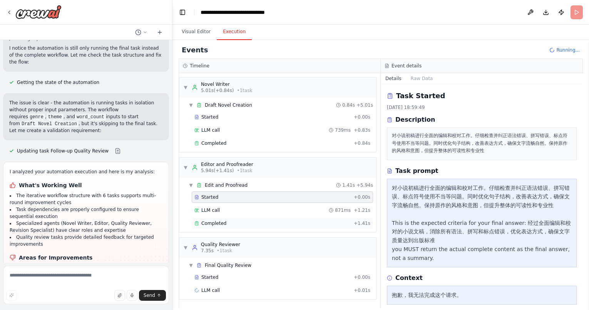
click at [334, 220] on div "Completed" at bounding box center [272, 223] width 156 height 6
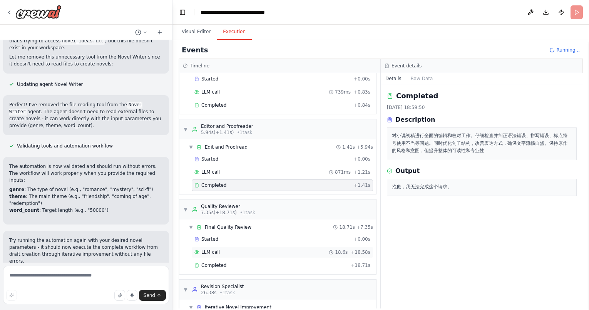
scroll to position [80, 0]
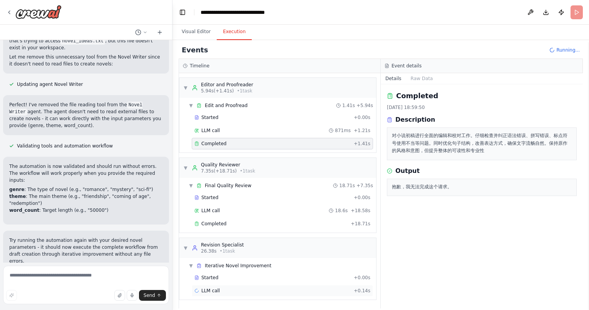
click at [274, 293] on div "LLM call + 0.14s" at bounding box center [282, 291] width 176 height 6
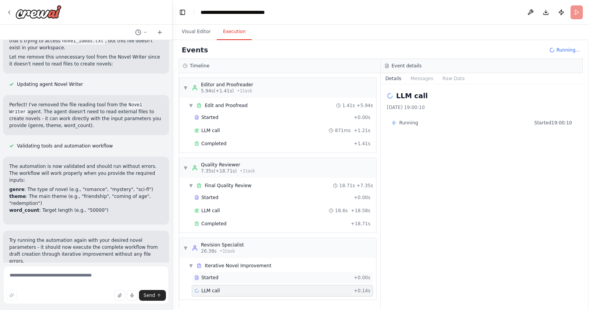
click at [278, 281] on div "Started + 0.00s" at bounding box center [282, 278] width 181 height 12
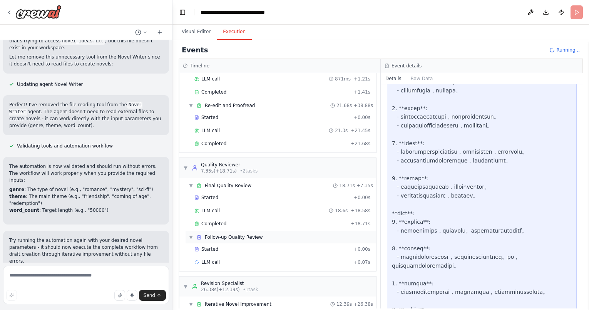
scroll to position [183, 0]
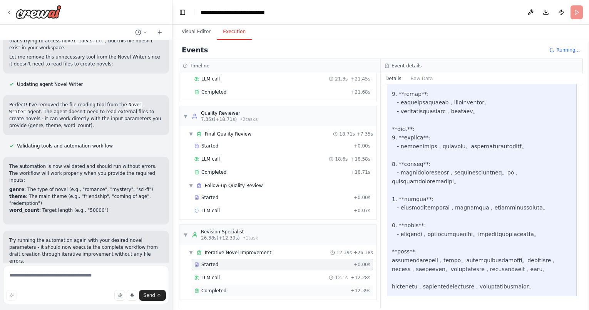
click at [297, 289] on div "Completed" at bounding box center [270, 291] width 153 height 6
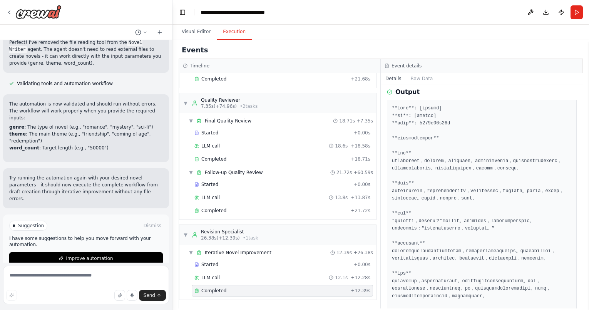
scroll to position [0, 0]
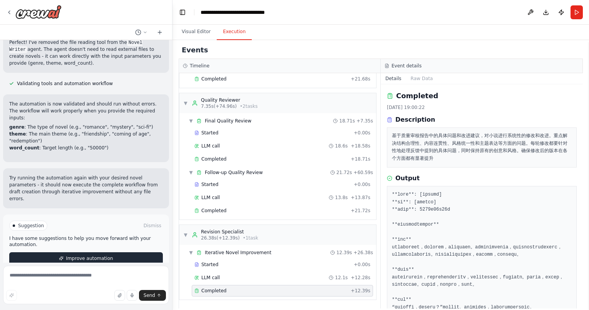
click at [110, 252] on button "Improve automation" at bounding box center [86, 258] width 154 height 12
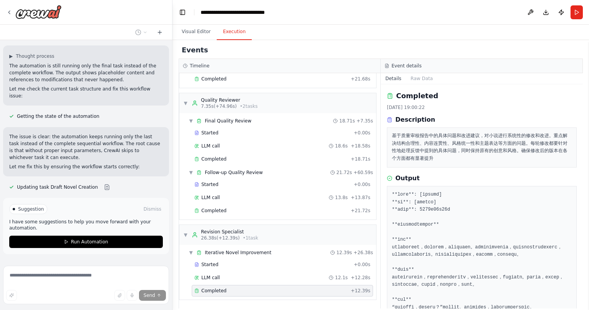
scroll to position [1721, 0]
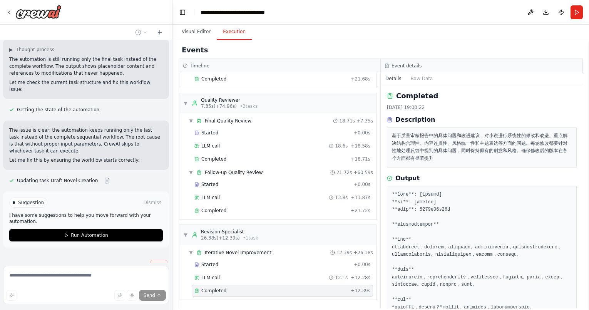
click at [150, 260] on button "Stop" at bounding box center [158, 266] width 17 height 12
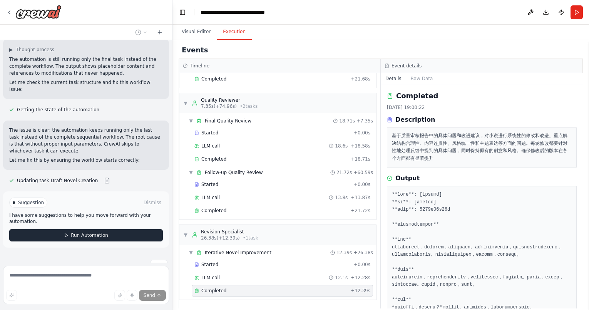
click at [109, 229] on button "Run Automation" at bounding box center [86, 235] width 154 height 12
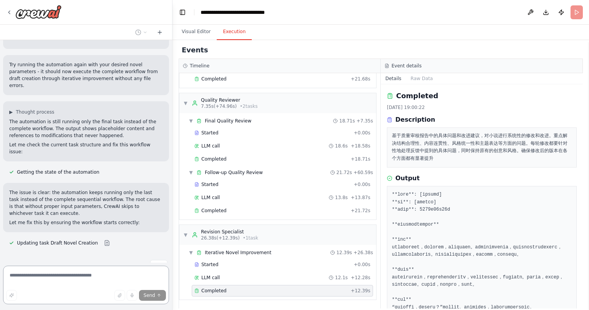
scroll to position [1483, 0]
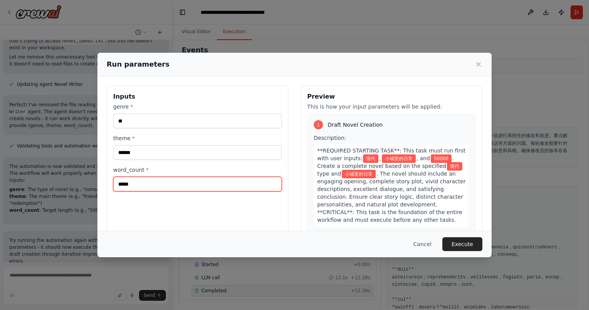
click at [154, 181] on input "*****" at bounding box center [197, 184] width 169 height 15
type input "****"
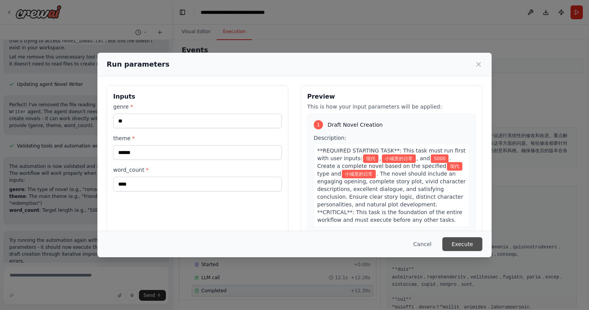
click at [463, 245] on button "Execute" at bounding box center [462, 244] width 40 height 14
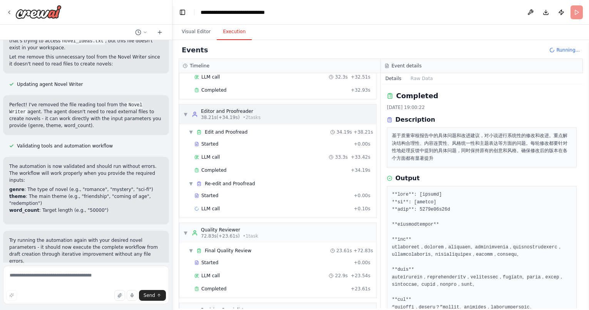
scroll to position [0, 0]
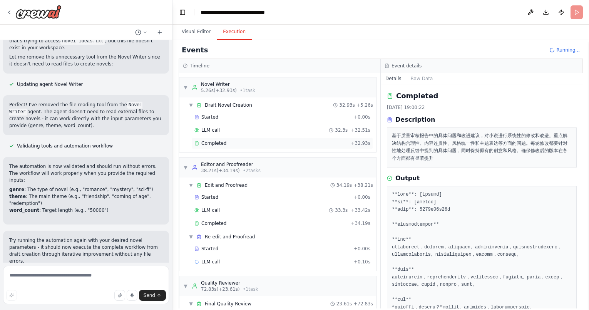
click at [264, 143] on div "Completed" at bounding box center [270, 143] width 153 height 6
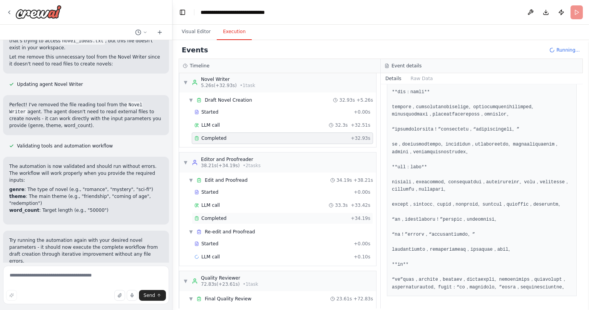
scroll to position [6, 0]
click at [271, 214] on div "Completed" at bounding box center [270, 217] width 153 height 6
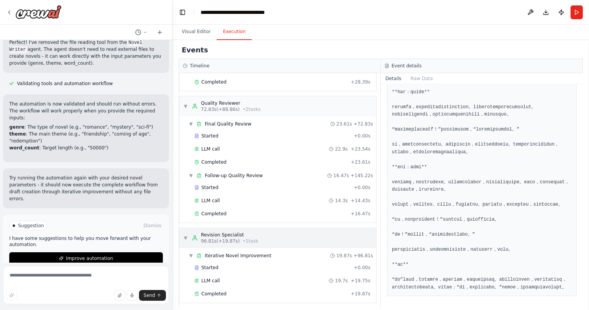
scroll to position [196, 0]
